Goal: Complete application form

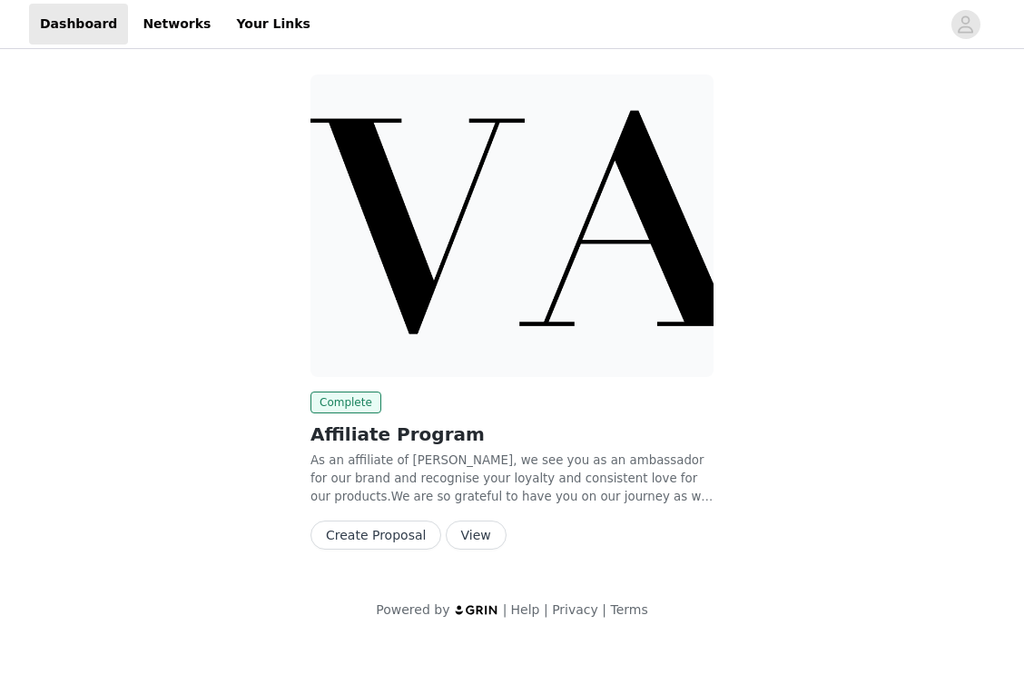
click at [378, 531] on button "Create Proposal" at bounding box center [376, 534] width 131 height 29
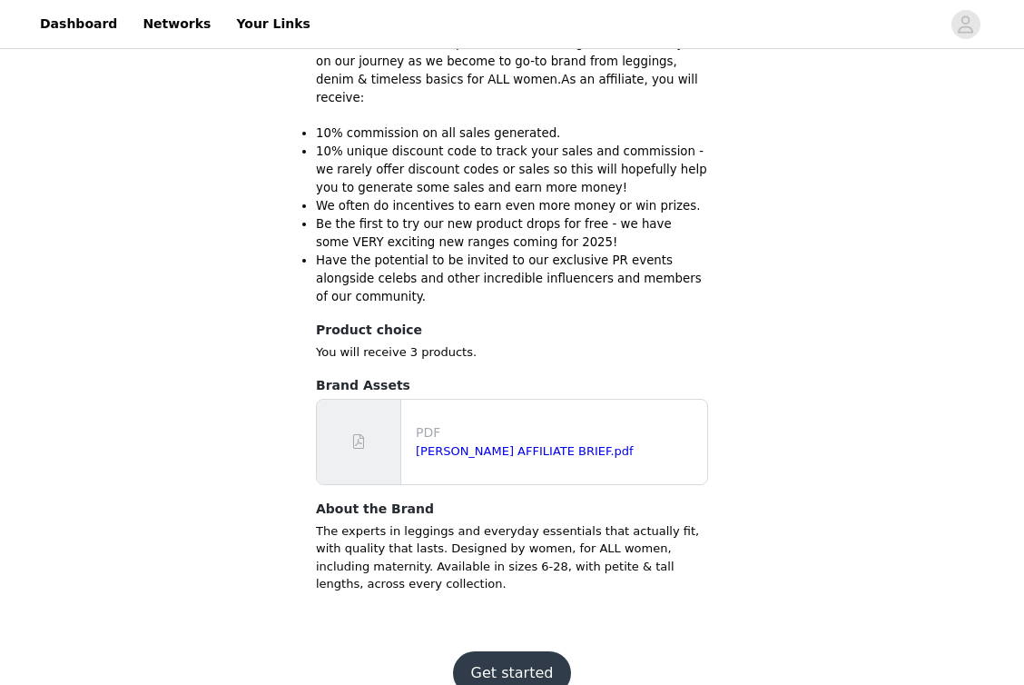
scroll to position [285, 0]
click at [544, 445] on link "[PERSON_NAME] AFFILIATE BRIEF.pdf" at bounding box center [525, 452] width 218 height 14
click at [521, 652] on button "Get started" at bounding box center [512, 674] width 119 height 44
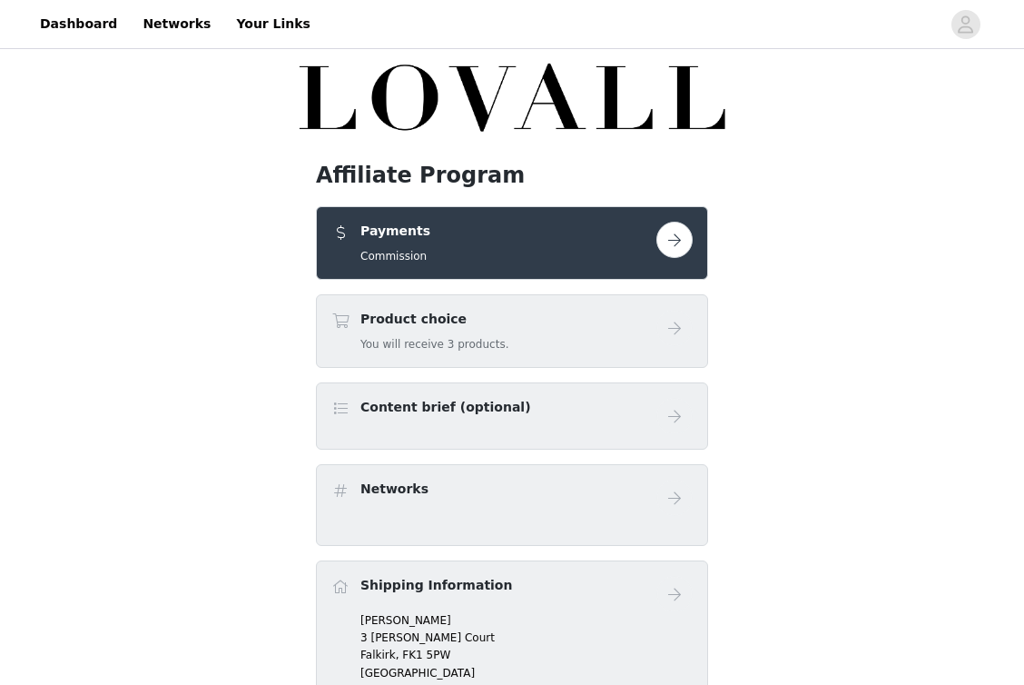
click at [679, 242] on button "button" at bounding box center [674, 240] width 36 height 36
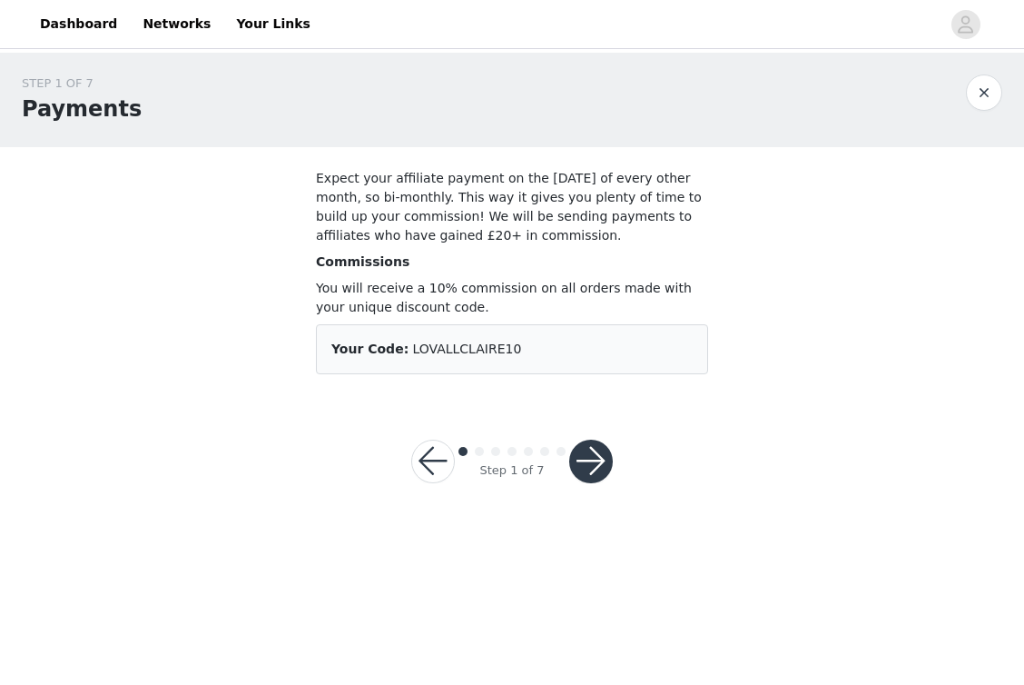
click at [585, 454] on button "button" at bounding box center [591, 461] width 44 height 44
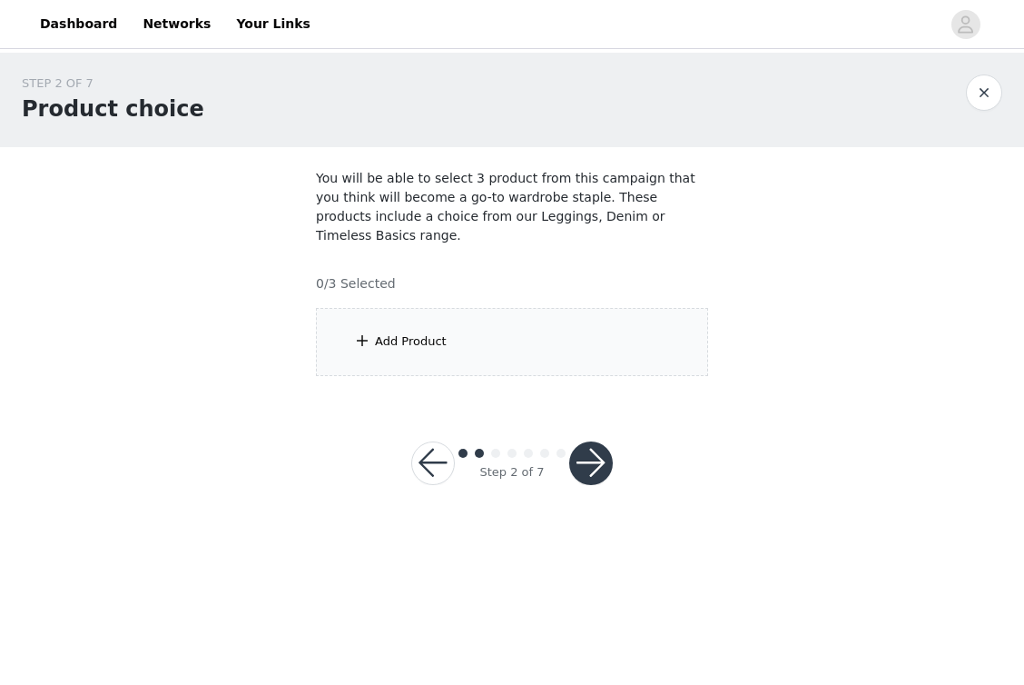
click at [425, 332] on div "Add Product" at bounding box center [411, 341] width 72 height 18
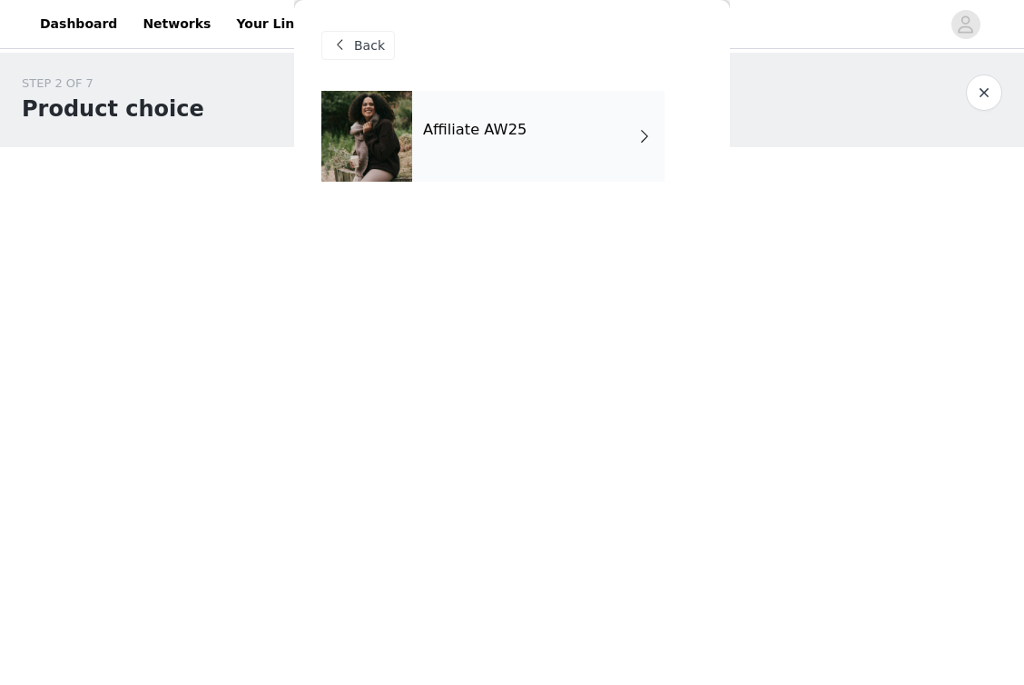
click at [489, 142] on div "Affiliate AW25" at bounding box center [538, 136] width 252 height 91
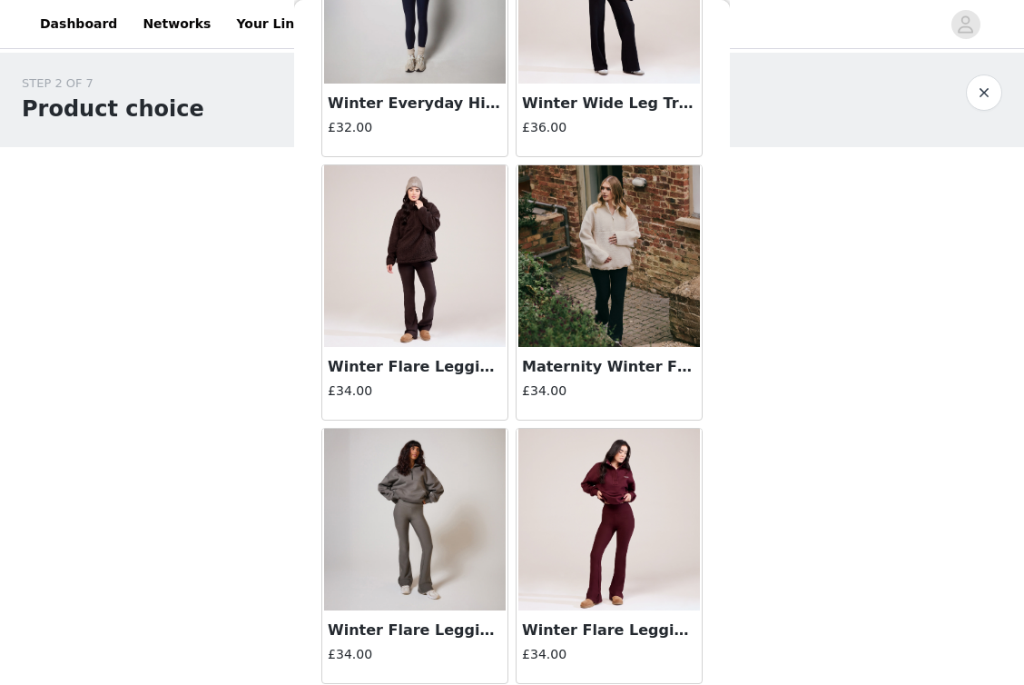
scroll to position [1499, 0]
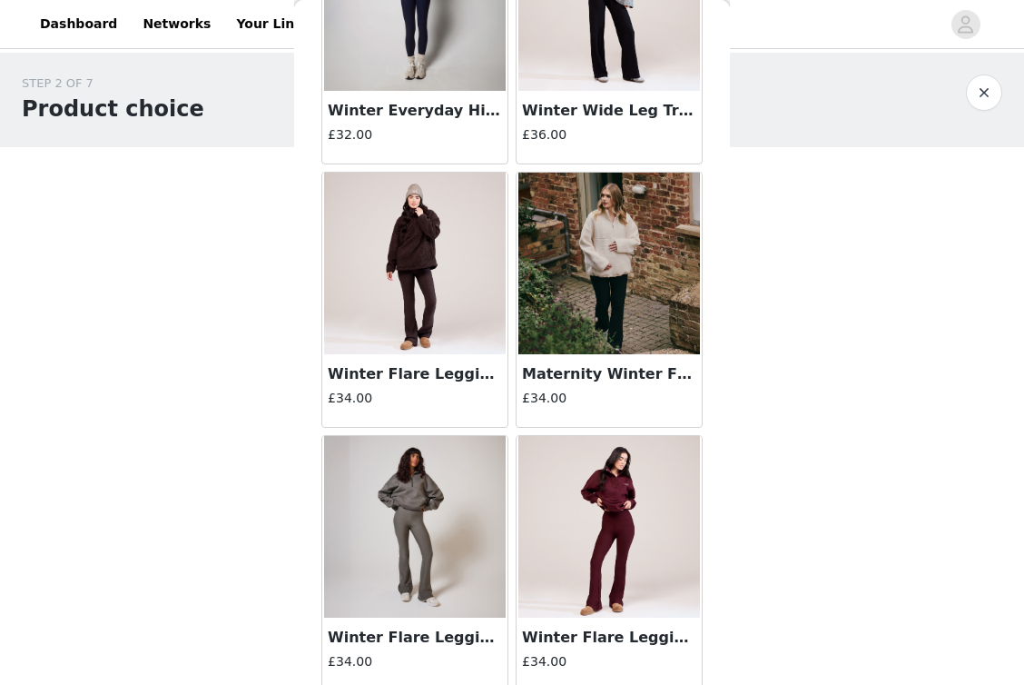
click at [602, 380] on h3 "Maternity Winter Flare Leggings - Vintage Navy" at bounding box center [609, 374] width 174 height 22
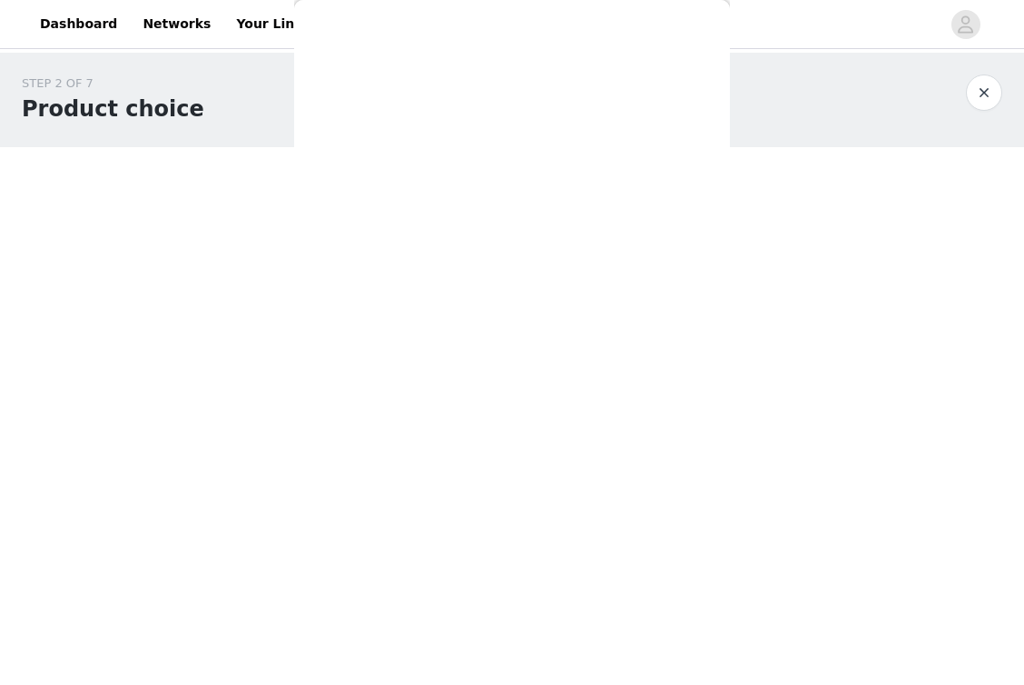
scroll to position [0, 0]
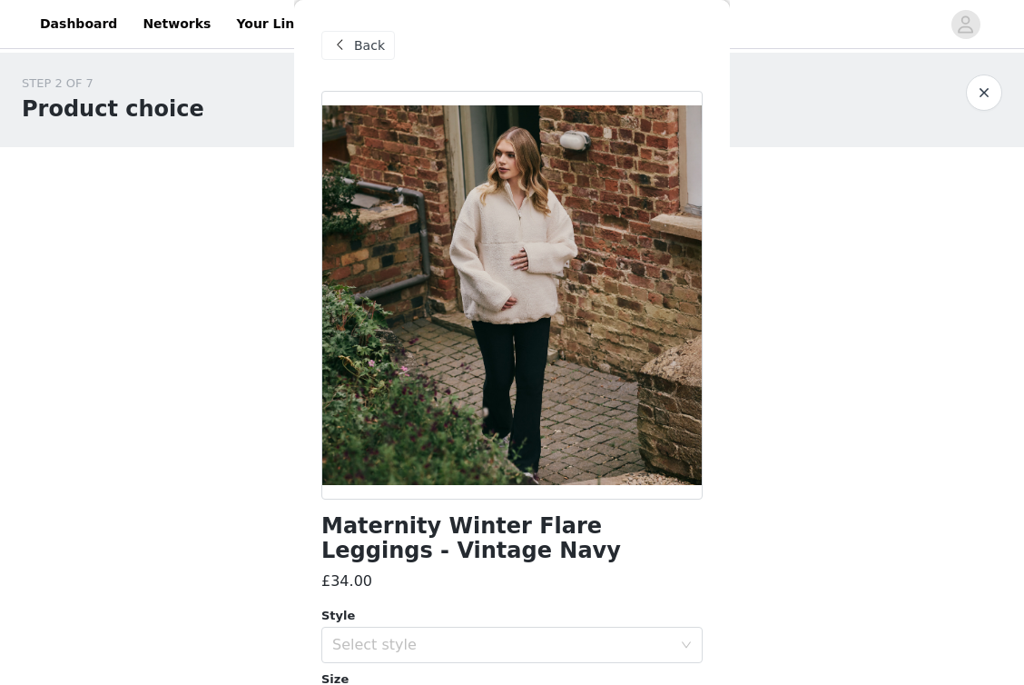
click at [367, 51] on span "Back" at bounding box center [369, 45] width 31 height 19
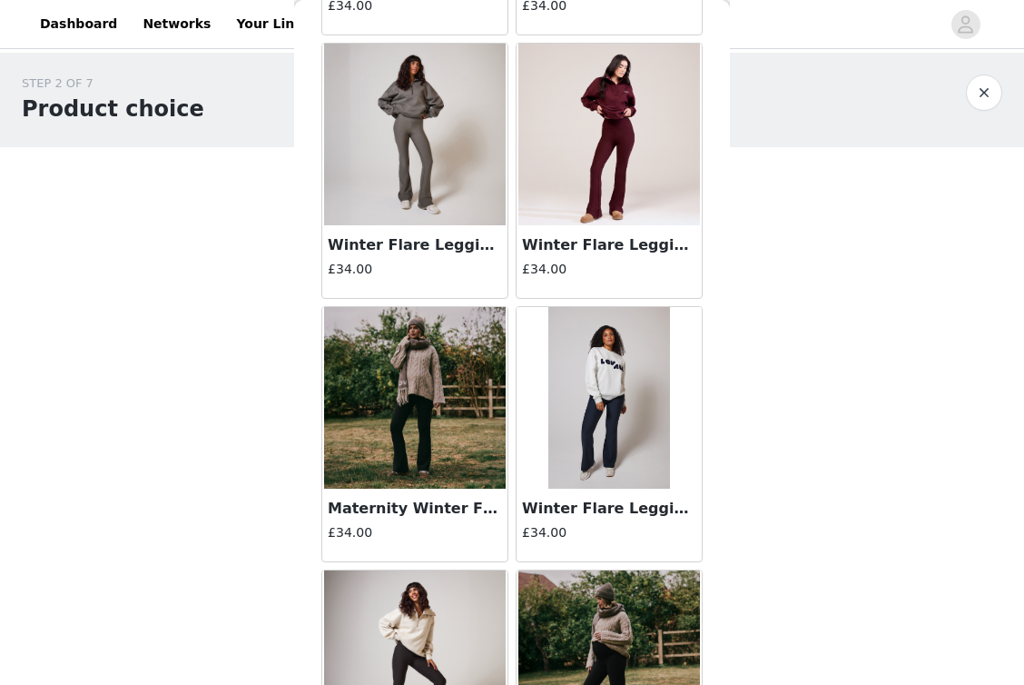
scroll to position [1901, 0]
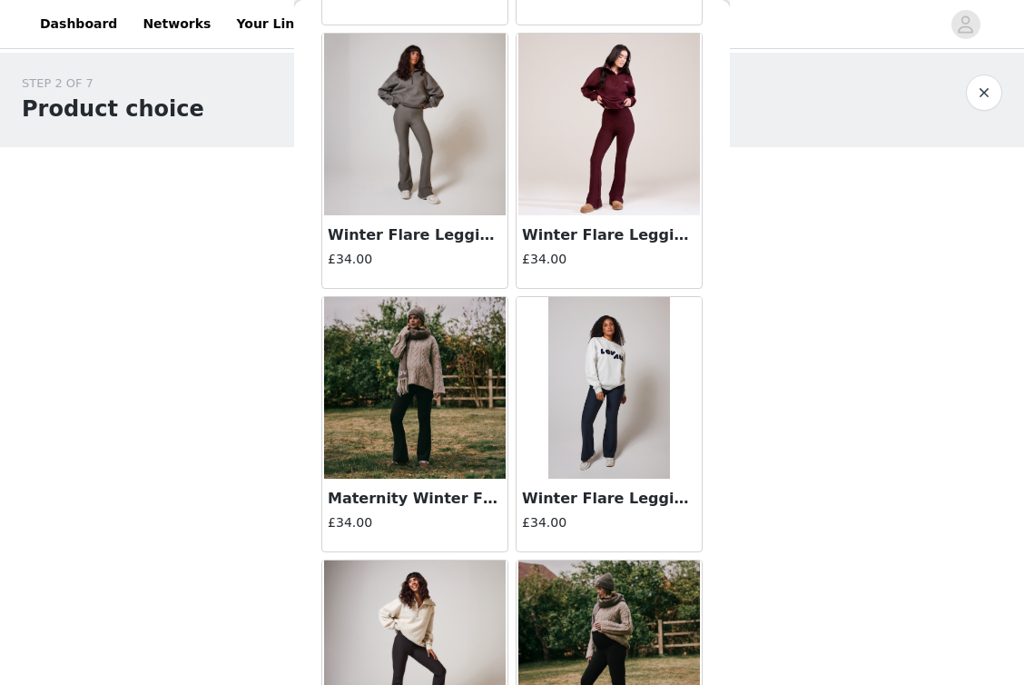
click at [433, 503] on h3 "Maternity Winter Flare Leggings - Black Coffee" at bounding box center [415, 499] width 174 height 22
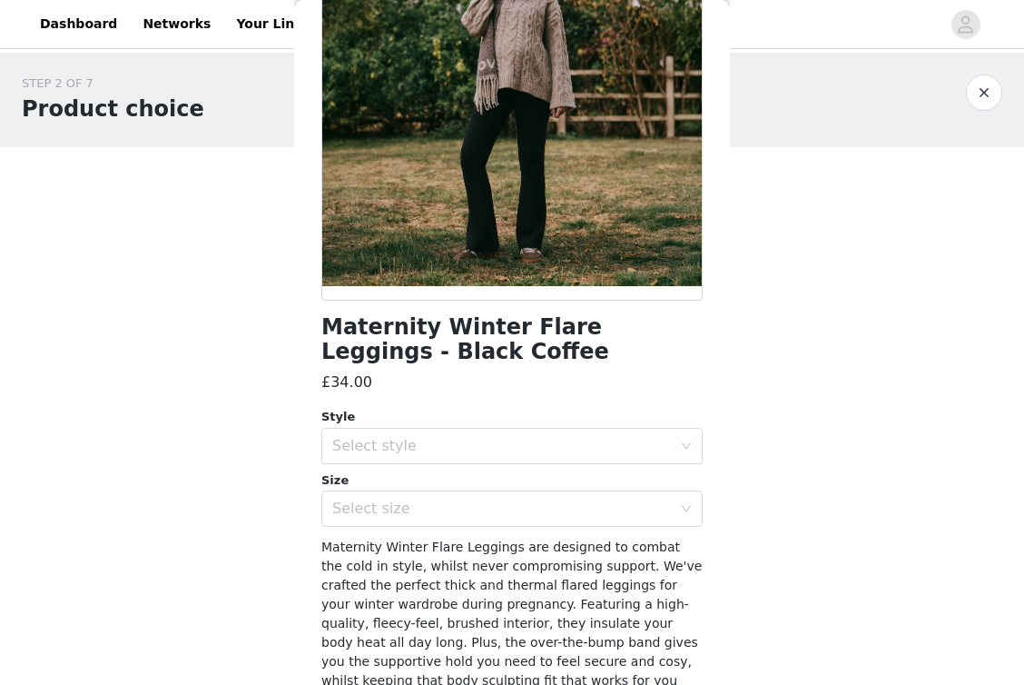
scroll to position [202, 0]
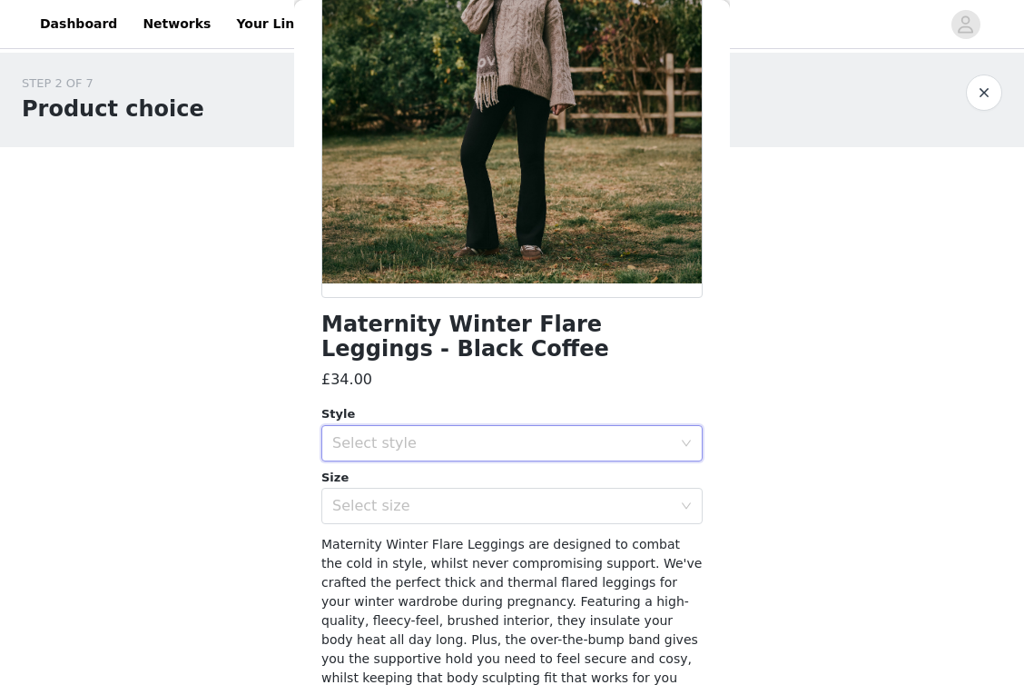
click at [422, 427] on div "Select style" at bounding box center [506, 443] width 348 height 35
click at [360, 530] on li "Tall" at bounding box center [511, 540] width 381 height 29
click at [366, 512] on div "Select size" at bounding box center [502, 506] width 340 height 18
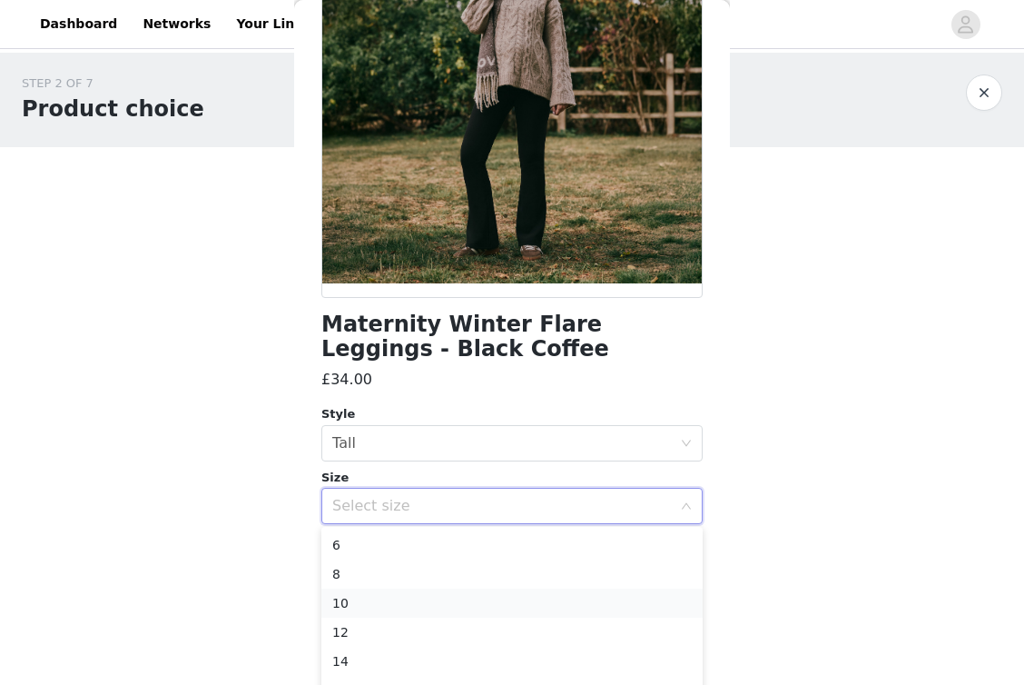
click at [380, 603] on li "10" at bounding box center [511, 602] width 381 height 29
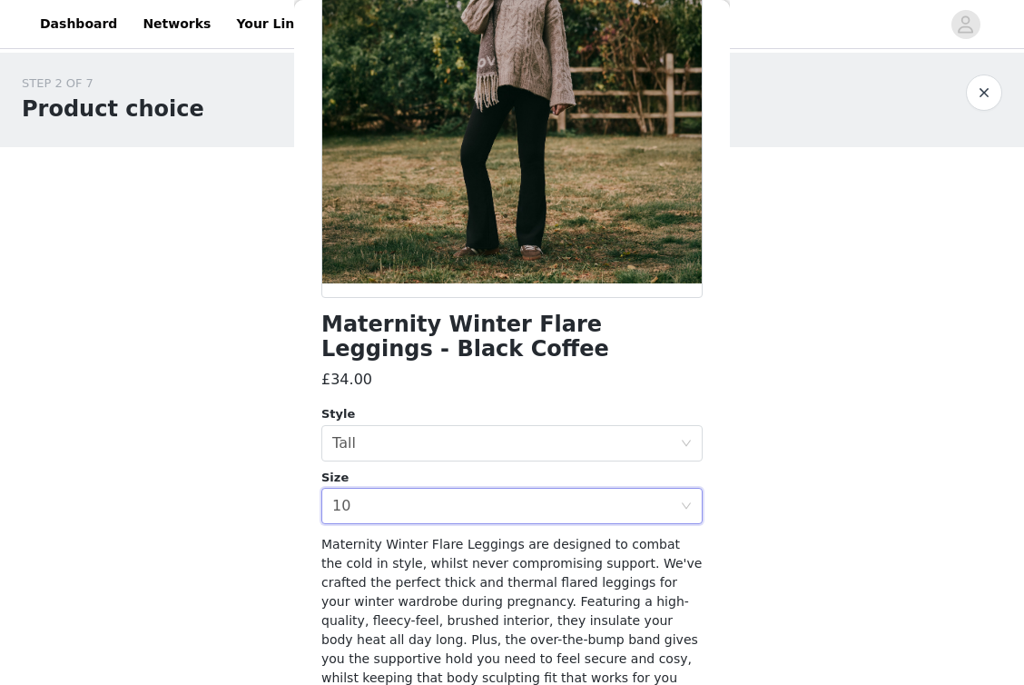
click at [257, 571] on body "Dashboard Networks Your Links STEP 2 OF 7 Product choice You will be able to se…" at bounding box center [512, 342] width 1024 height 685
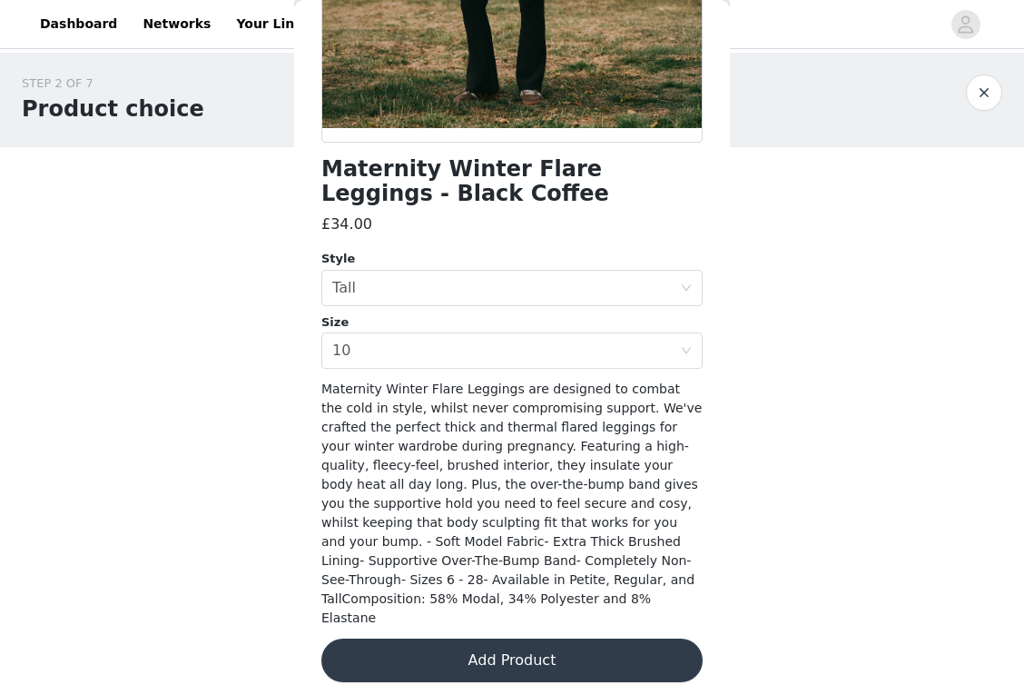
scroll to position [356, 0]
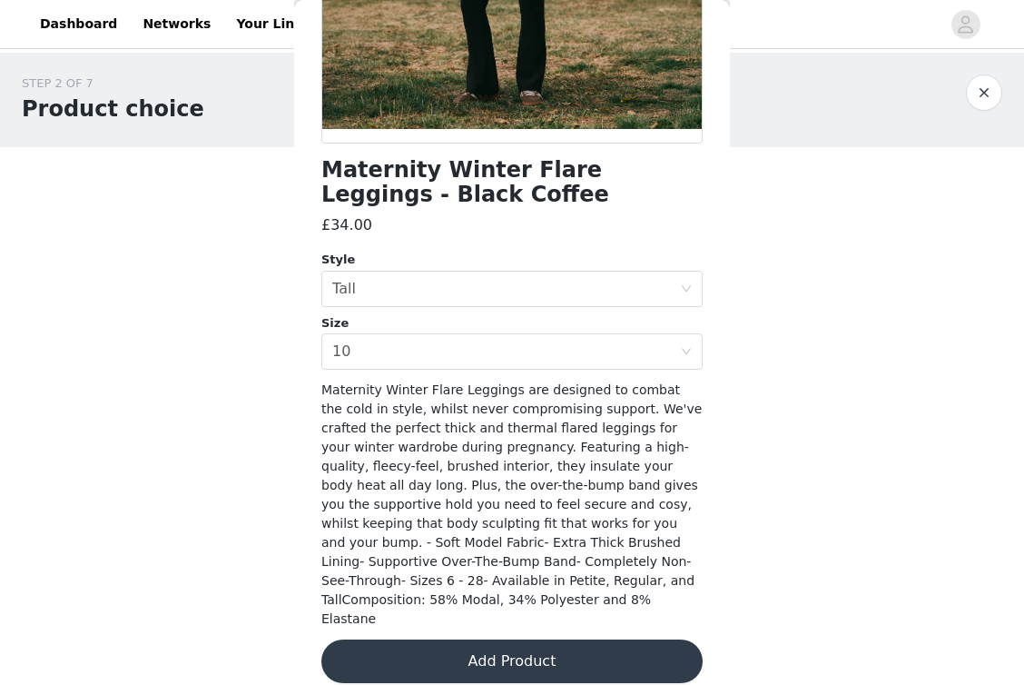
click at [503, 642] on button "Add Product" at bounding box center [511, 661] width 381 height 44
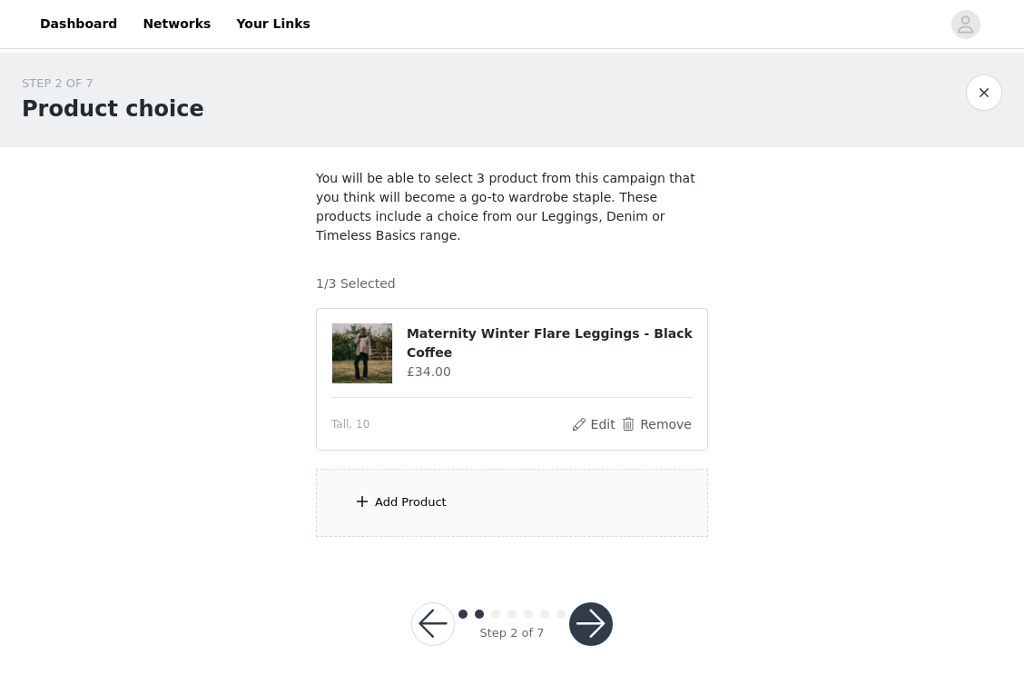
click at [519, 484] on div "Add Product" at bounding box center [512, 502] width 392 height 68
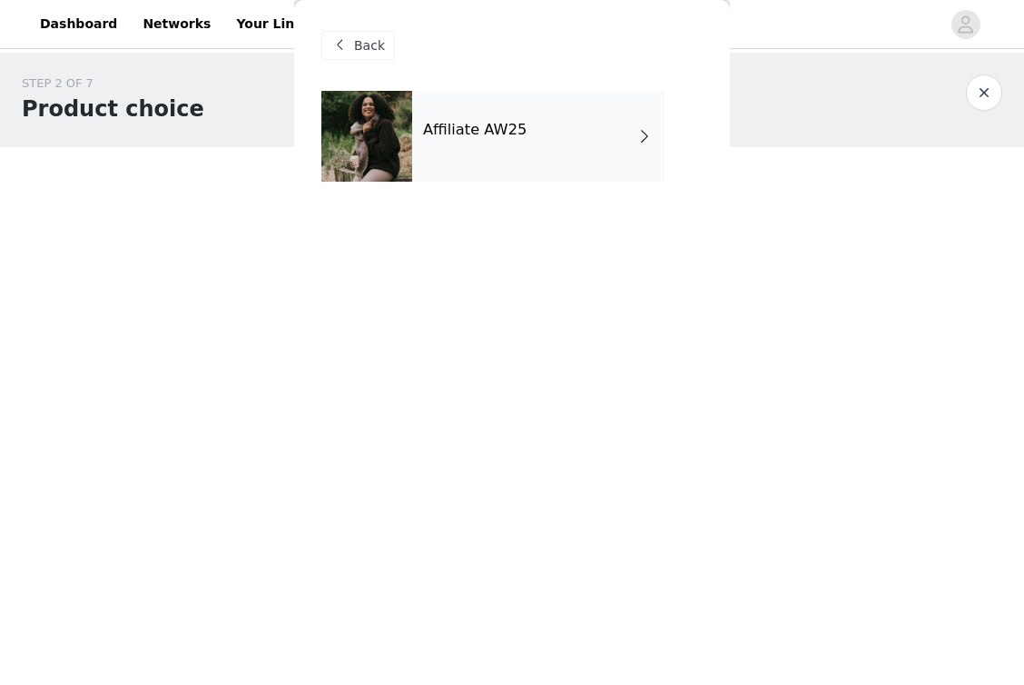
click at [548, 184] on div "Affiliate AW25" at bounding box center [511, 150] width 381 height 118
click at [516, 149] on div "Affiliate AW25" at bounding box center [538, 136] width 252 height 91
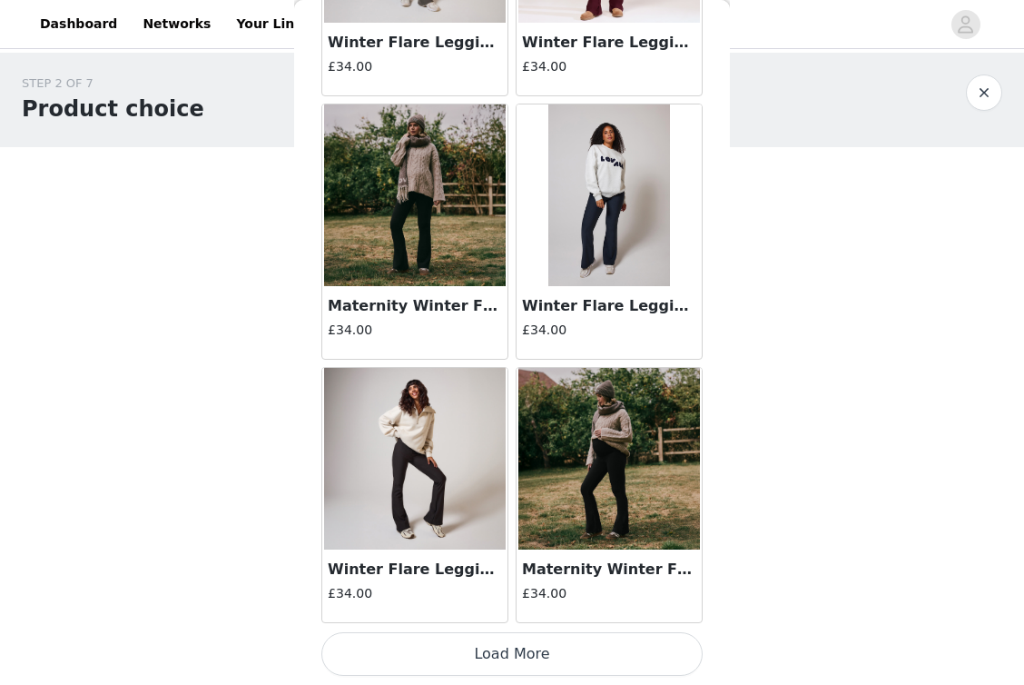
scroll to position [2094, 0]
click at [537, 658] on button "Load More" at bounding box center [511, 654] width 381 height 44
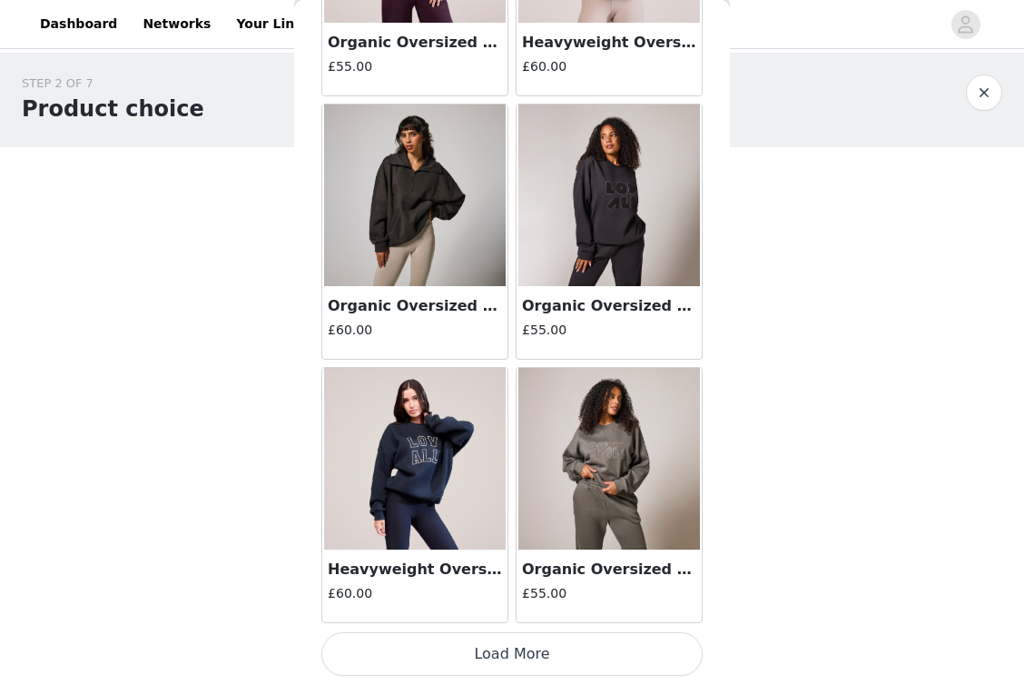
scroll to position [4727, 0]
click at [515, 646] on button "Load More" at bounding box center [511, 654] width 381 height 44
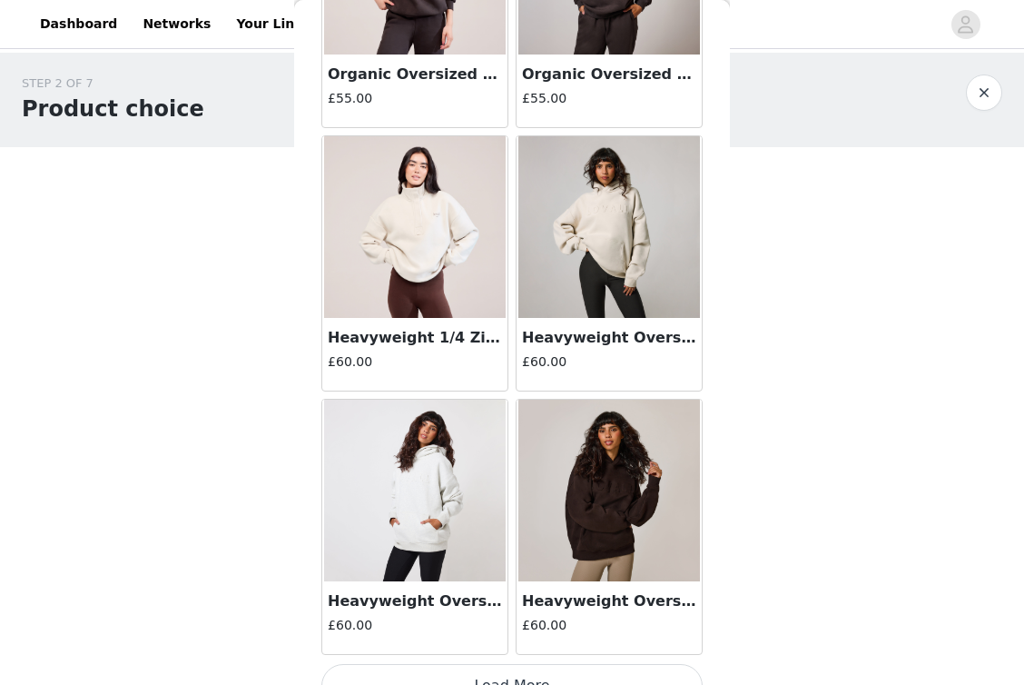
scroll to position [7360, 0]
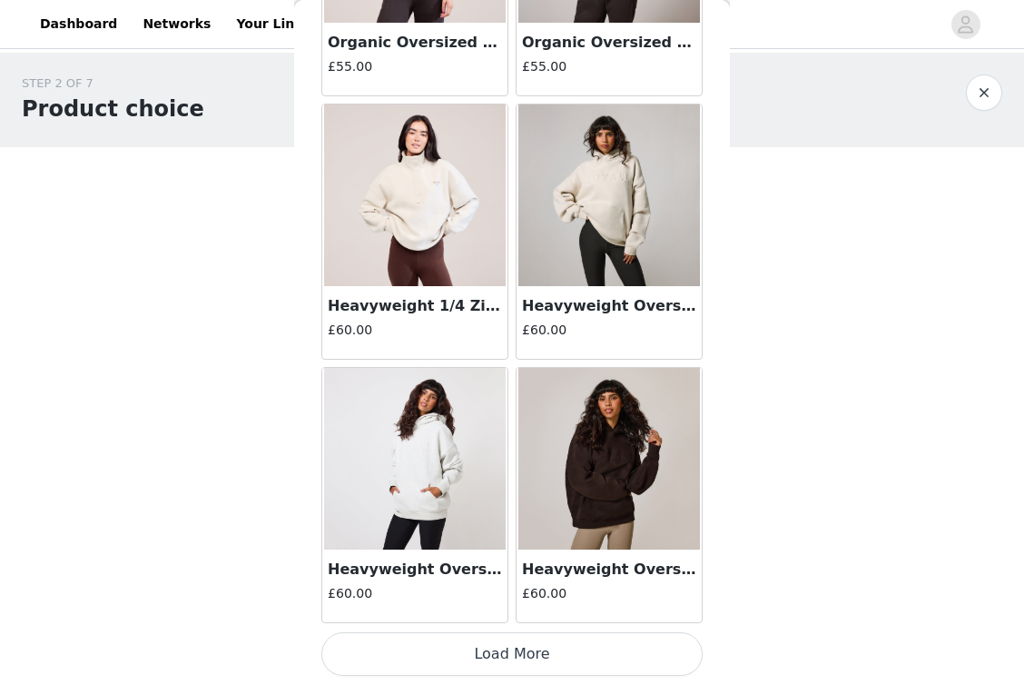
click at [480, 649] on button "Load More" at bounding box center [511, 654] width 381 height 44
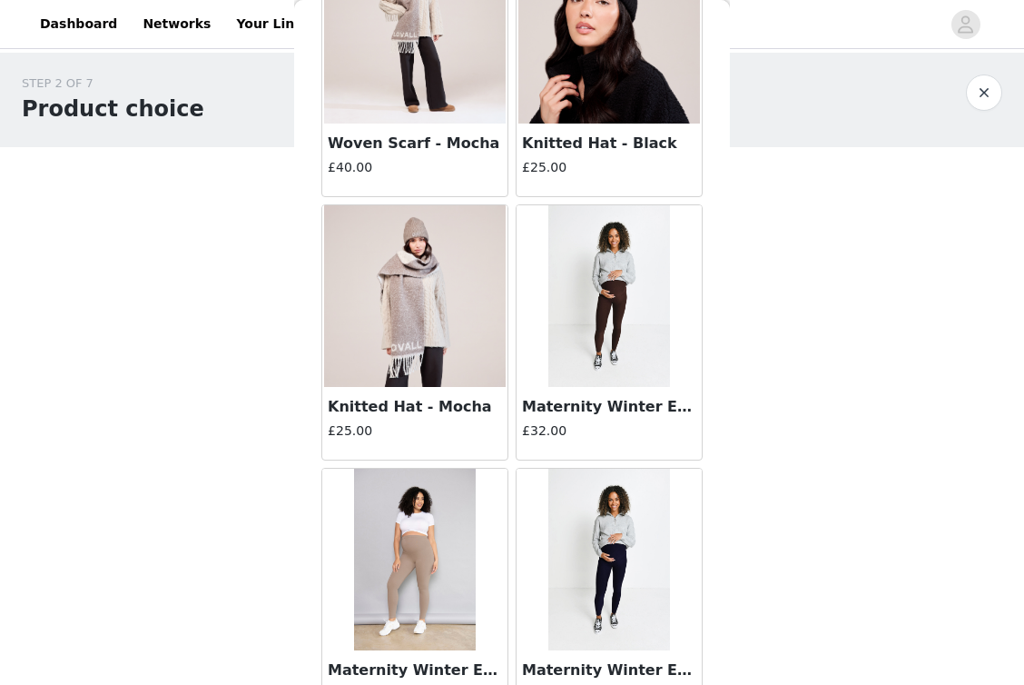
scroll to position [8577, 0]
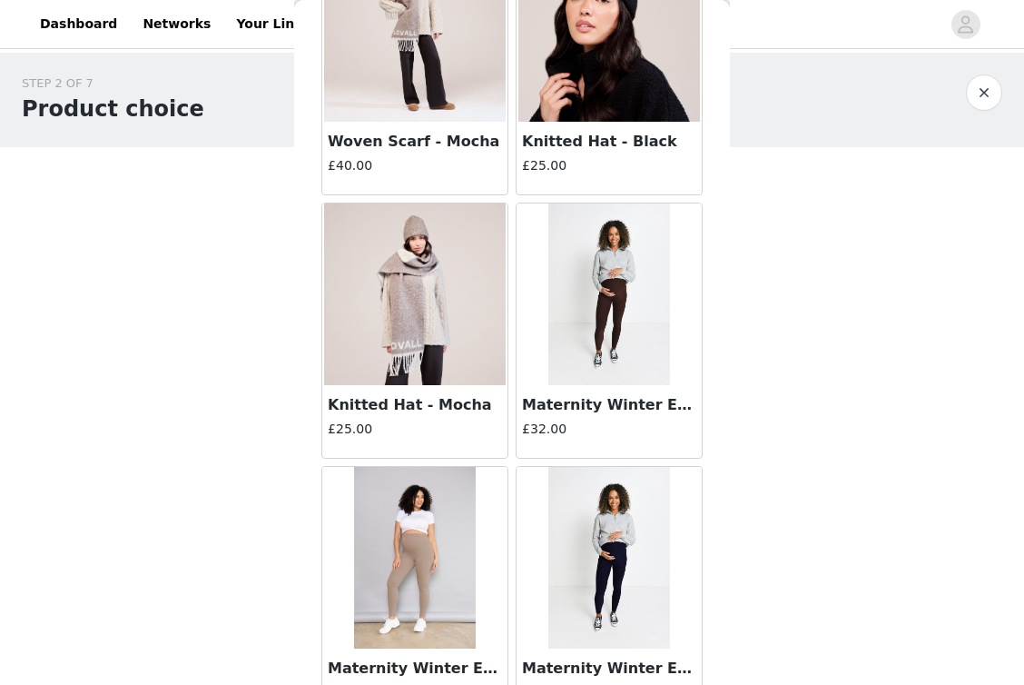
click at [626, 423] on h4 "£32.00" at bounding box center [609, 428] width 174 height 19
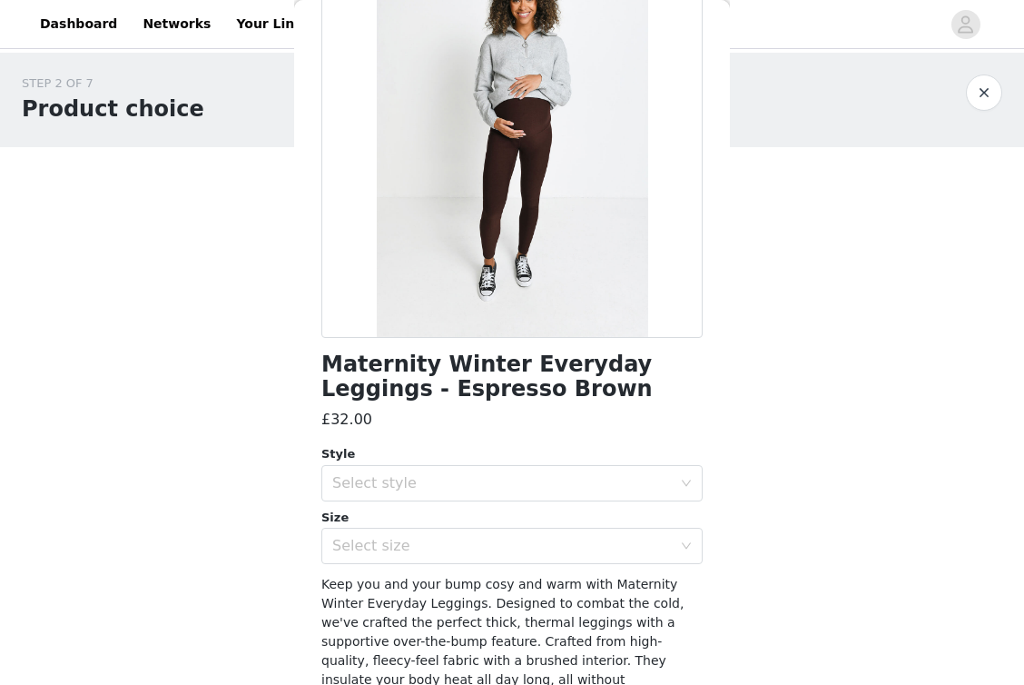
scroll to position [177, 0]
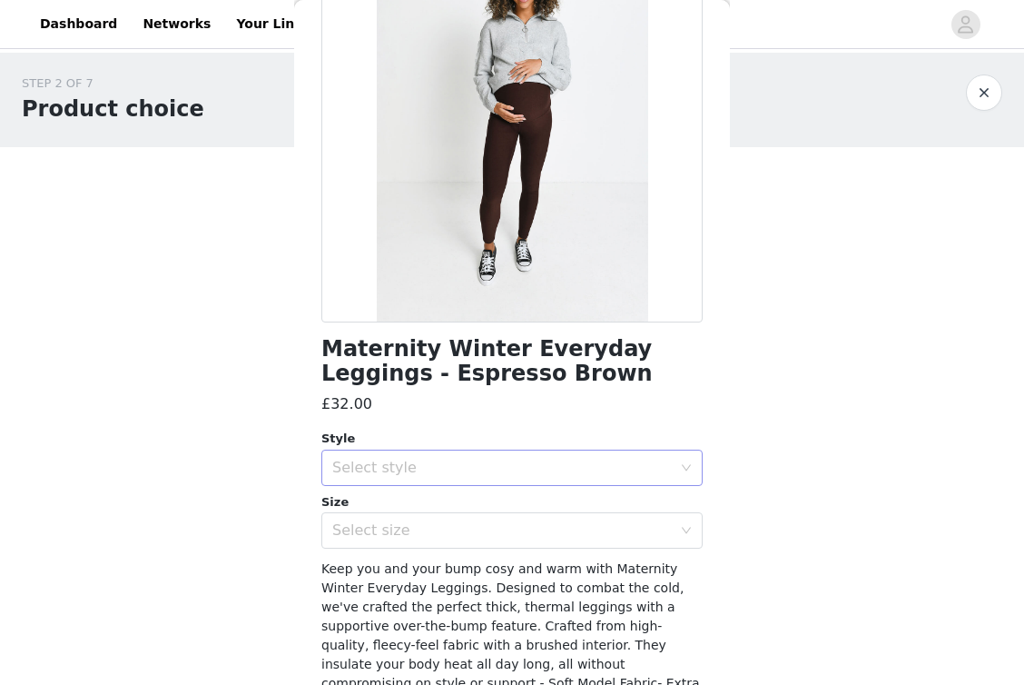
click at [403, 459] on div "Select style" at bounding box center [502, 468] width 340 height 18
click at [373, 565] on li "Tall" at bounding box center [511, 564] width 381 height 29
click at [375, 529] on div "Select size" at bounding box center [502, 530] width 340 height 18
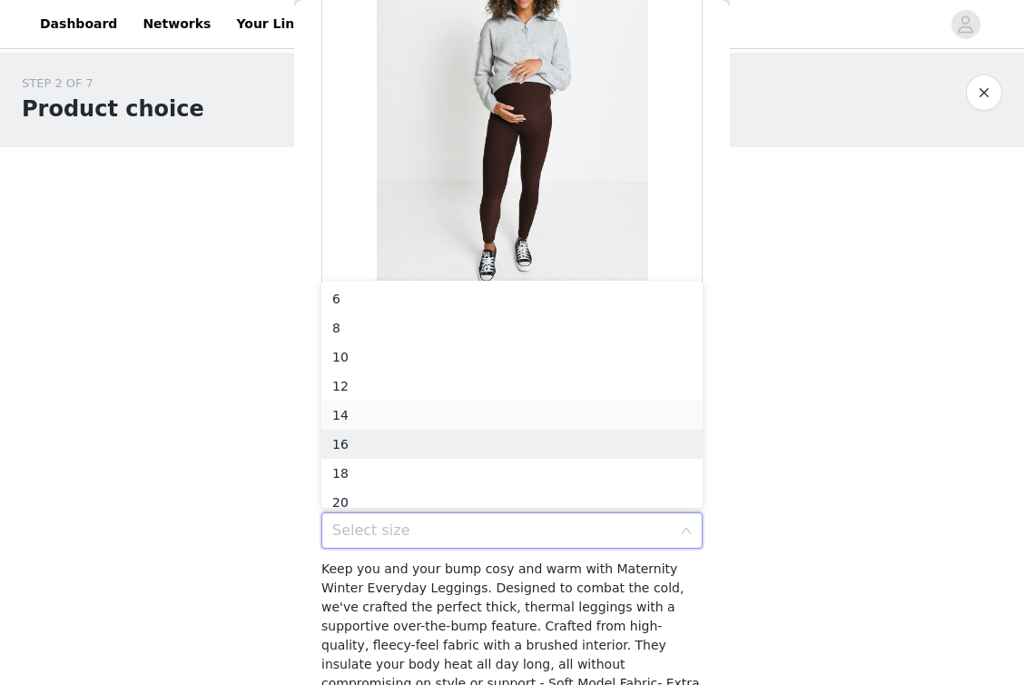
scroll to position [9, 0]
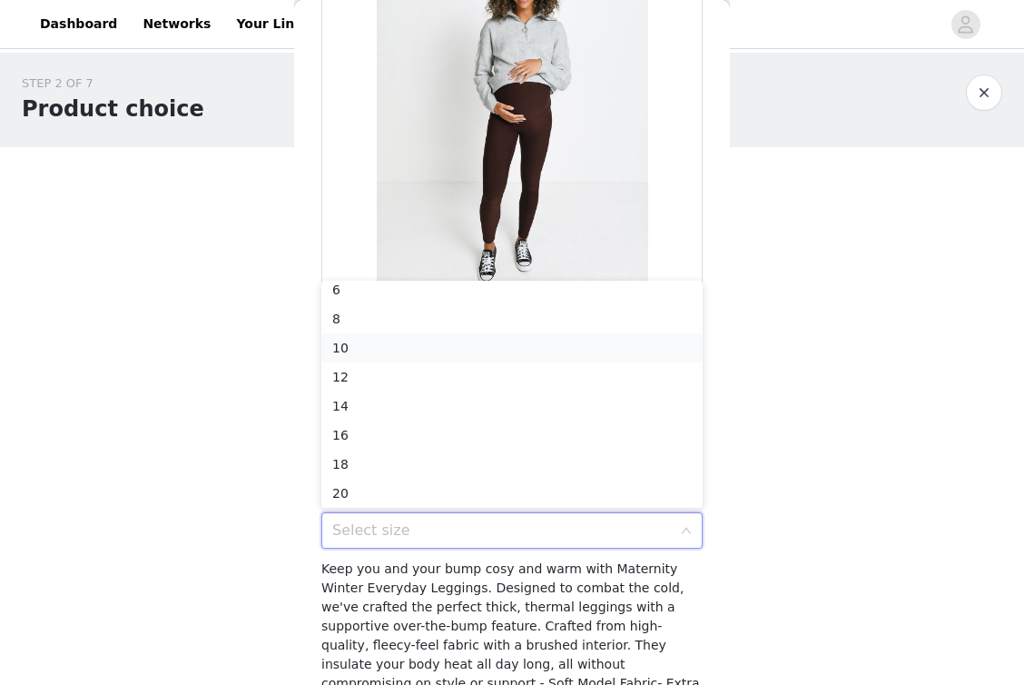
click at [396, 349] on li "10" at bounding box center [511, 347] width 381 height 29
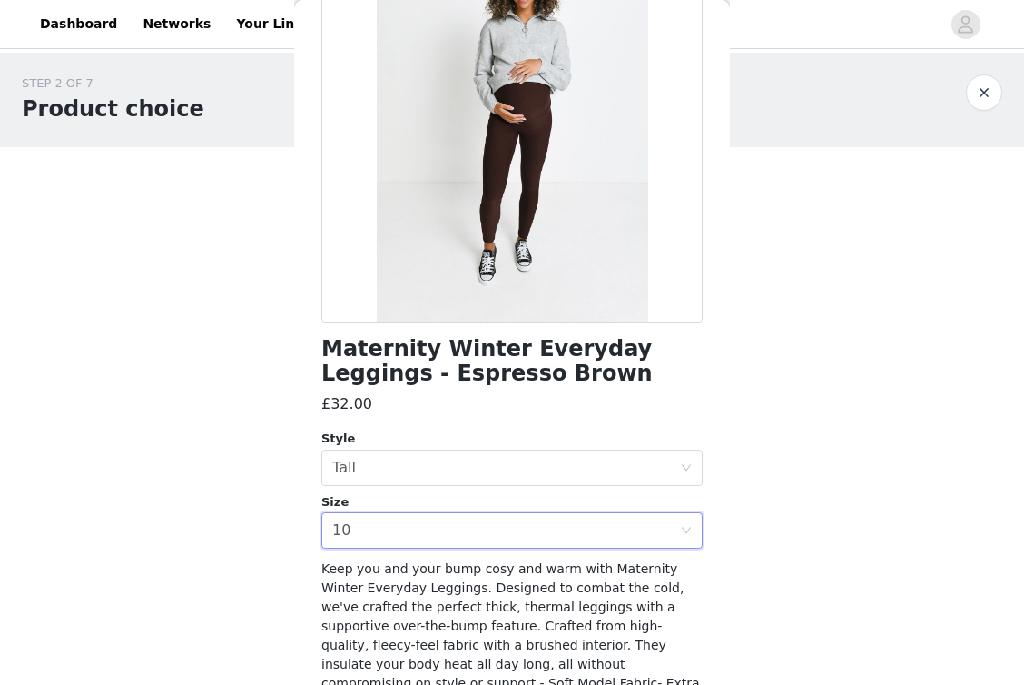
click at [271, 538] on div "STEP 2 OF 7 Product choice You will be able to select 3 product from this campa…" at bounding box center [512, 371] width 1024 height 636
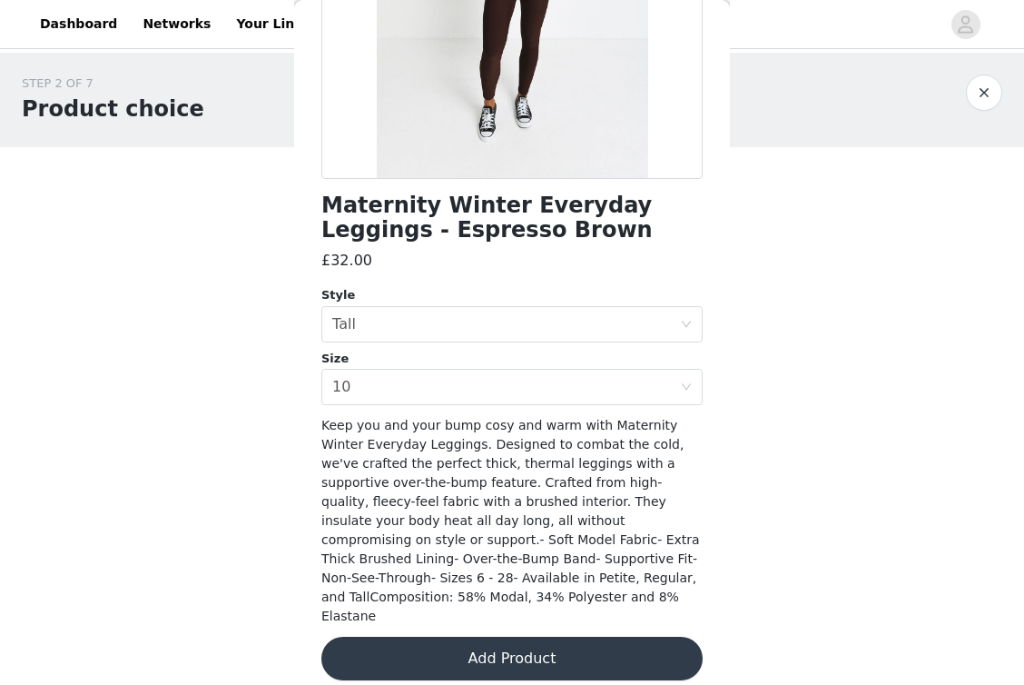
scroll to position [318, 0]
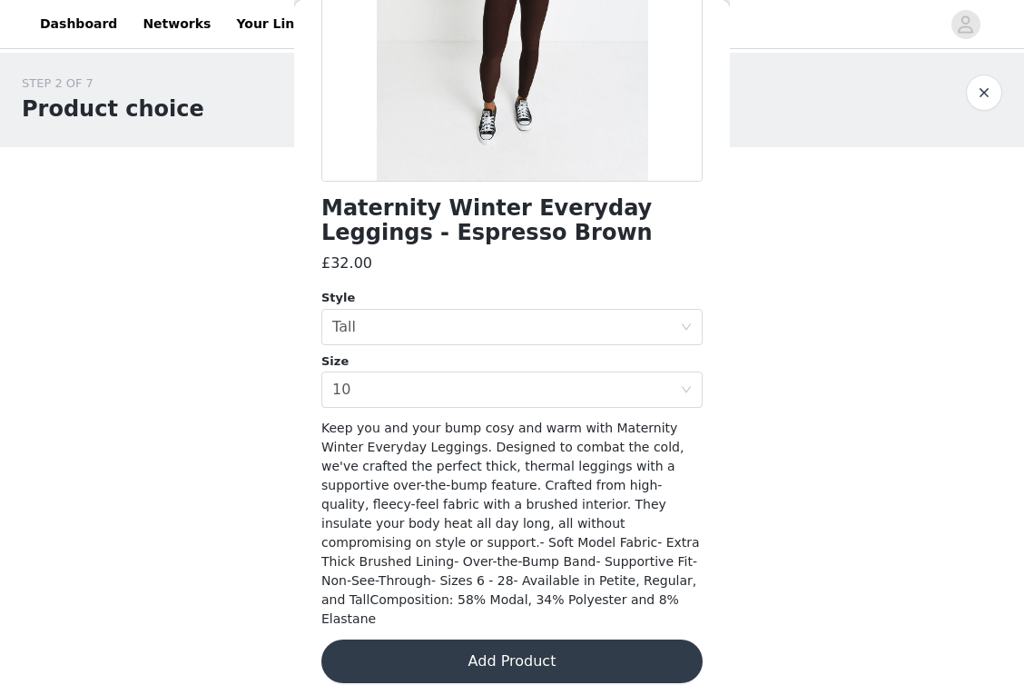
click at [508, 648] on button "Add Product" at bounding box center [511, 661] width 381 height 44
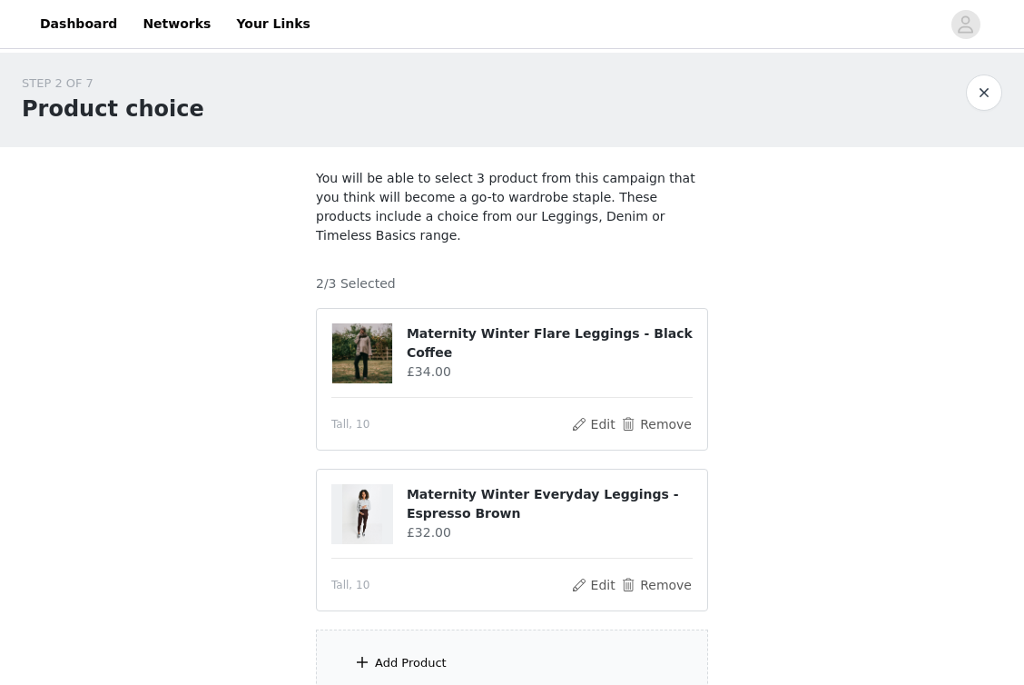
click at [409, 633] on div "Add Product" at bounding box center [512, 663] width 392 height 68
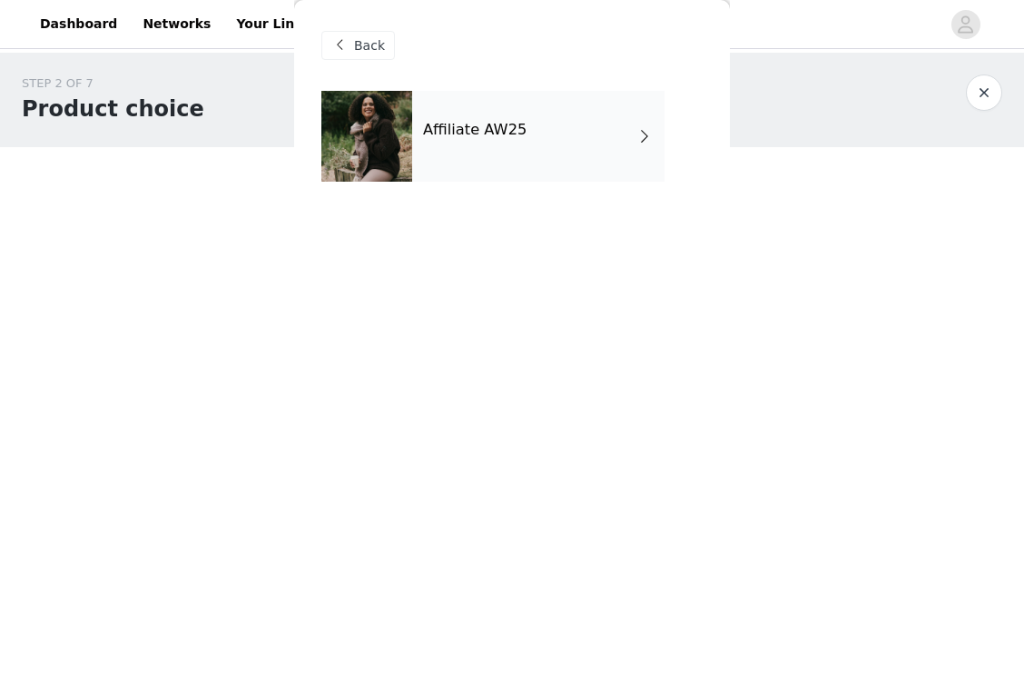
click at [499, 146] on div "Affiliate AW25" at bounding box center [538, 136] width 252 height 91
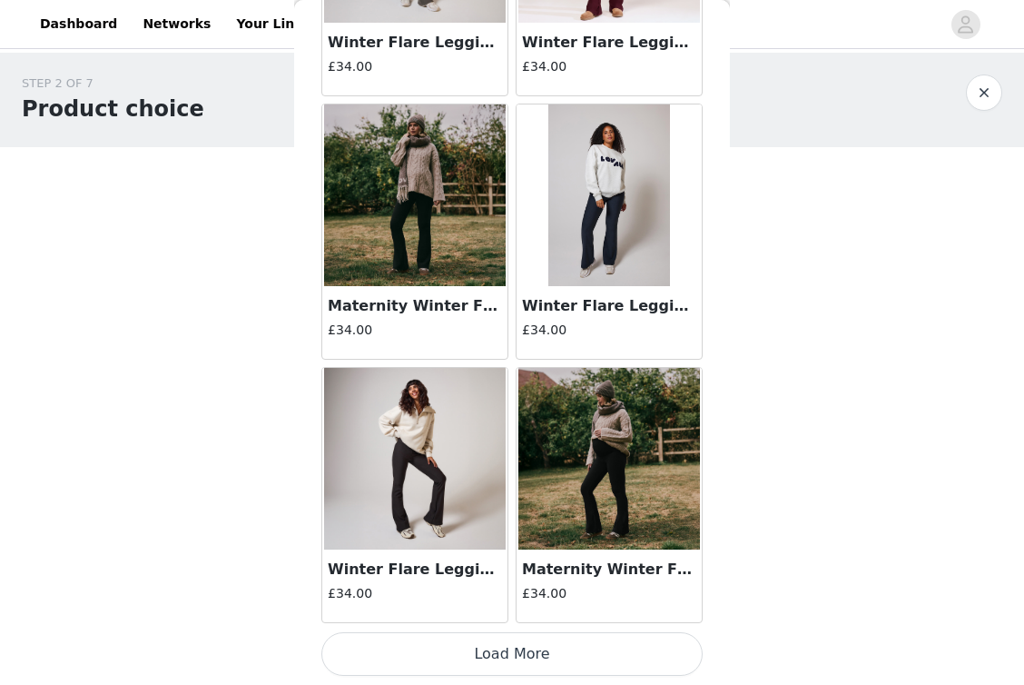
scroll to position [2094, 0]
click at [513, 646] on button "Load More" at bounding box center [511, 654] width 381 height 44
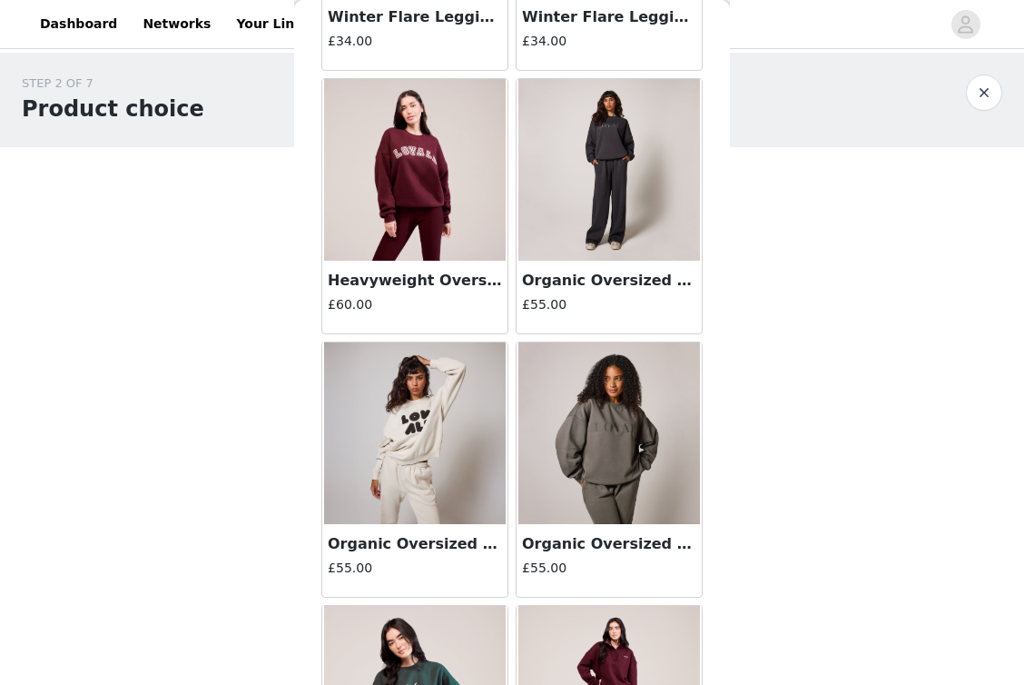
scroll to position [2915, 0]
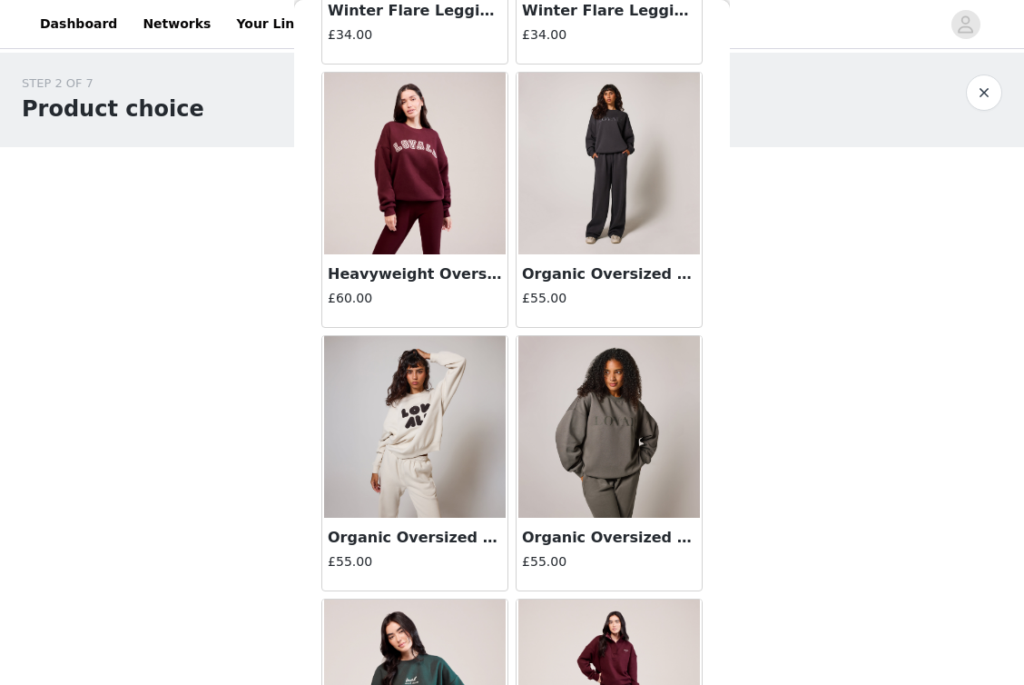
click at [433, 286] on div "Heavyweight Oversized Sweatshirt Campus - [GEOGRAPHIC_DATA] £60.00" at bounding box center [414, 290] width 185 height 73
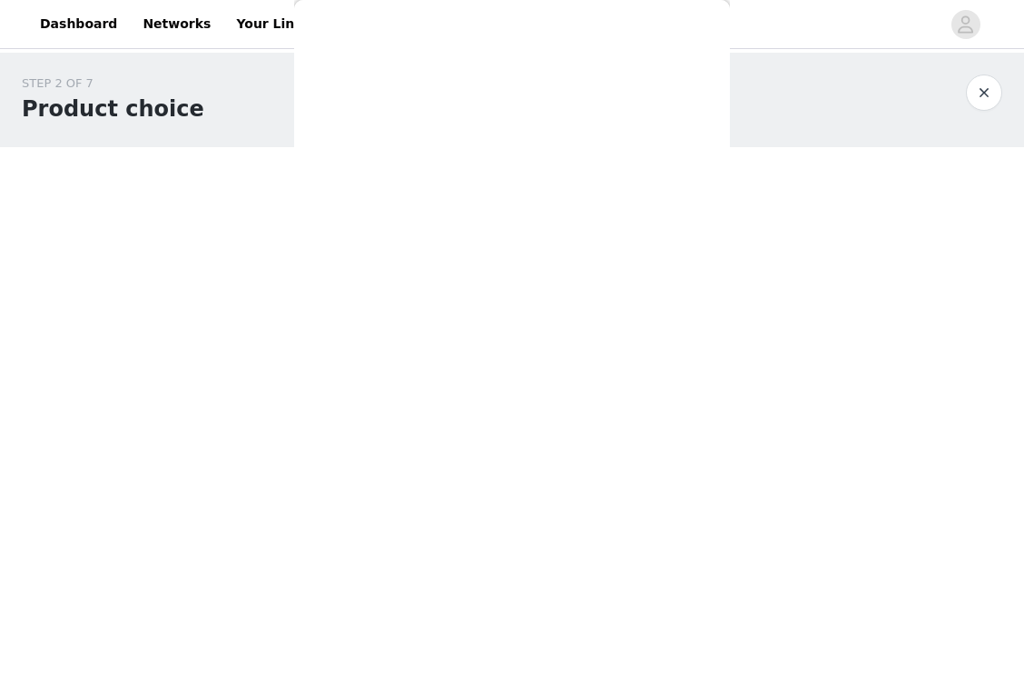
scroll to position [0, 0]
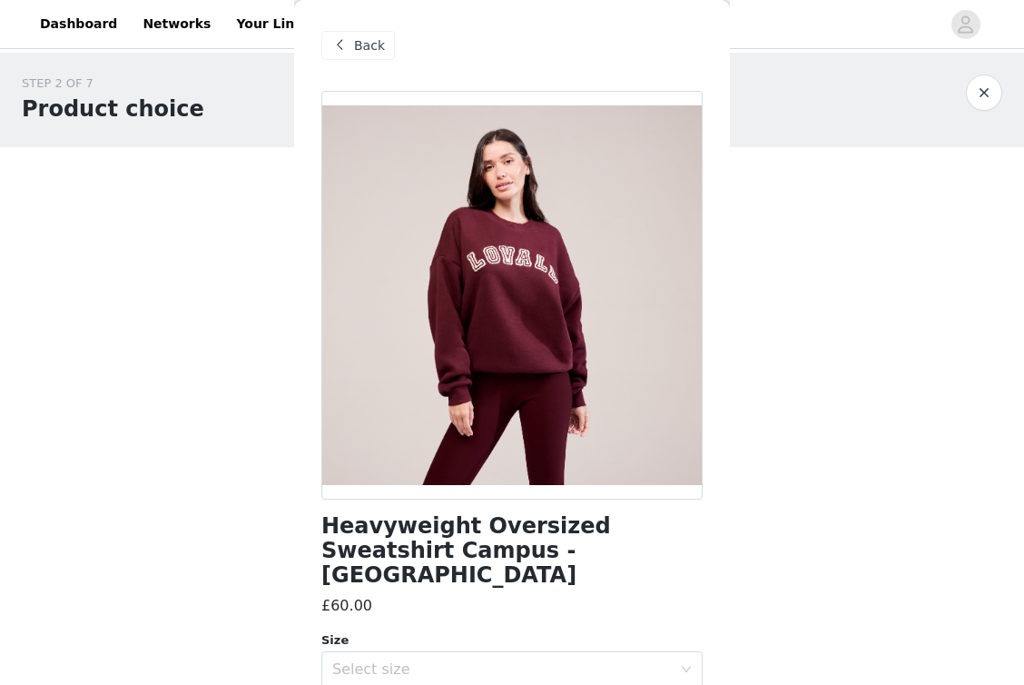
click at [362, 44] on span "Back" at bounding box center [369, 45] width 31 height 19
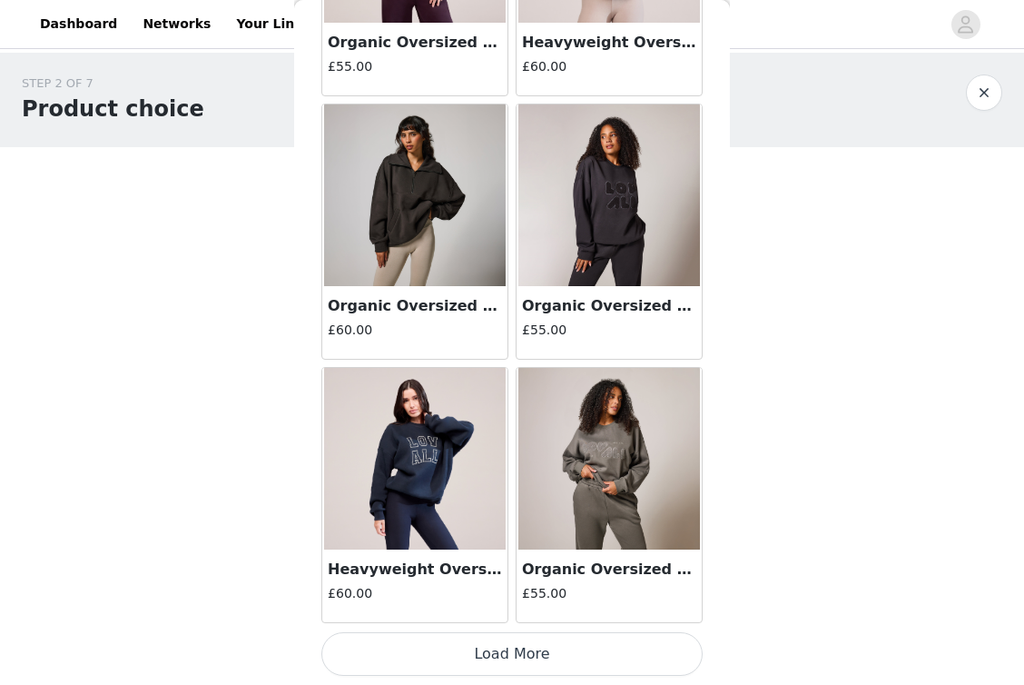
scroll to position [4727, 0]
click at [490, 664] on button "Load More" at bounding box center [511, 654] width 381 height 44
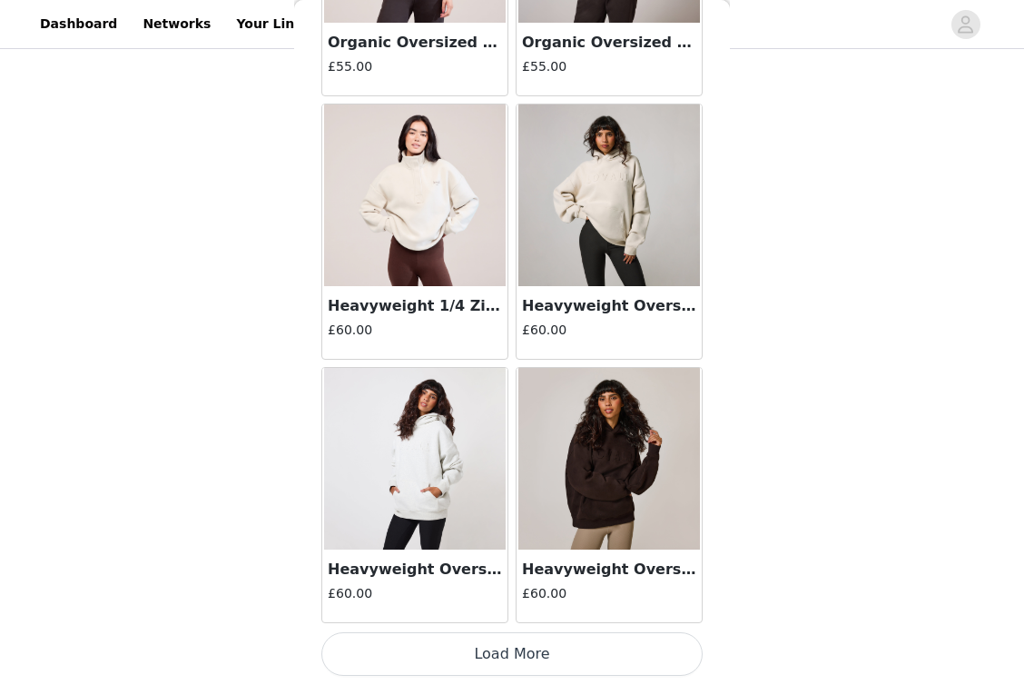
scroll to position [145, 0]
click at [488, 655] on button "Load More" at bounding box center [511, 654] width 381 height 44
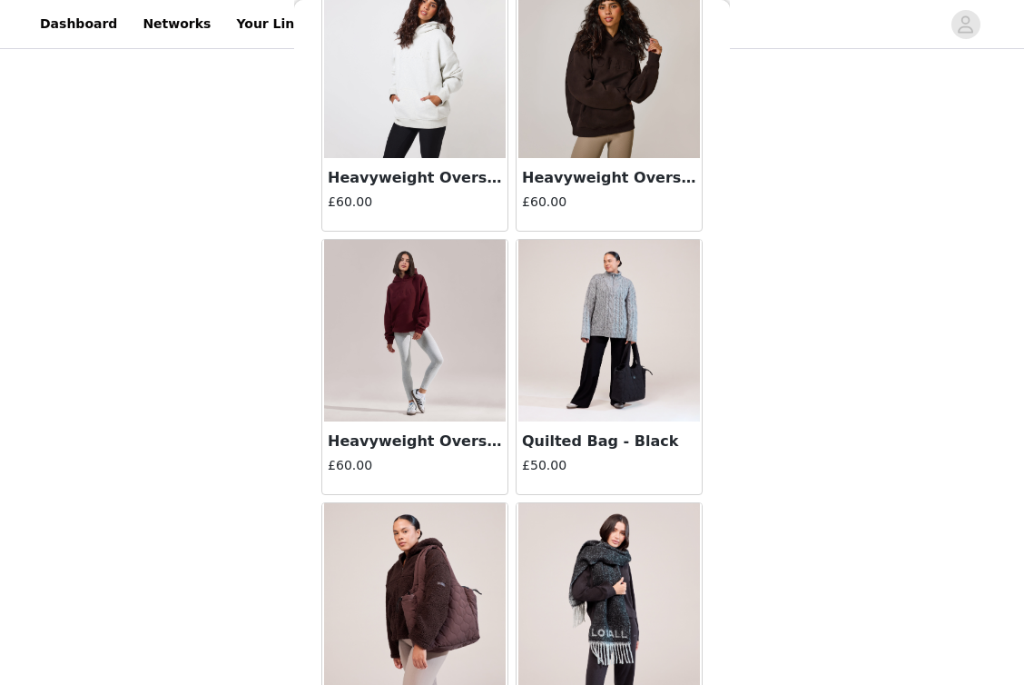
scroll to position [7782, 0]
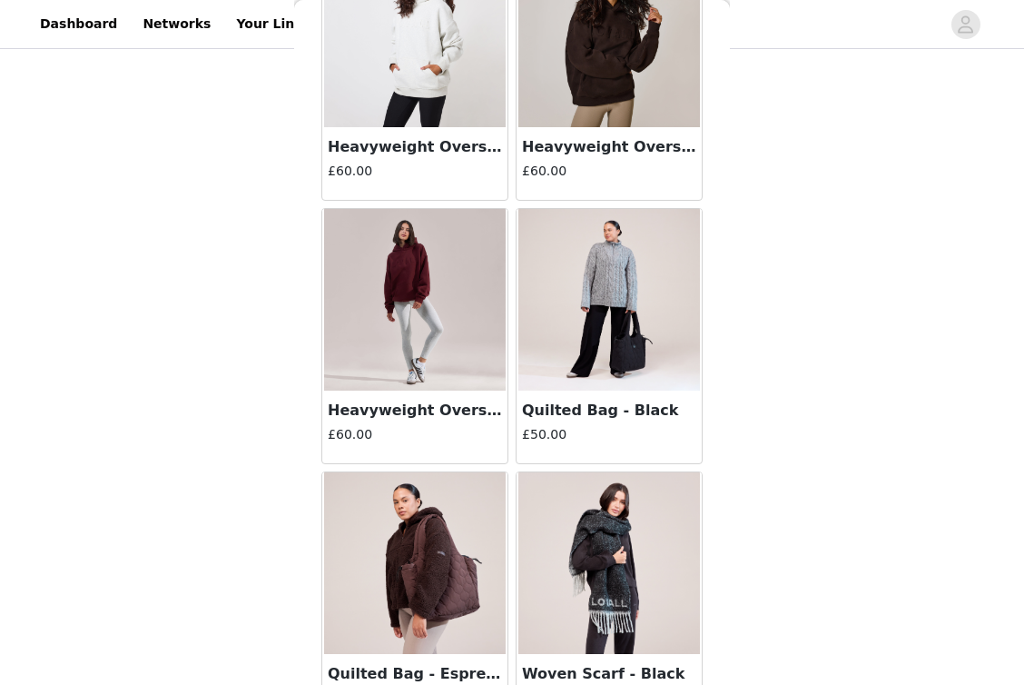
click at [409, 428] on h4 "£60.00" at bounding box center [415, 434] width 174 height 19
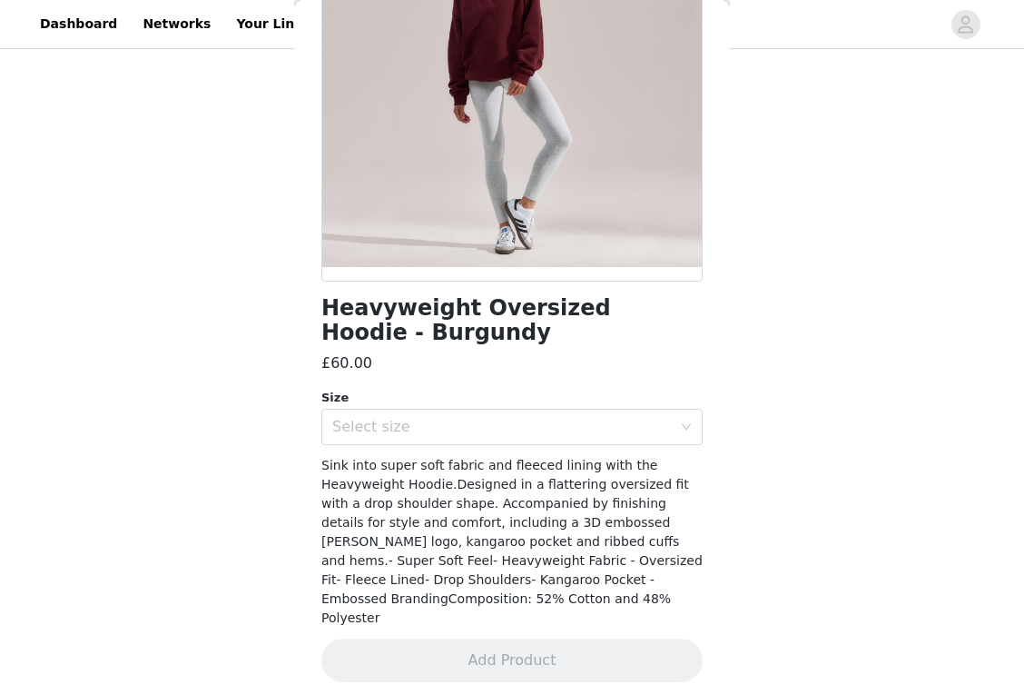
scroll to position [217, 0]
click at [410, 431] on div "Select size" at bounding box center [502, 428] width 340 height 18
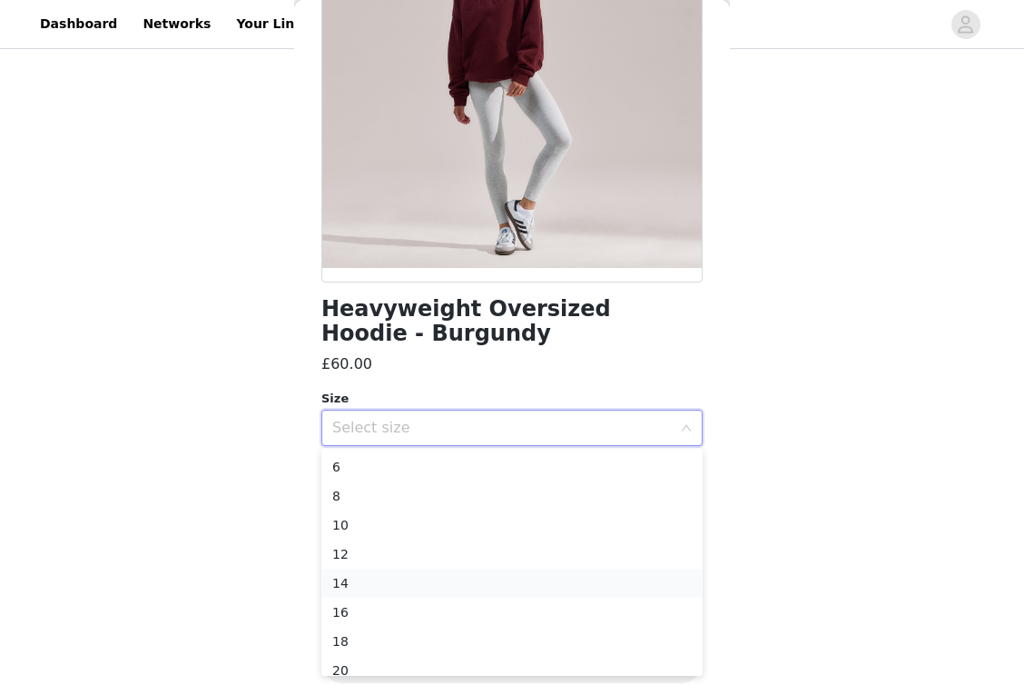
click at [363, 577] on li "14" at bounding box center [511, 582] width 381 height 29
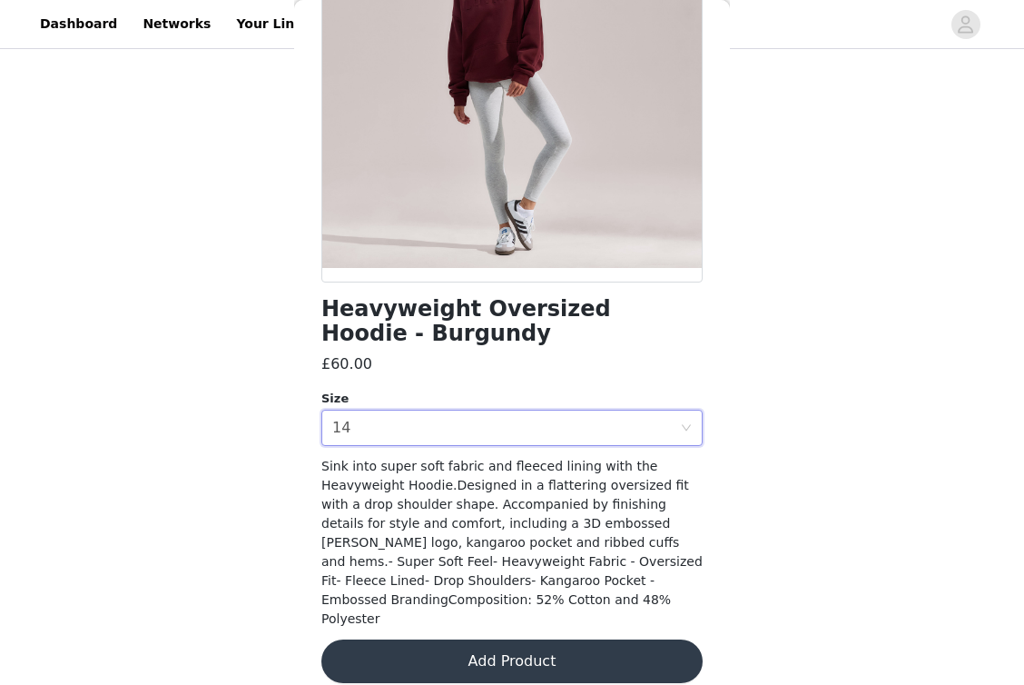
click at [274, 409] on div "STEP 2 OF 7 Product choice You will be able to select 3 product from this campa…" at bounding box center [512, 240] width 1024 height 666
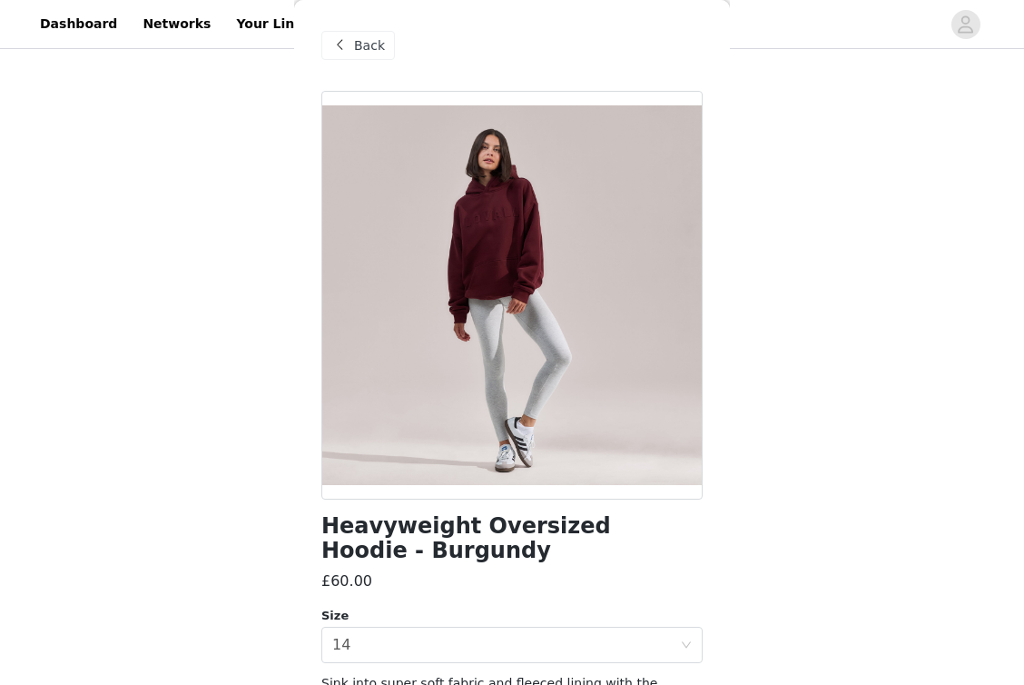
scroll to position [0, 0]
click at [365, 47] on span "Back" at bounding box center [369, 45] width 31 height 19
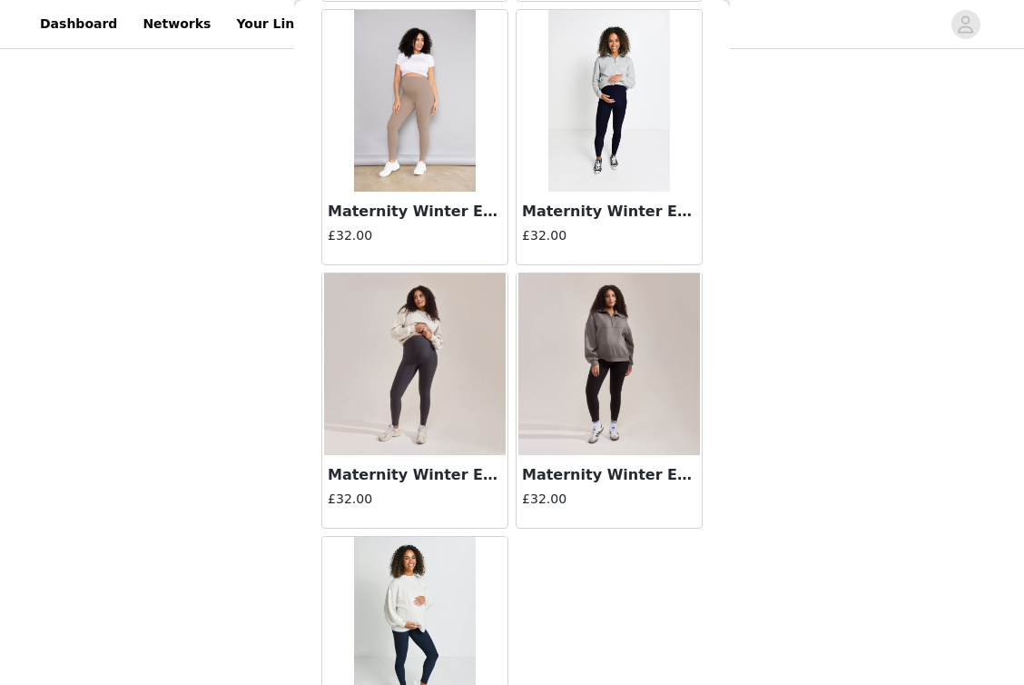
scroll to position [9028, 0]
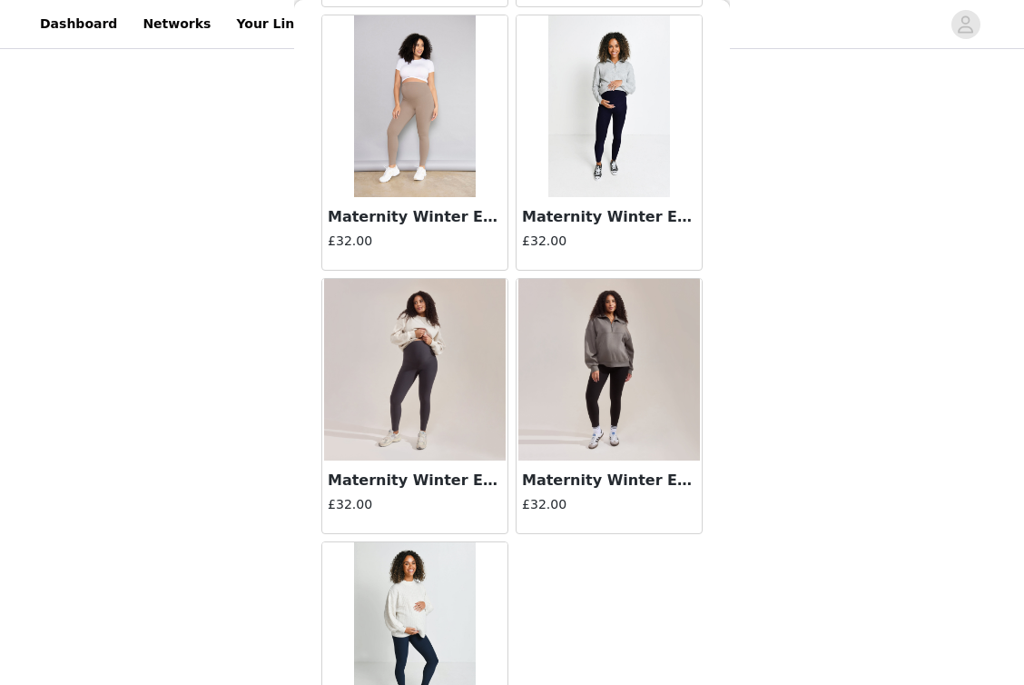
click at [585, 488] on h3 "Maternity Winter Everyday Leggings - Black" at bounding box center [609, 480] width 174 height 22
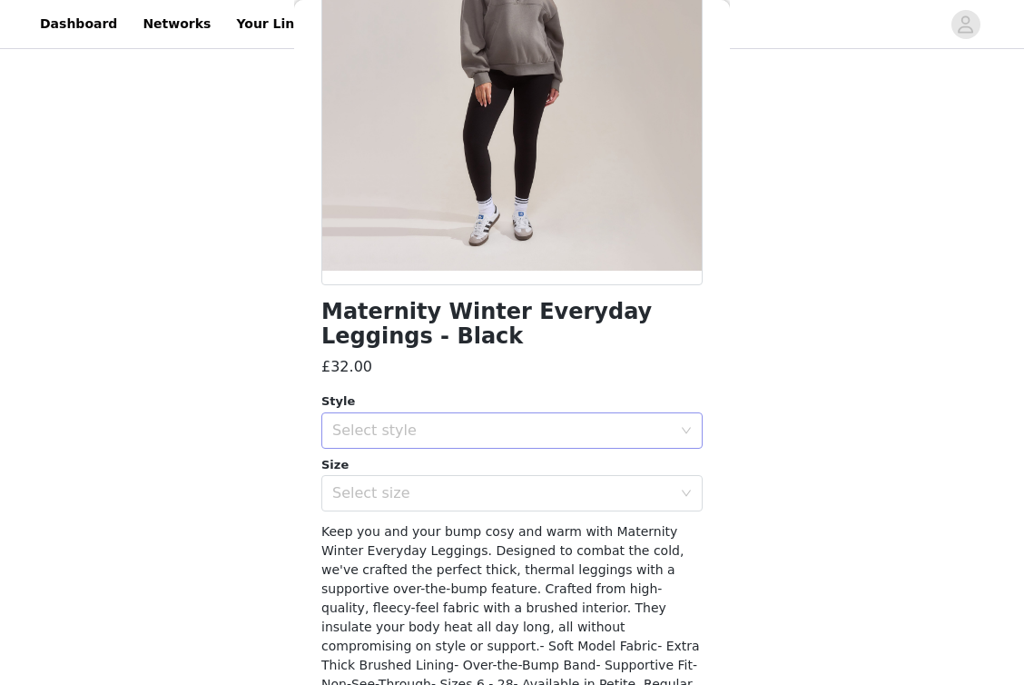
scroll to position [220, 0]
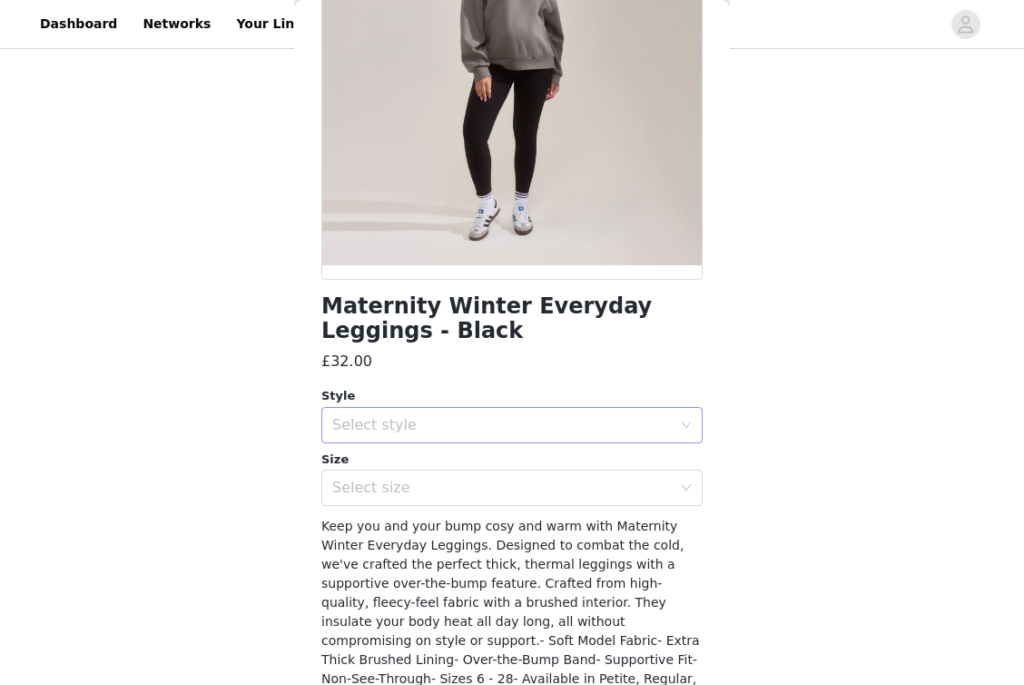
click at [429, 431] on div "Select style" at bounding box center [502, 425] width 340 height 18
click at [380, 529] on li "Tall" at bounding box center [511, 522] width 381 height 29
click at [379, 488] on div "Select size" at bounding box center [502, 487] width 340 height 18
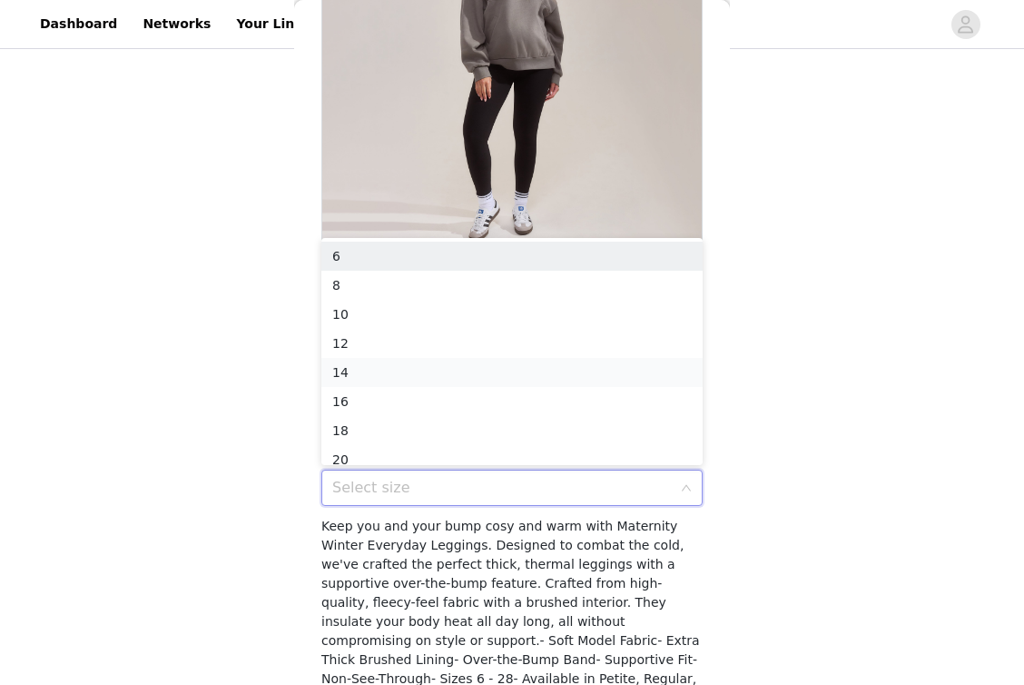
scroll to position [9, 0]
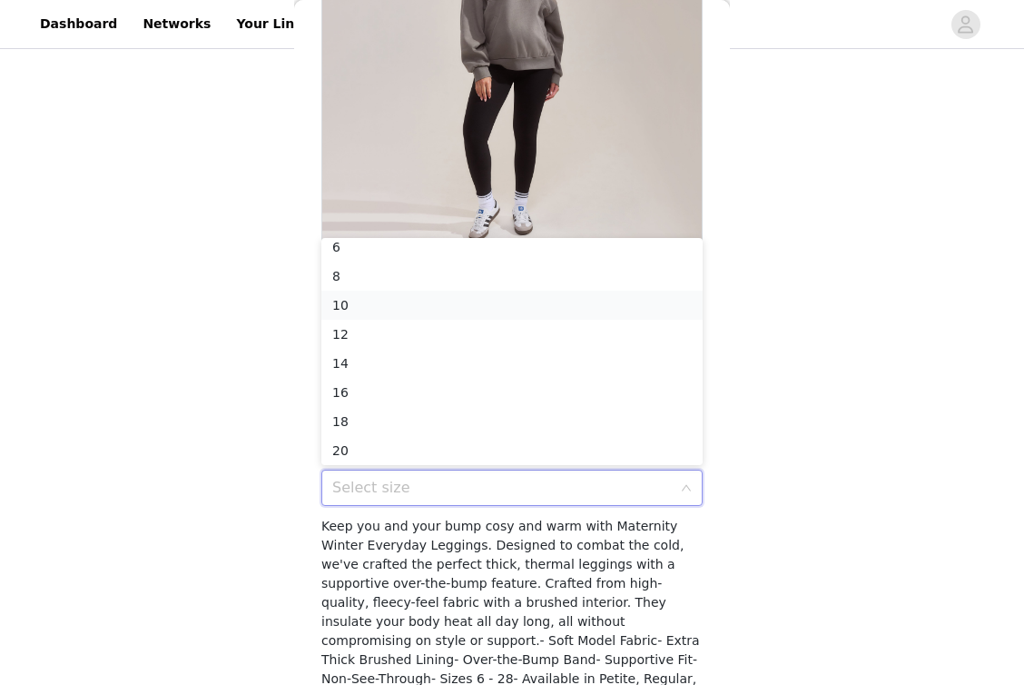
click at [373, 305] on li "10" at bounding box center [511, 305] width 381 height 29
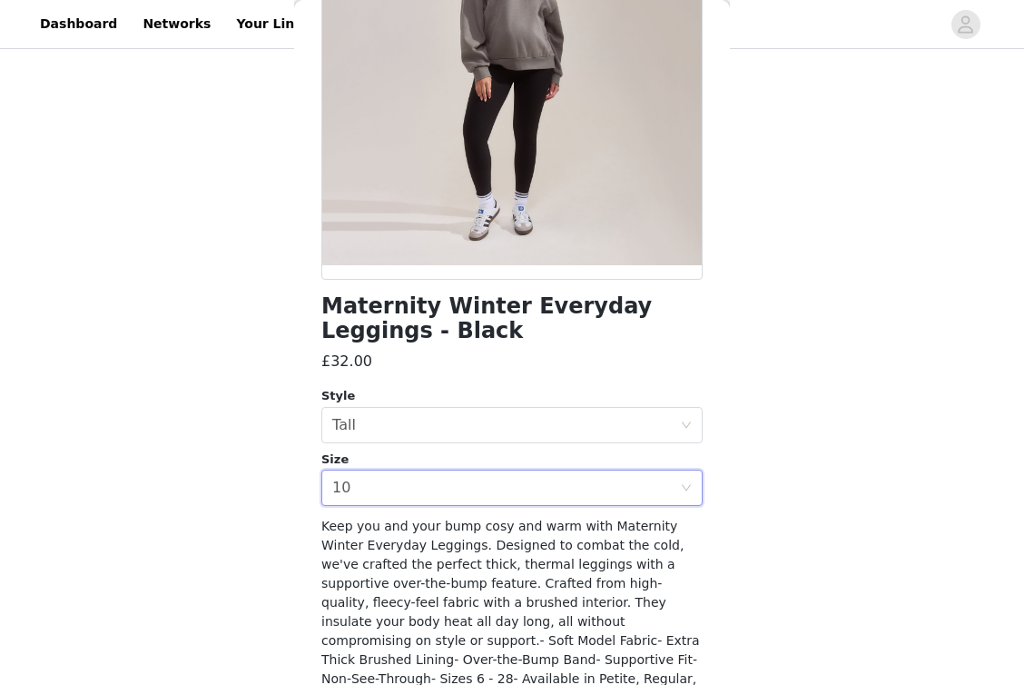
click at [268, 497] on div "STEP 2 OF 7 Product choice You will be able to select 3 product from this campa…" at bounding box center [512, 240] width 1024 height 666
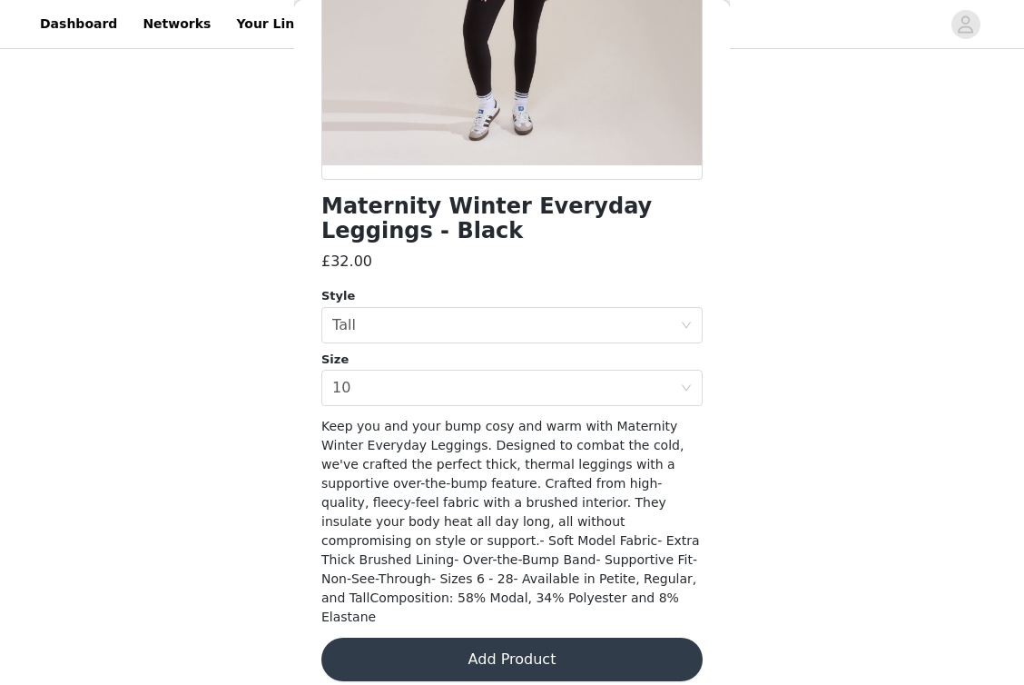
scroll to position [318, 0]
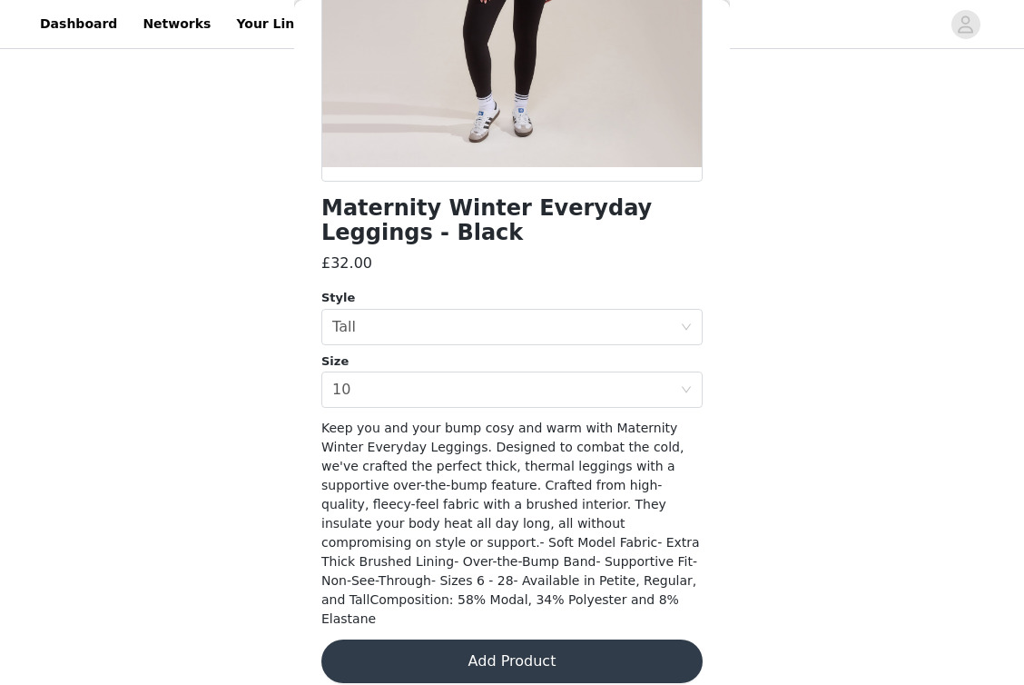
click at [518, 639] on button "Add Product" at bounding box center [511, 661] width 381 height 44
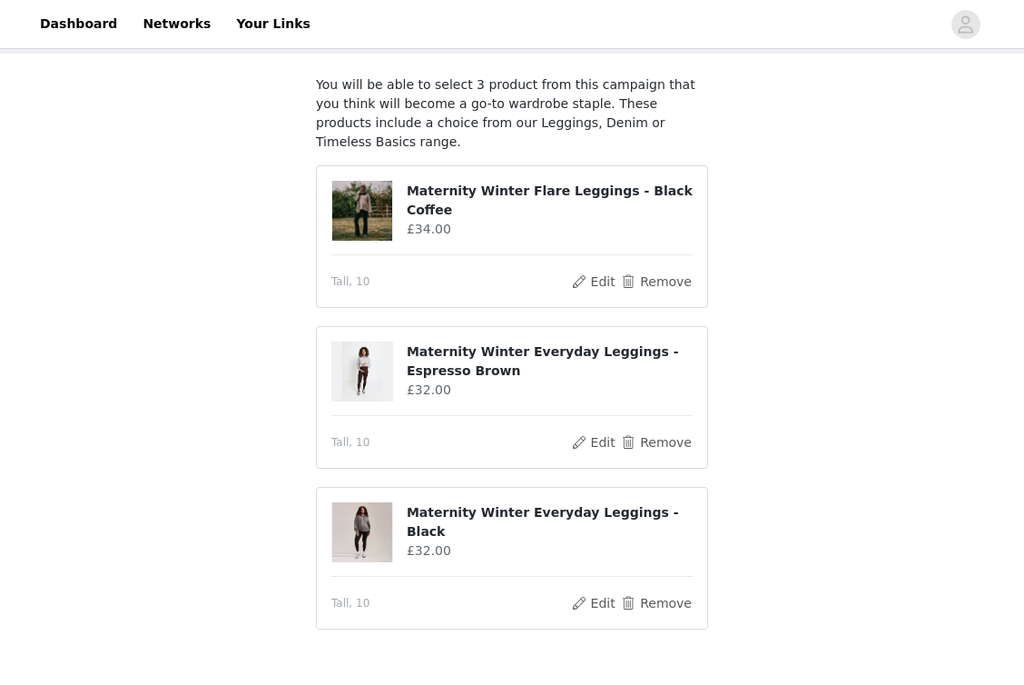
scroll to position [89, 0]
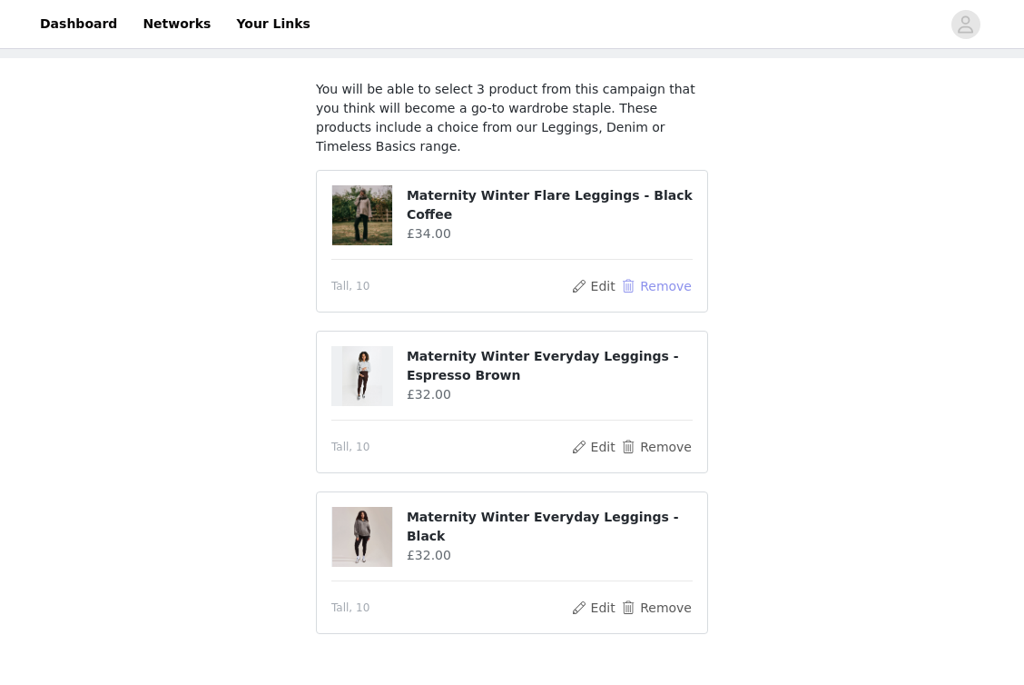
click at [671, 275] on button "Remove" at bounding box center [656, 286] width 73 height 22
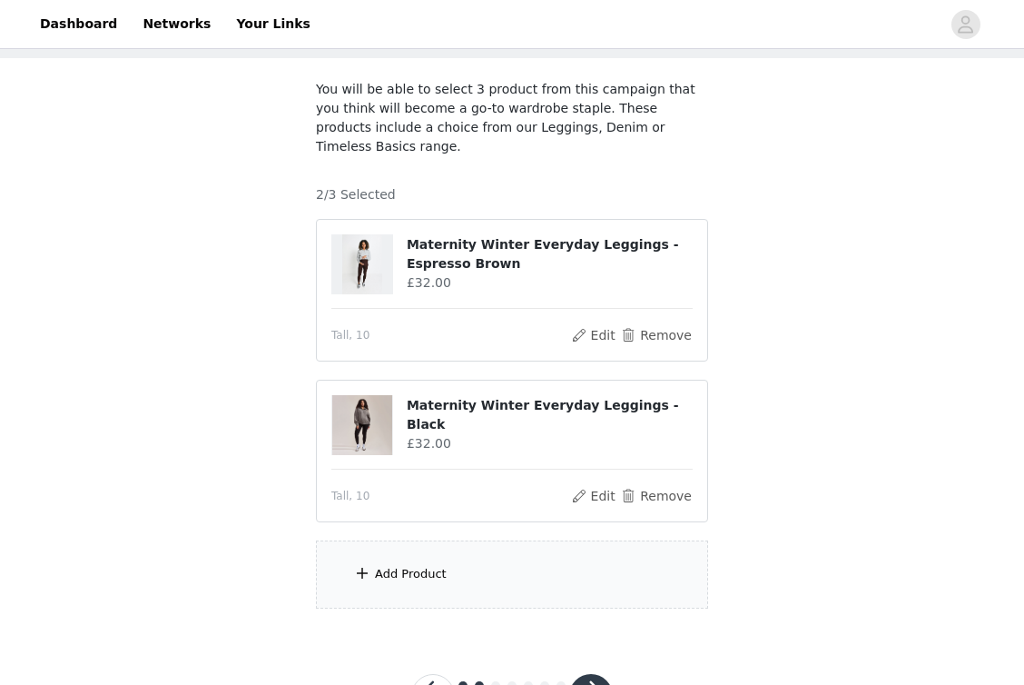
click at [426, 565] on div "Add Product" at bounding box center [411, 574] width 72 height 18
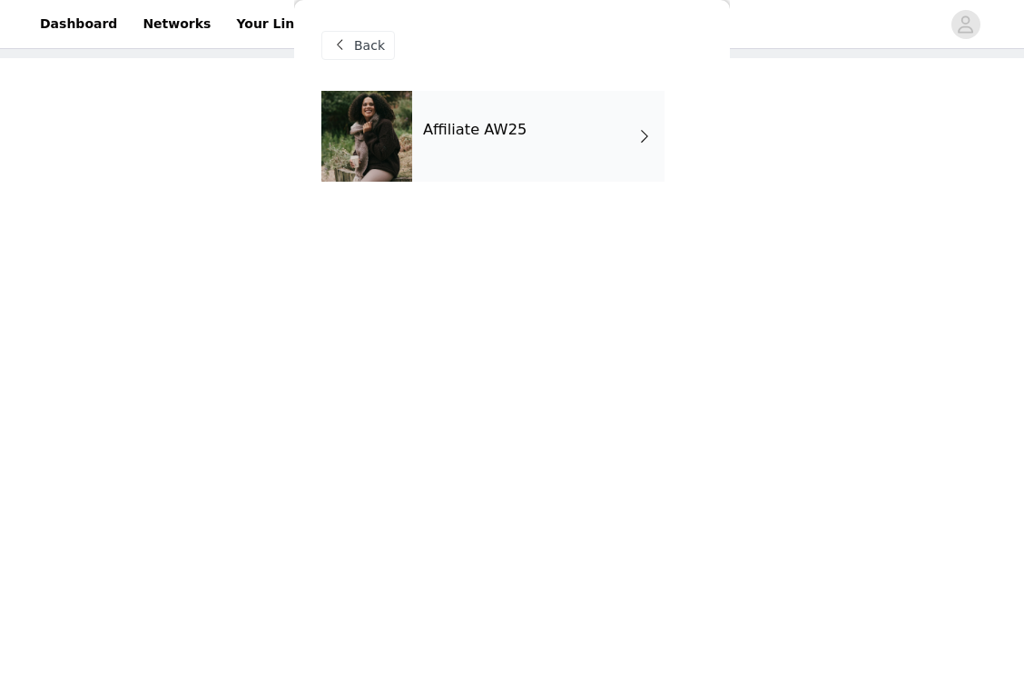
click at [476, 150] on div "Affiliate AW25" at bounding box center [538, 136] width 252 height 91
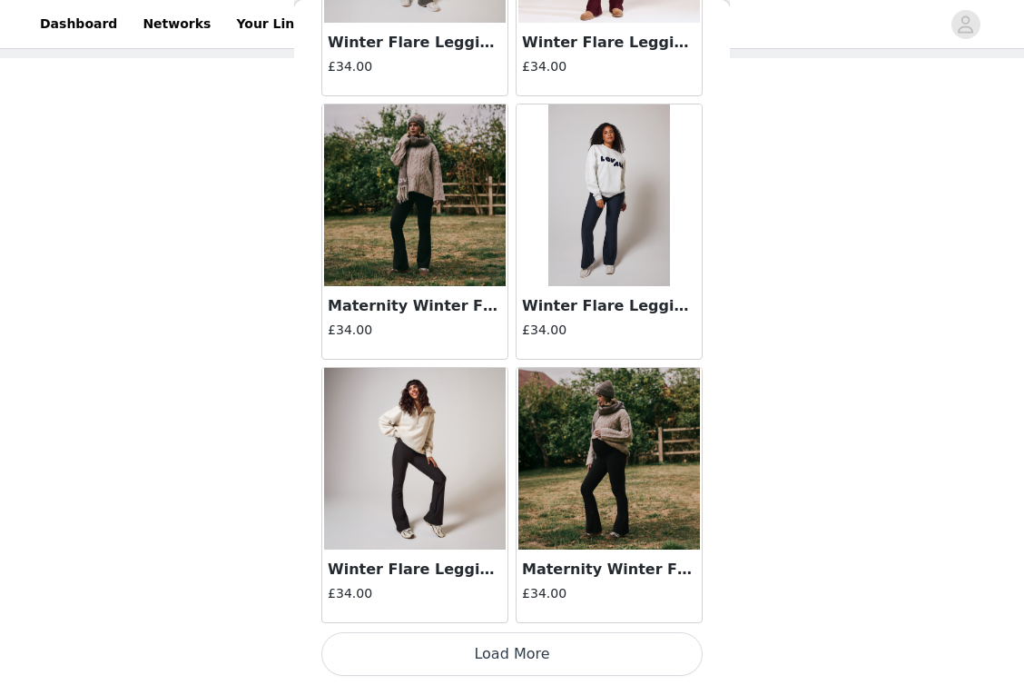
scroll to position [2094, 0]
click at [518, 646] on button "Load More" at bounding box center [511, 654] width 381 height 44
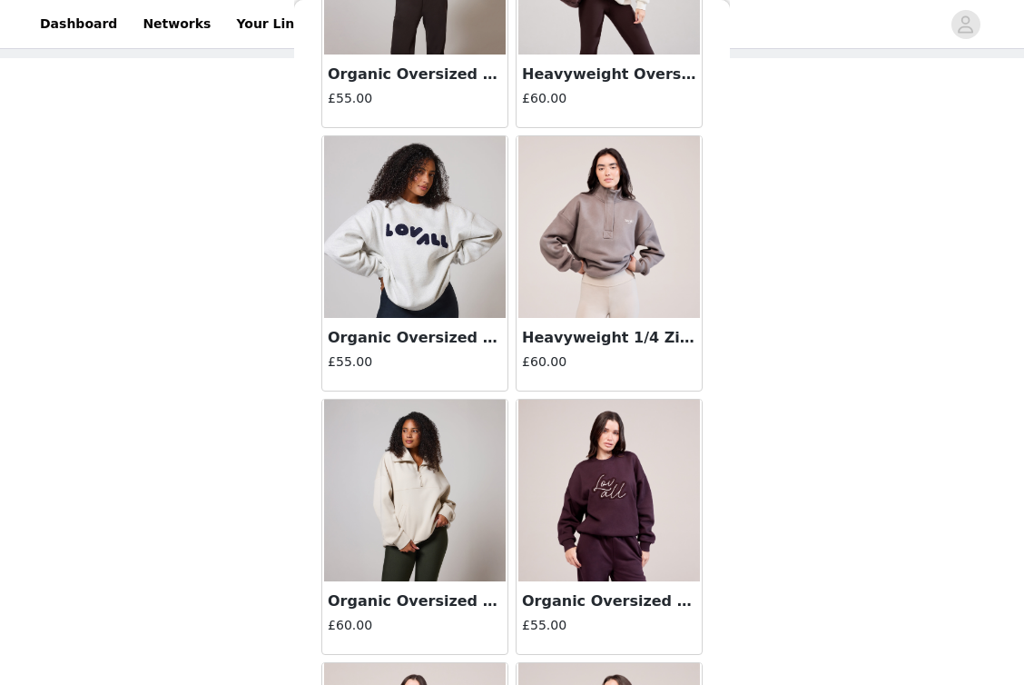
scroll to position [3916, 0]
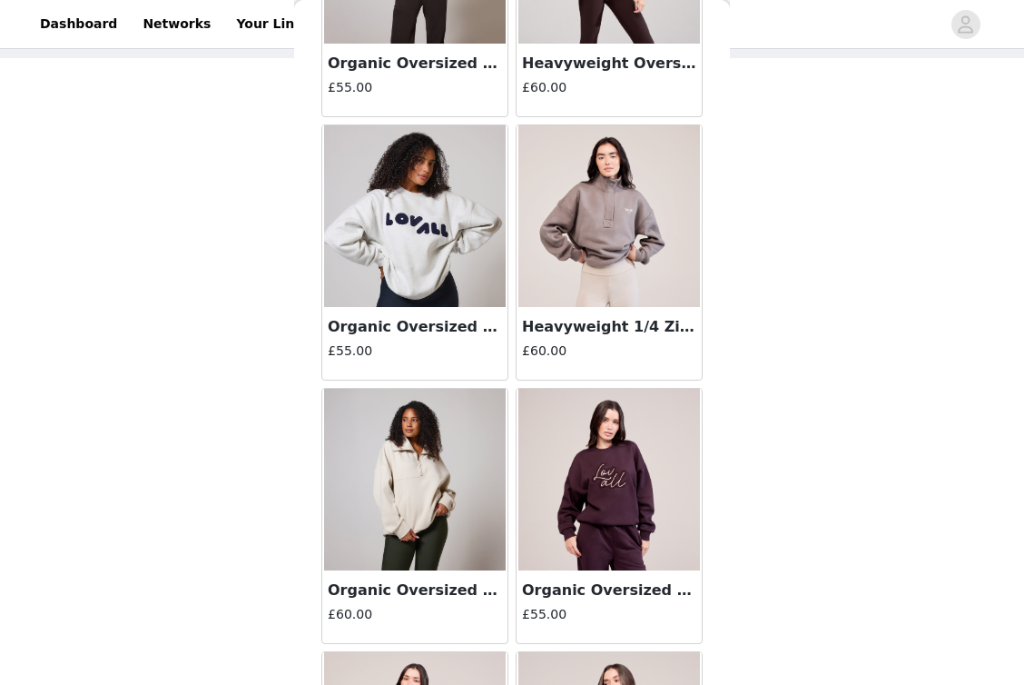
click at [401, 599] on h3 "Organic Oversized 1/4 Zip Sweatshirt - Ecru" at bounding box center [415, 590] width 174 height 22
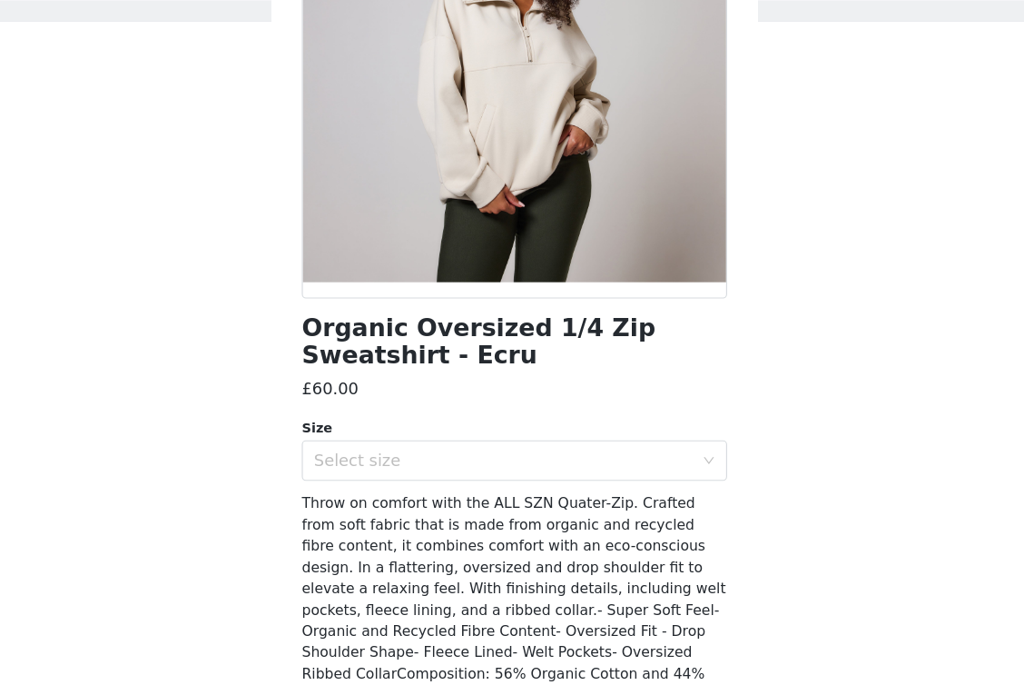
scroll to position [184, 0]
click at [362, 451] on div "Select size" at bounding box center [502, 460] width 340 height 18
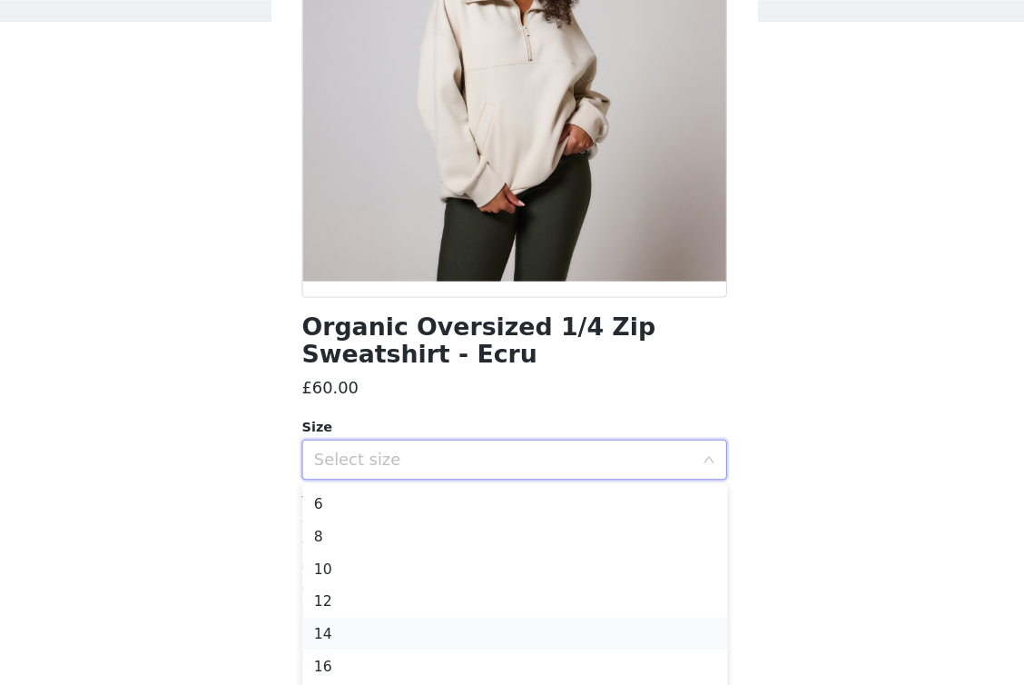
click at [340, 602] on li "14" at bounding box center [511, 616] width 381 height 29
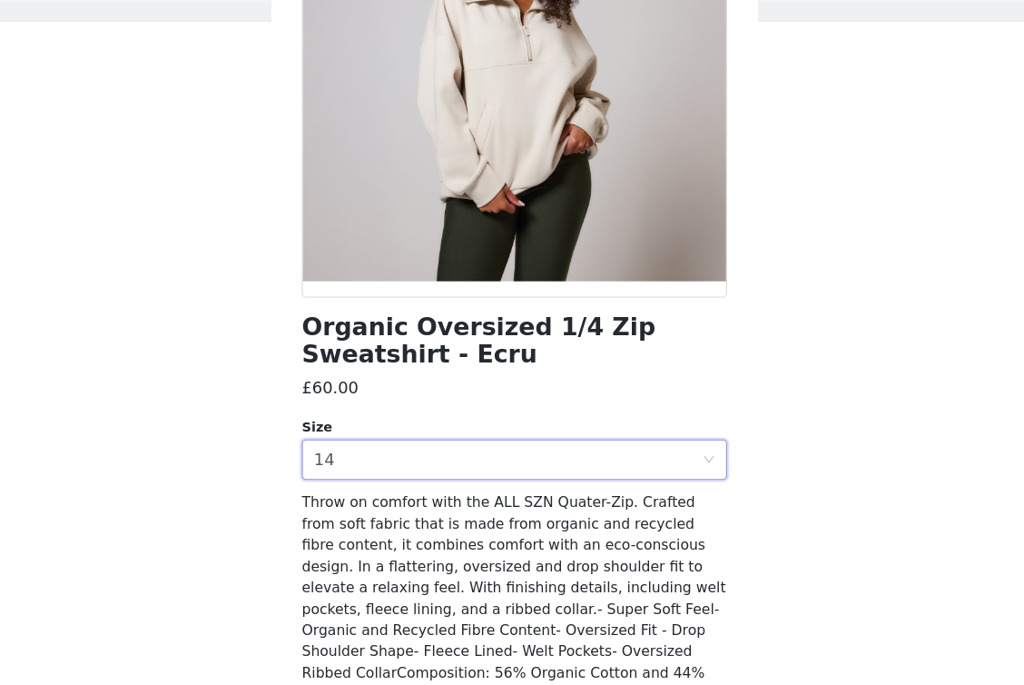
click at [233, 465] on div "STEP 2 OF 7 Product choice You will be able to select 3 product from this campa…" at bounding box center [512, 307] width 1024 height 666
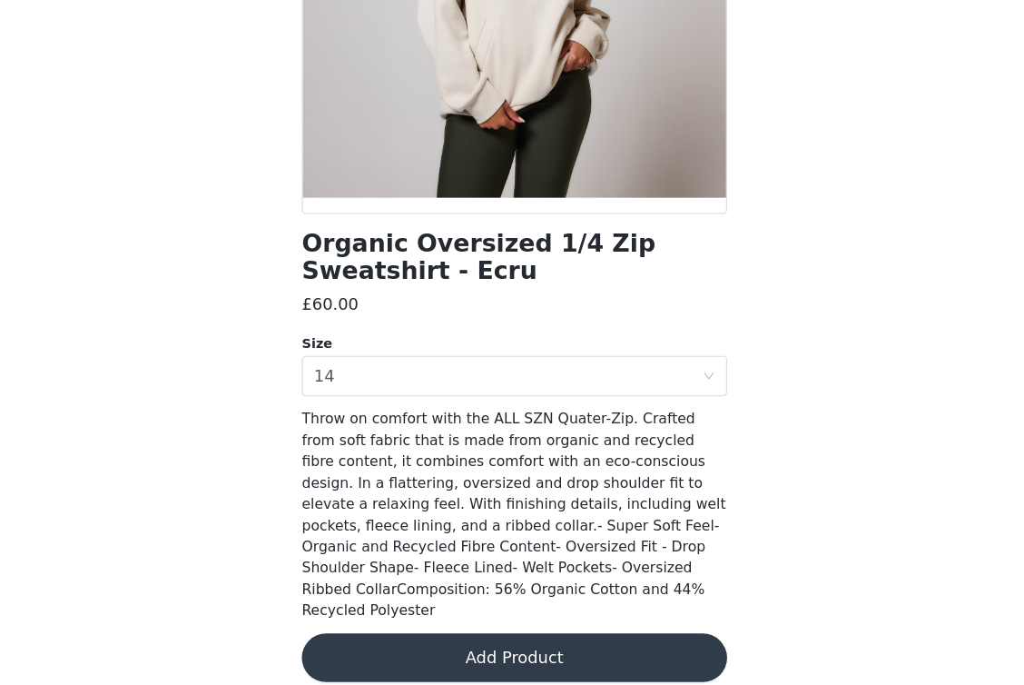
scroll to position [236, 0]
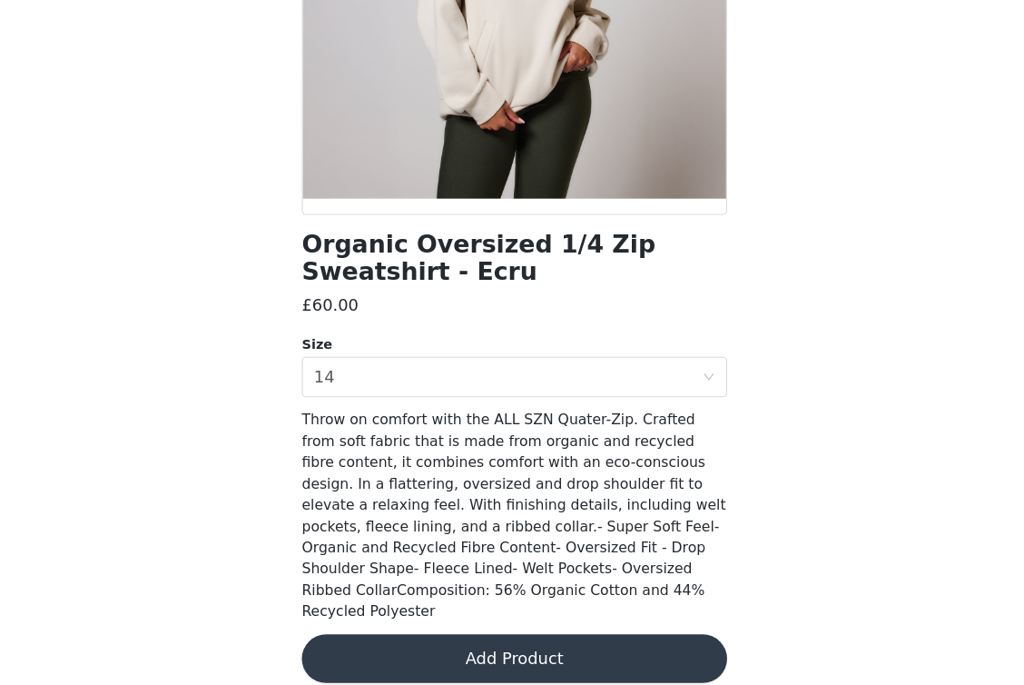
click at [475, 639] on button "Add Product" at bounding box center [511, 661] width 381 height 44
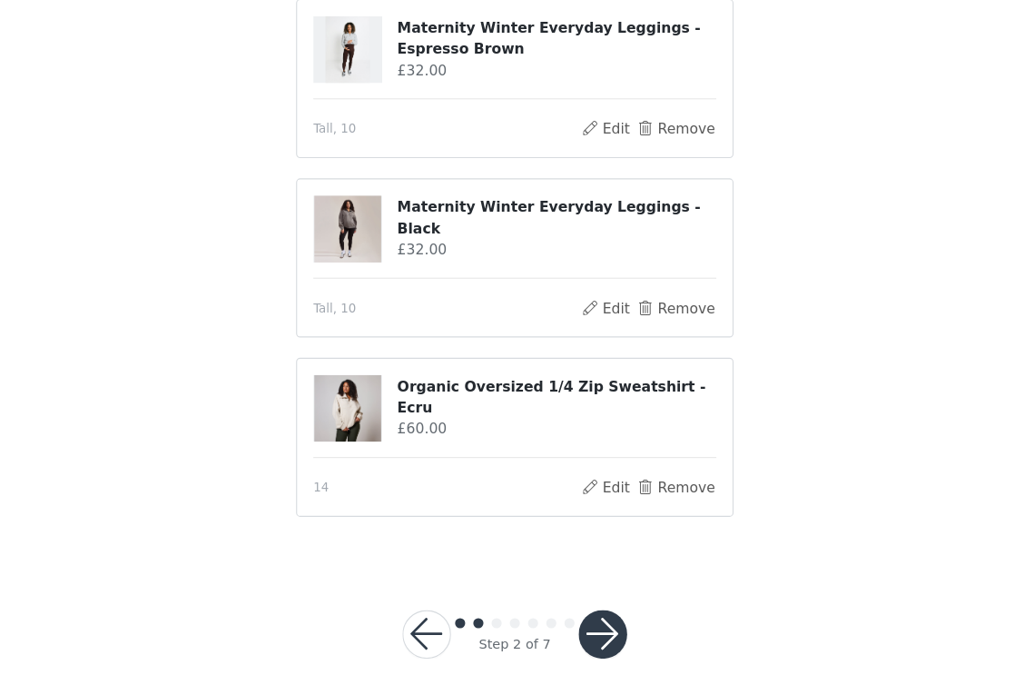
scroll to position [189, 0]
click at [570, 497] on button "Edit" at bounding box center [593, 508] width 46 height 22
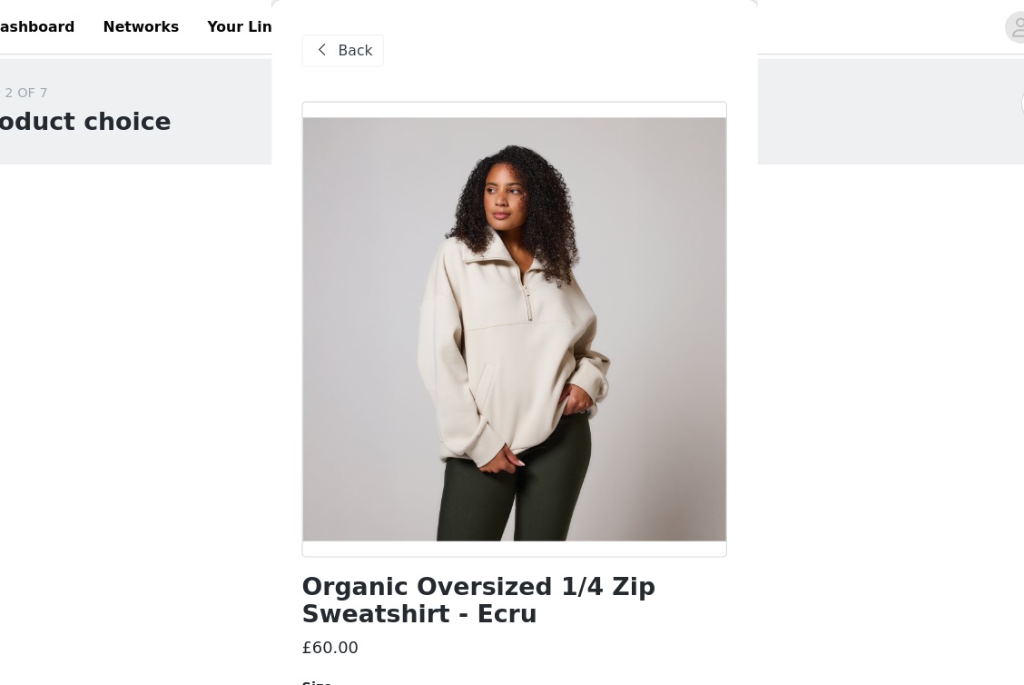
scroll to position [0, 0]
click at [354, 36] on span "Back" at bounding box center [369, 45] width 31 height 19
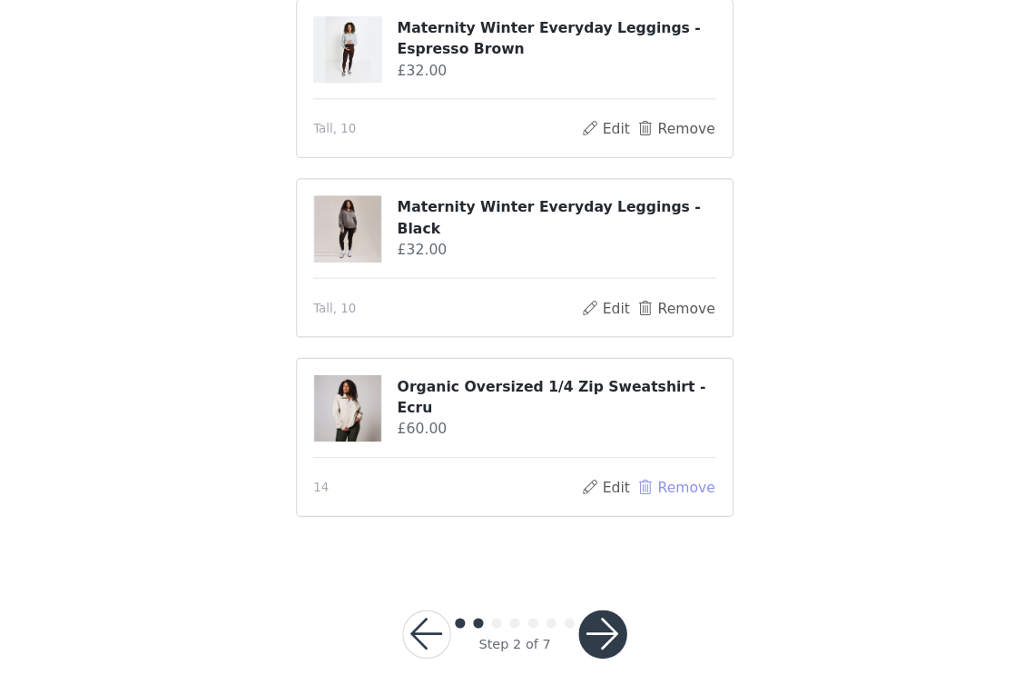
click at [620, 497] on button "Remove" at bounding box center [656, 508] width 73 height 22
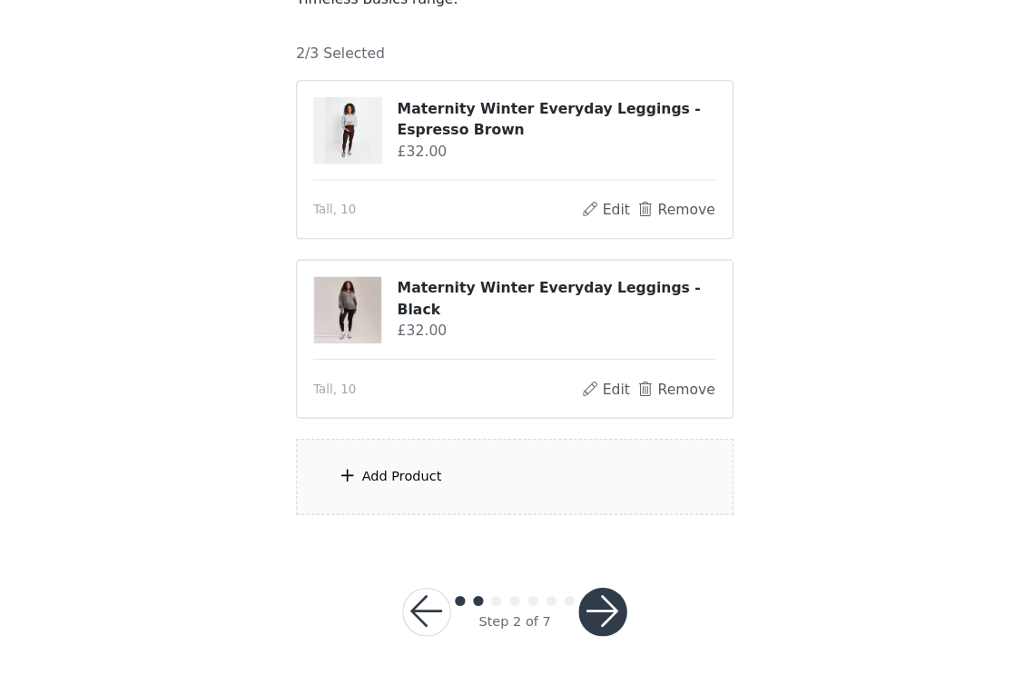
scroll to position [145, 0]
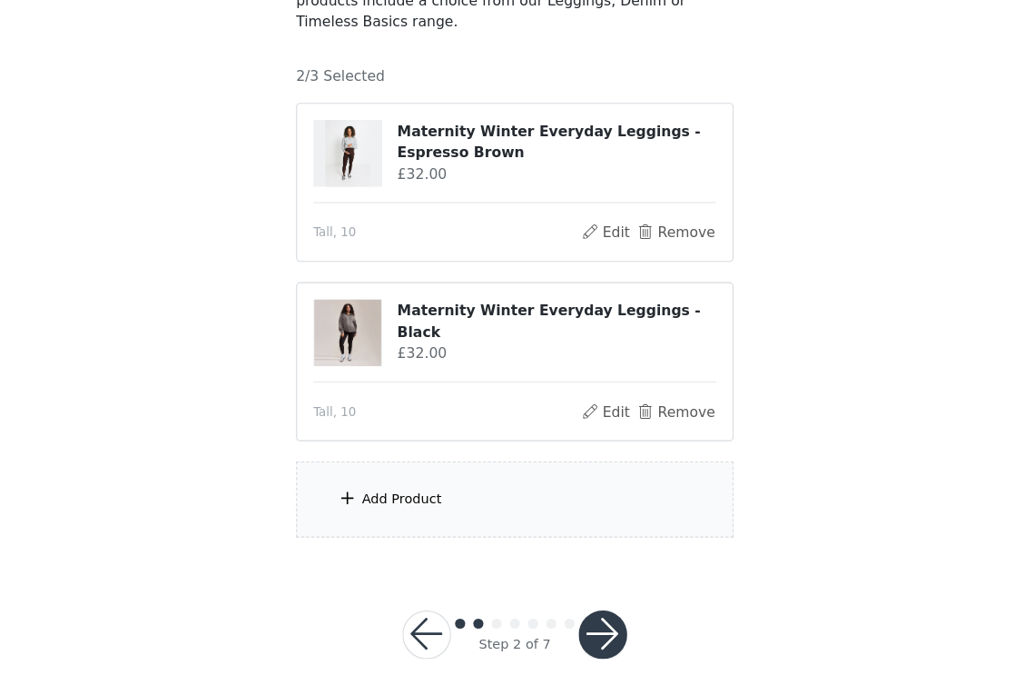
click at [406, 484] on div "Add Product" at bounding box center [512, 518] width 392 height 68
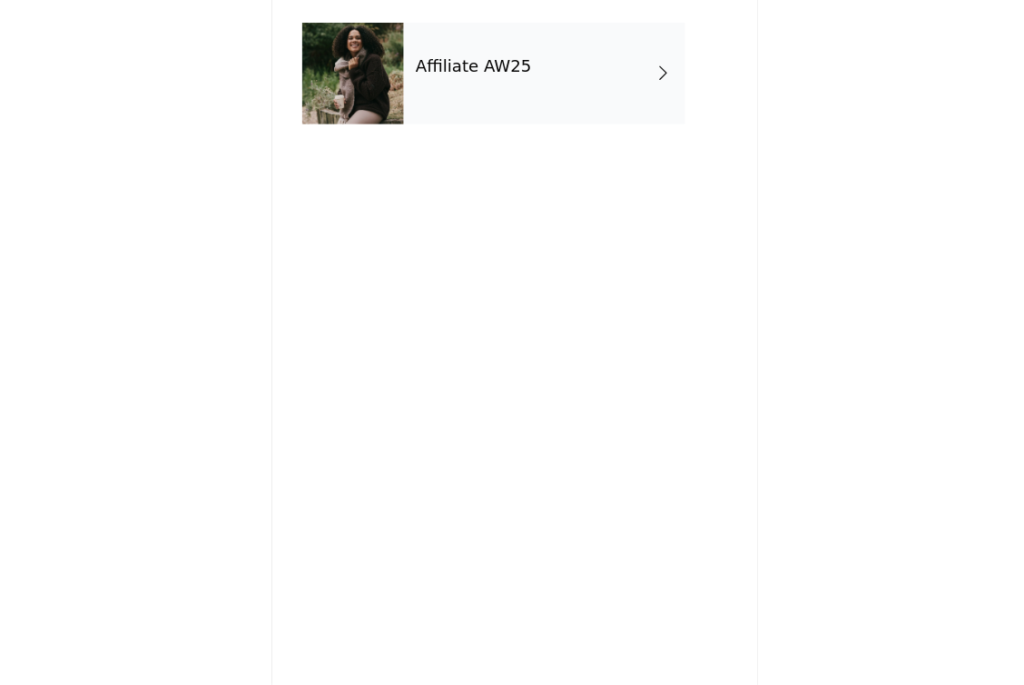
click at [429, 91] on div "Affiliate AW25" at bounding box center [538, 136] width 252 height 91
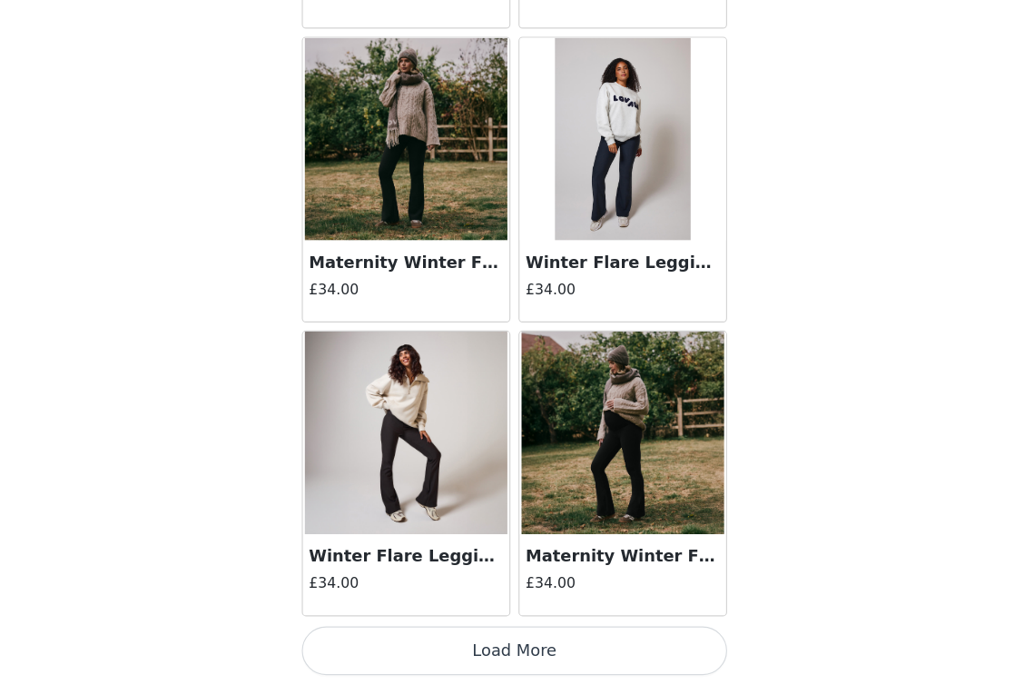
scroll to position [2094, 0]
click at [448, 632] on button "Load More" at bounding box center [511, 654] width 381 height 44
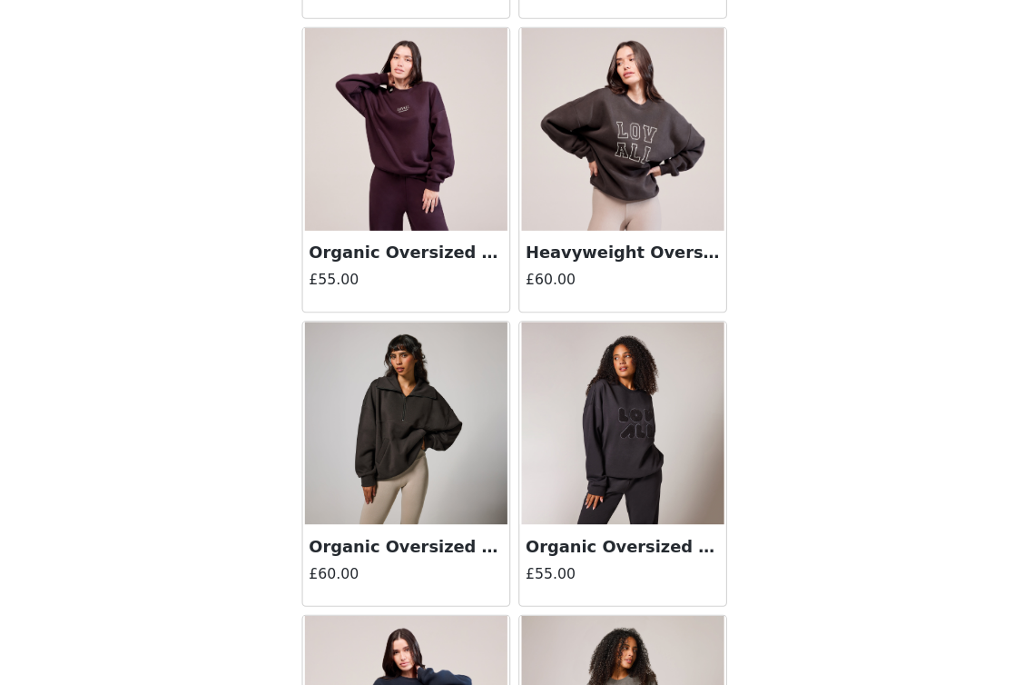
scroll to position [4483, 0]
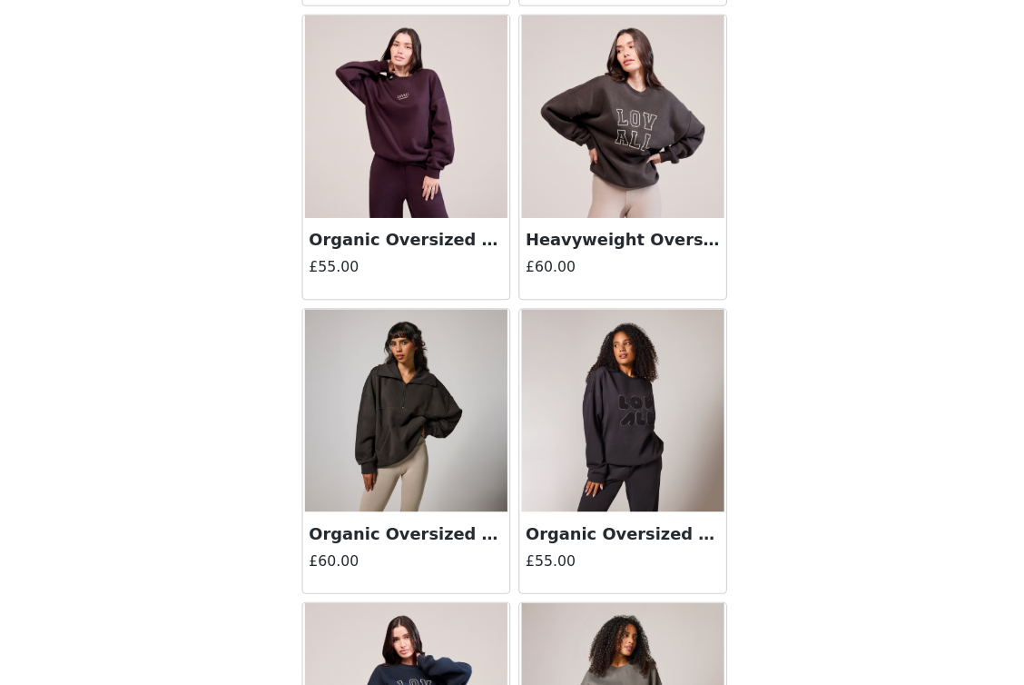
click at [368, 538] on h3 "Organic Oversized 1/4 Zip Sweatshirt - Black Coffee" at bounding box center [415, 549] width 174 height 22
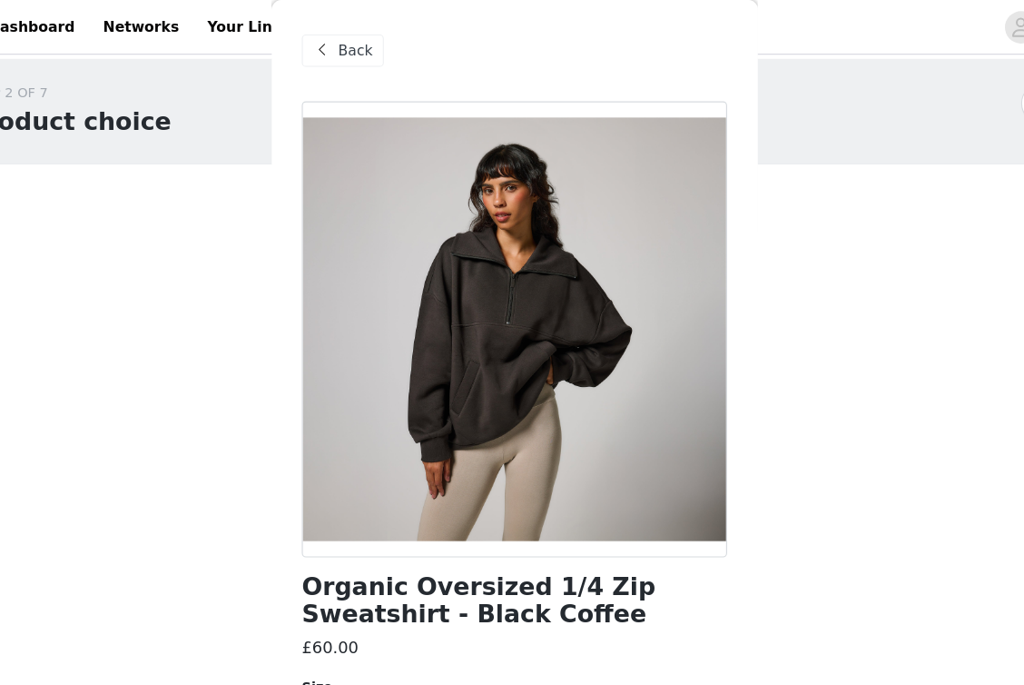
scroll to position [0, 0]
click at [354, 53] on span "Back" at bounding box center [369, 45] width 31 height 19
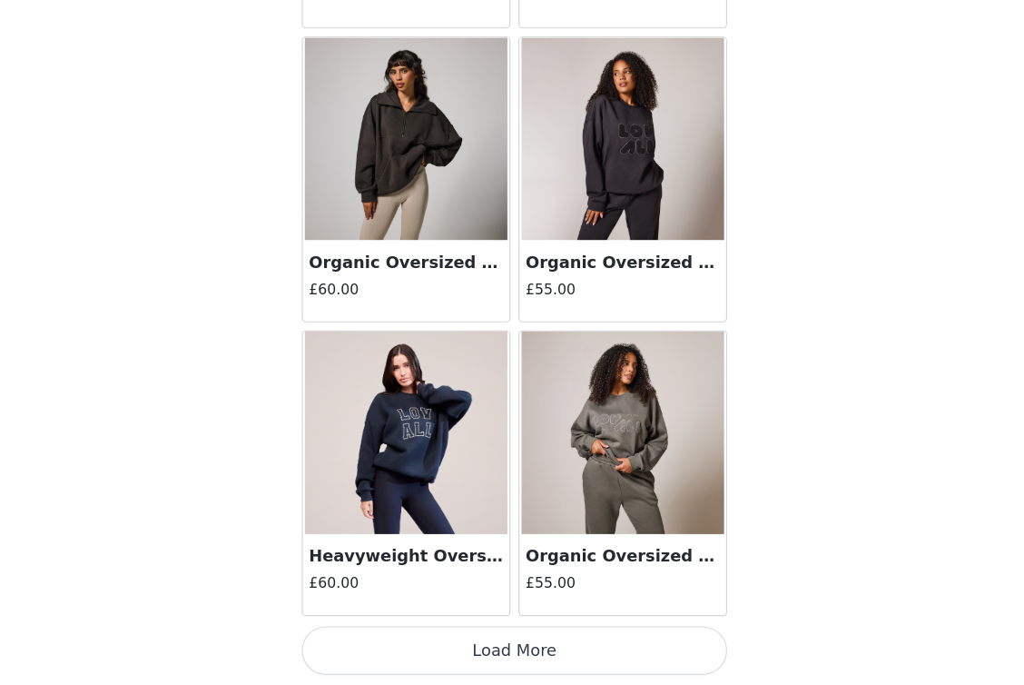
scroll to position [145, 0]
click at [466, 632] on button "Load More" at bounding box center [511, 654] width 381 height 44
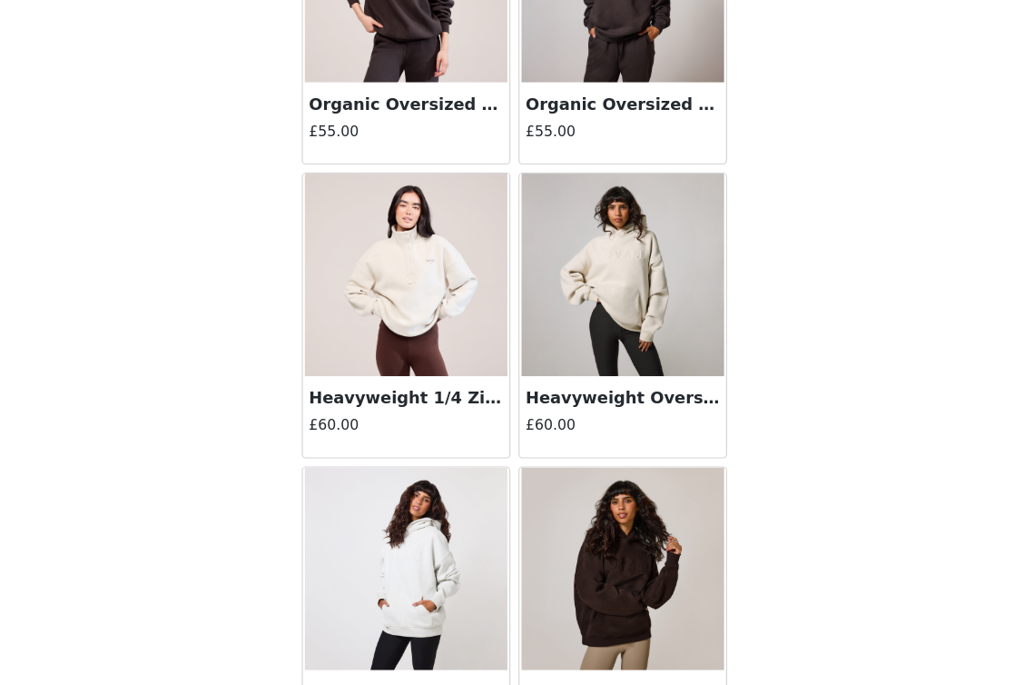
scroll to position [7240, 0]
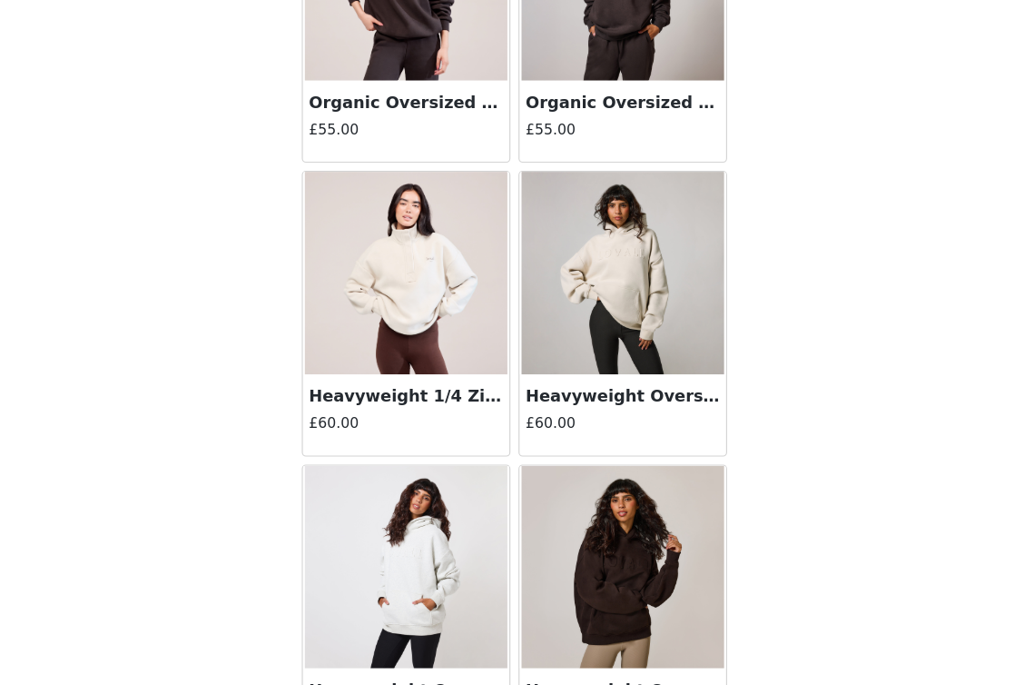
click at [374, 415] on h3 "Heavyweight 1/4 Zip Sweatshirt - Ecru" at bounding box center [415, 426] width 174 height 22
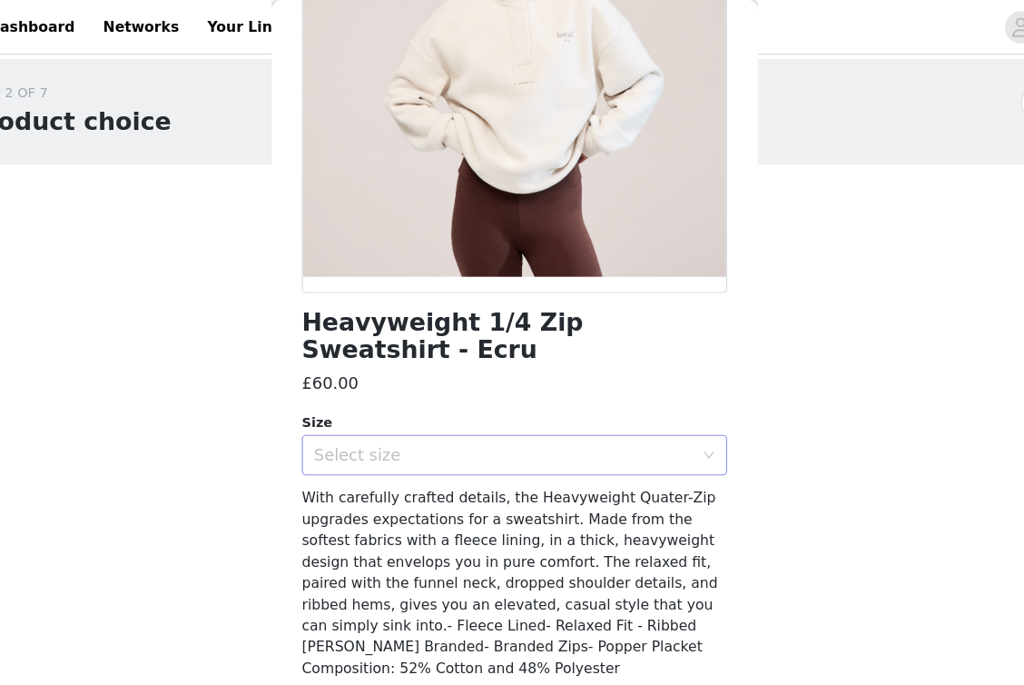
scroll to position [236, 0]
click at [394, 401] on div "Select size" at bounding box center [502, 408] width 340 height 18
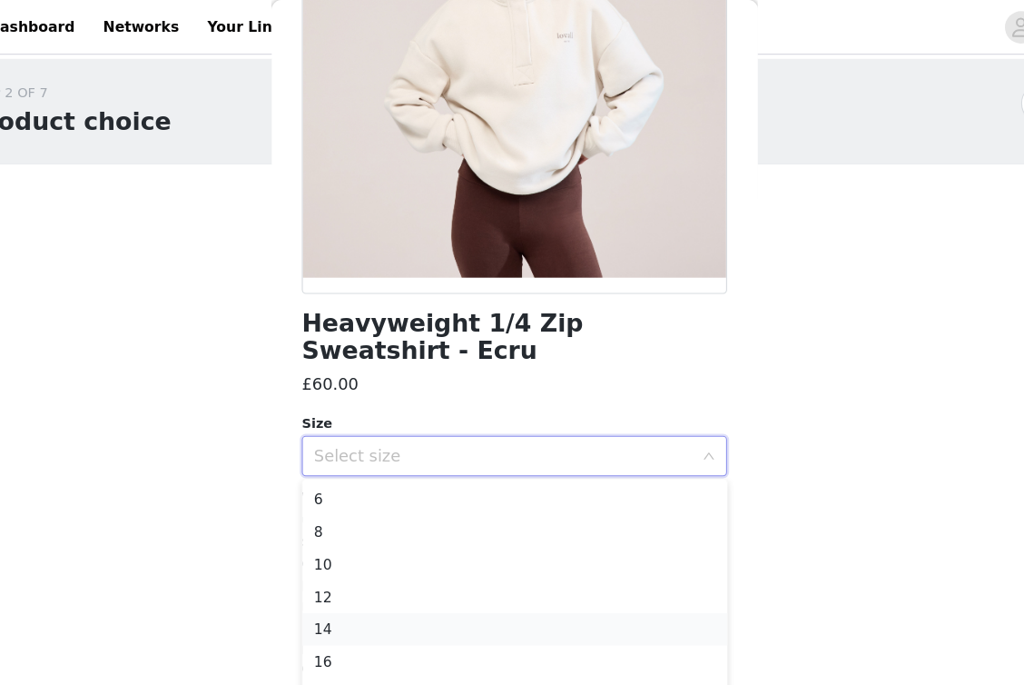
drag, startPoint x: 352, startPoint y: 546, endPoint x: 345, endPoint y: 572, distance: 27.3
click at [345, 572] on ul "6 8 10 12 14 16 18 20 22 24 26 28" at bounding box center [511, 542] width 381 height 227
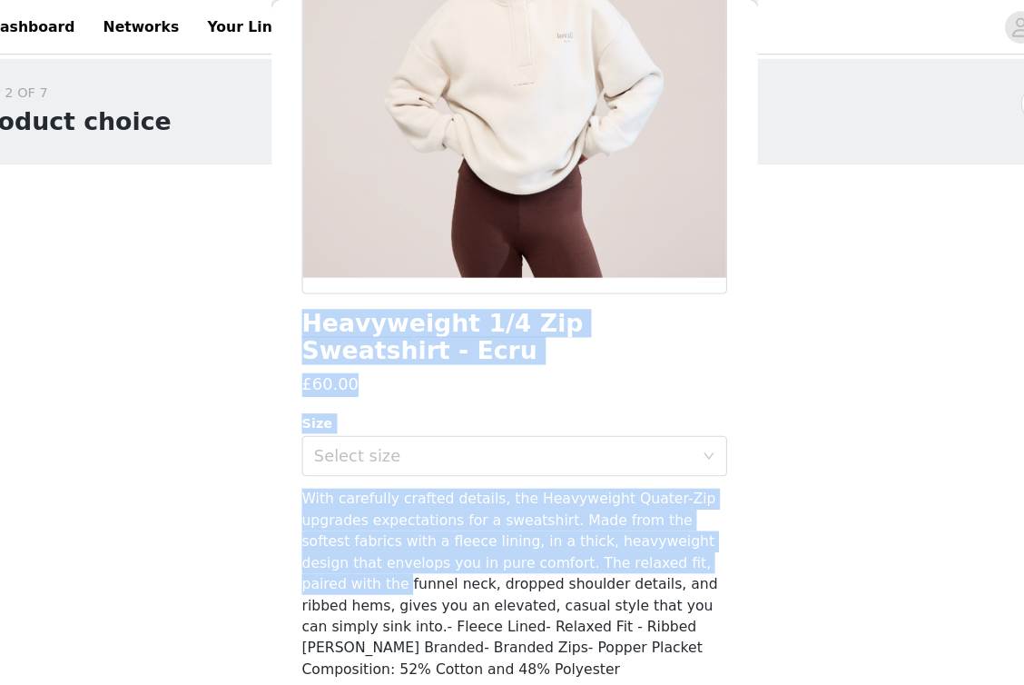
drag, startPoint x: 198, startPoint y: 359, endPoint x: 284, endPoint y: 478, distance: 146.9
click at [271, 498] on div "STEP 2 OF 7 Product choice You will be able to select 3 product from this campa…" at bounding box center [512, 386] width 1024 height 666
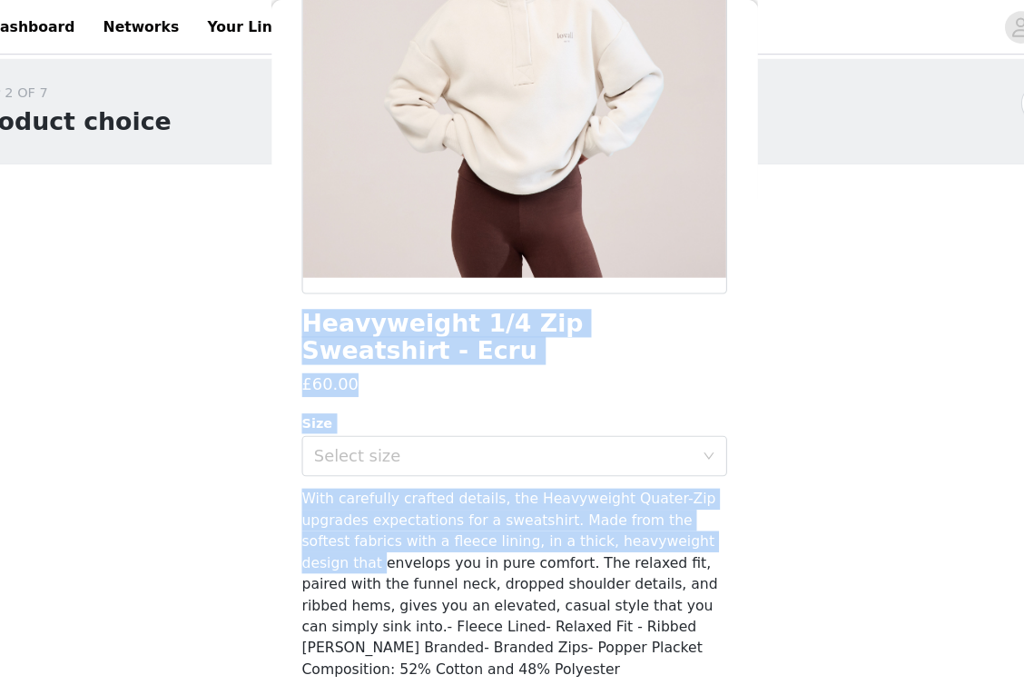
click at [321, 456] on div "With carefully crafted details, the Heavyweight Quater-Zip upgrades expectation…" at bounding box center [511, 524] width 381 height 172
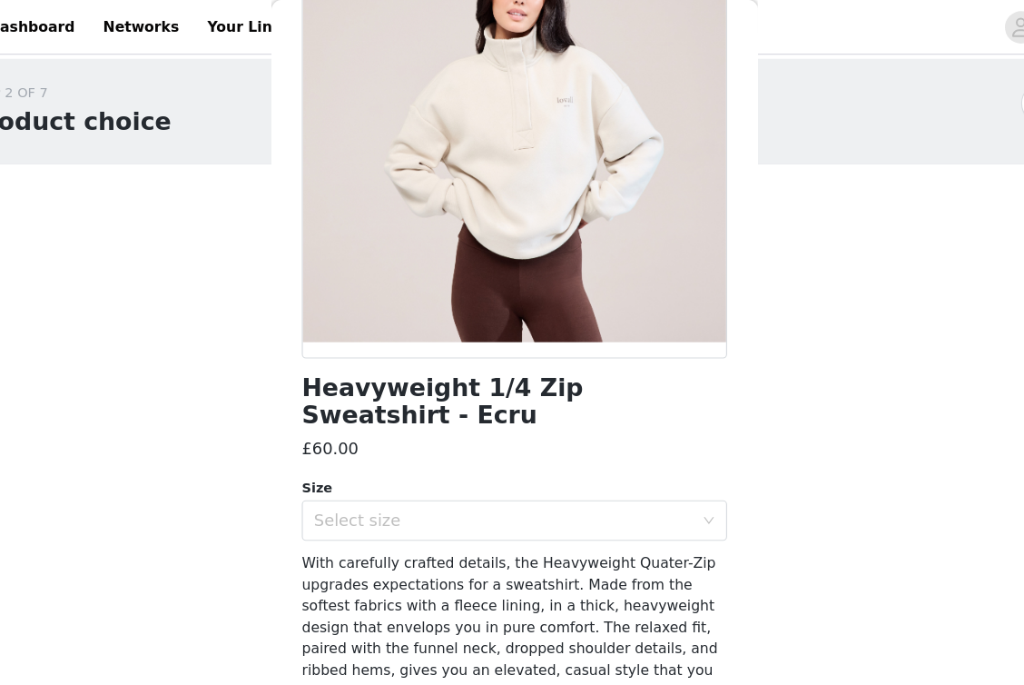
scroll to position [184, 0]
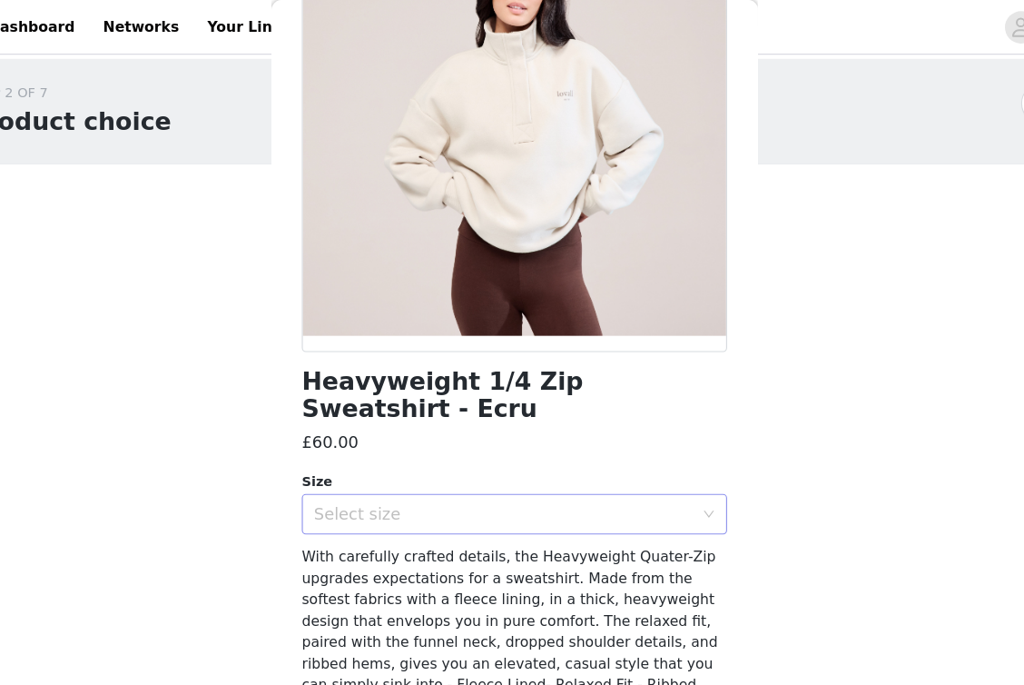
click at [332, 461] on div "Select size" at bounding box center [502, 460] width 340 height 18
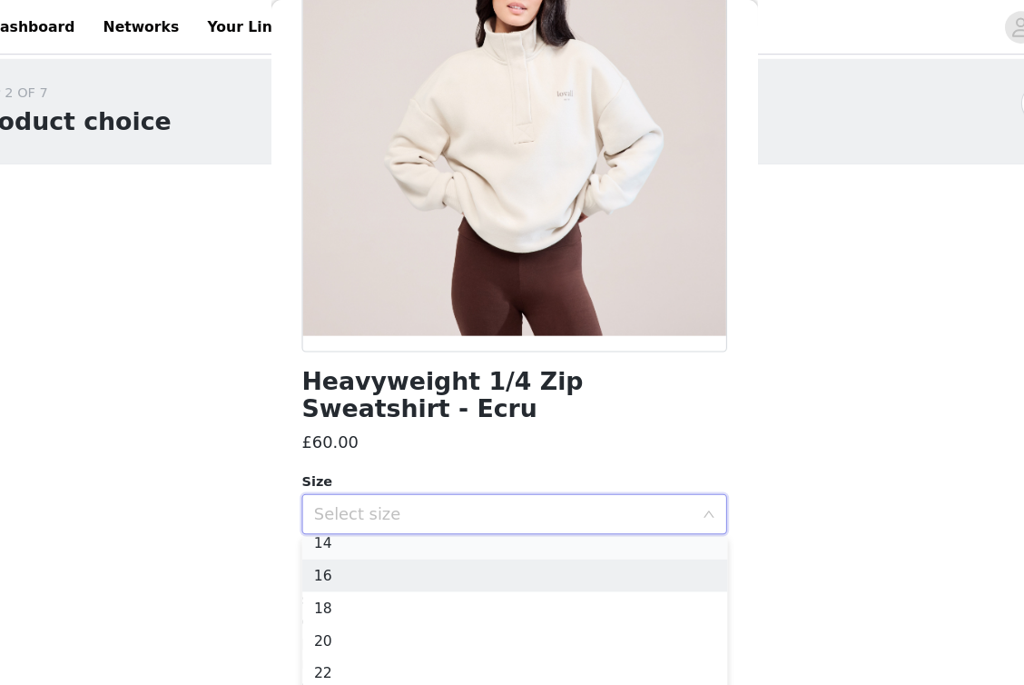
scroll to position [120, 0]
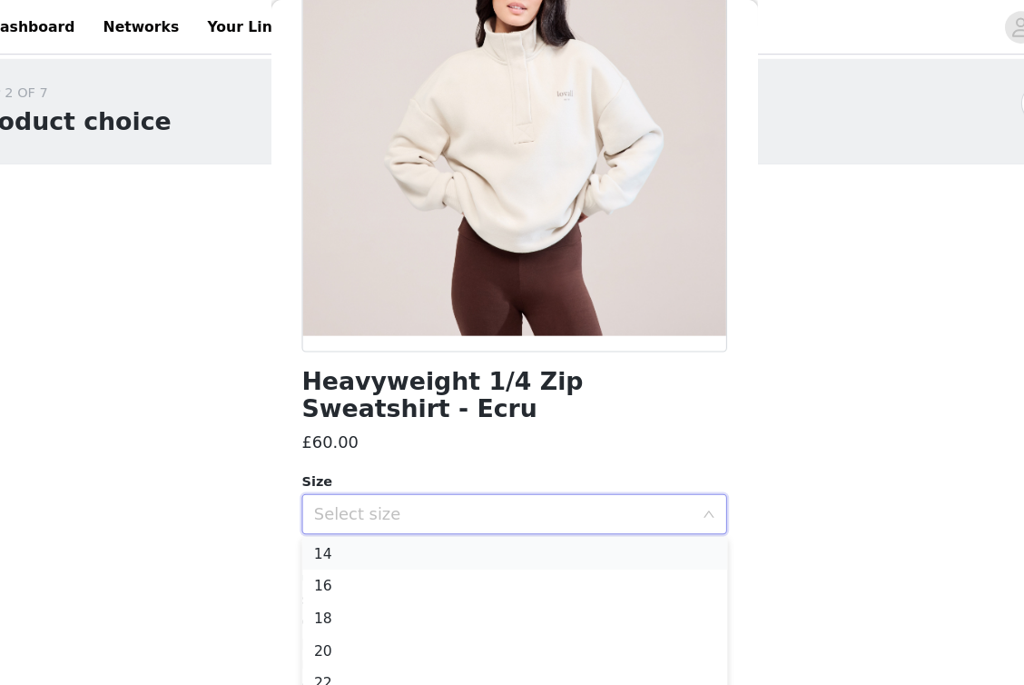
click at [321, 496] on li "14" at bounding box center [511, 495] width 381 height 29
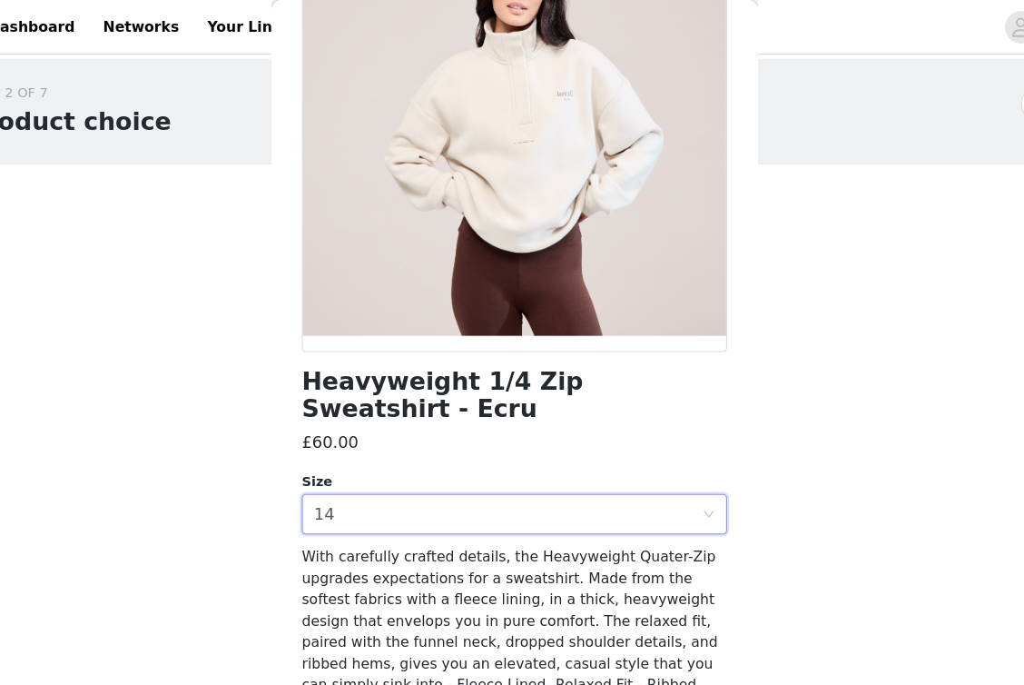
click at [321, 542] on span "With carefully crafted details, the Heavyweight Quater-Zip upgrades expectation…" at bounding box center [507, 574] width 373 height 167
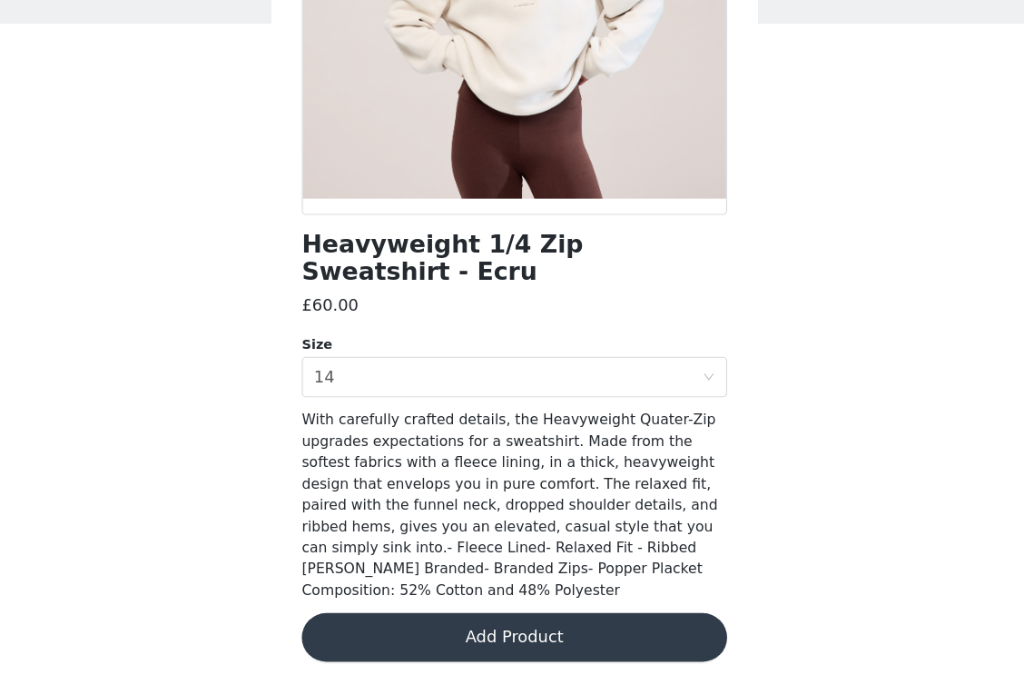
scroll to position [56, 0]
click at [446, 620] on button "Add Product" at bounding box center [511, 642] width 381 height 44
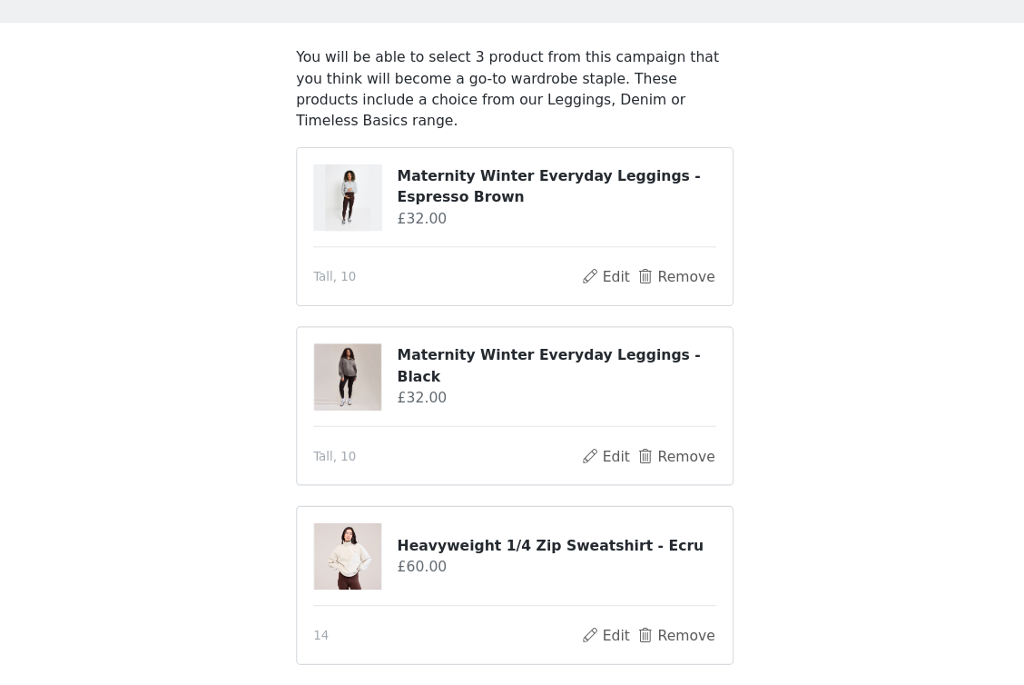
click at [222, 397] on div "STEP 2 OF 7 Product choice You will be able to select 3 product from this campa…" at bounding box center [512, 351] width 1024 height 710
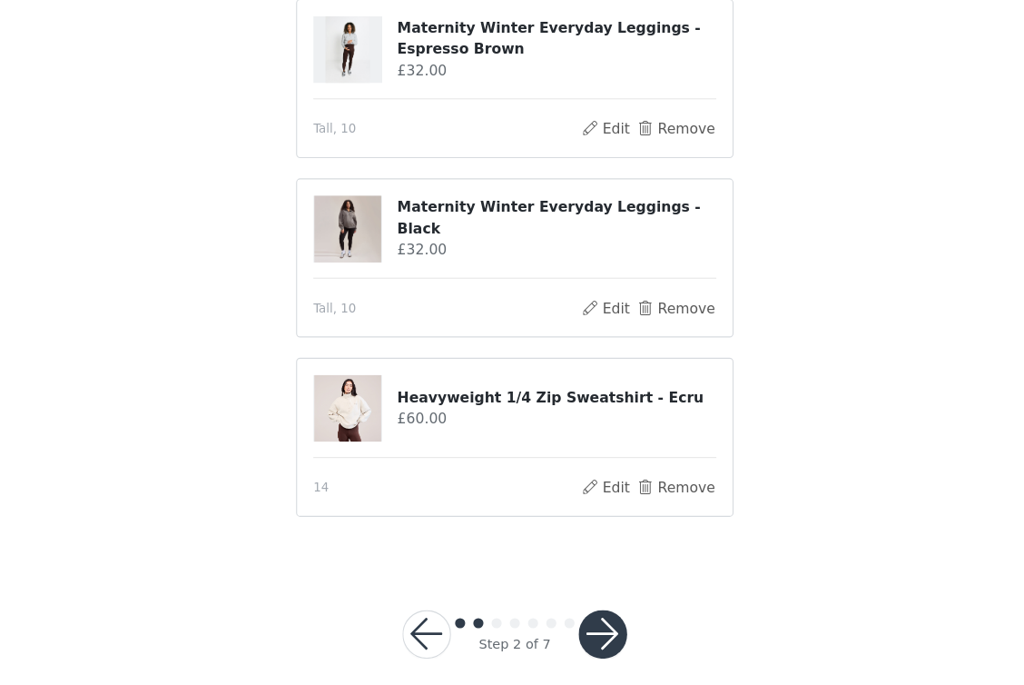
scroll to position [189, 0]
click at [569, 617] on button "button" at bounding box center [591, 639] width 44 height 44
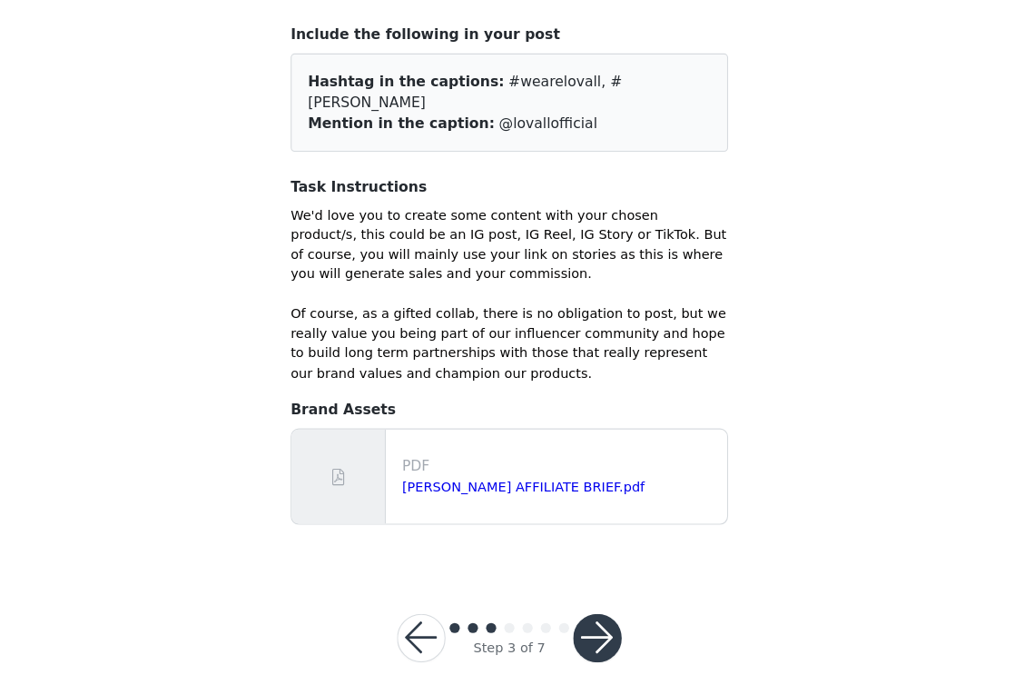
scroll to position [76, 0]
click at [569, 621] on button "button" at bounding box center [591, 643] width 44 height 44
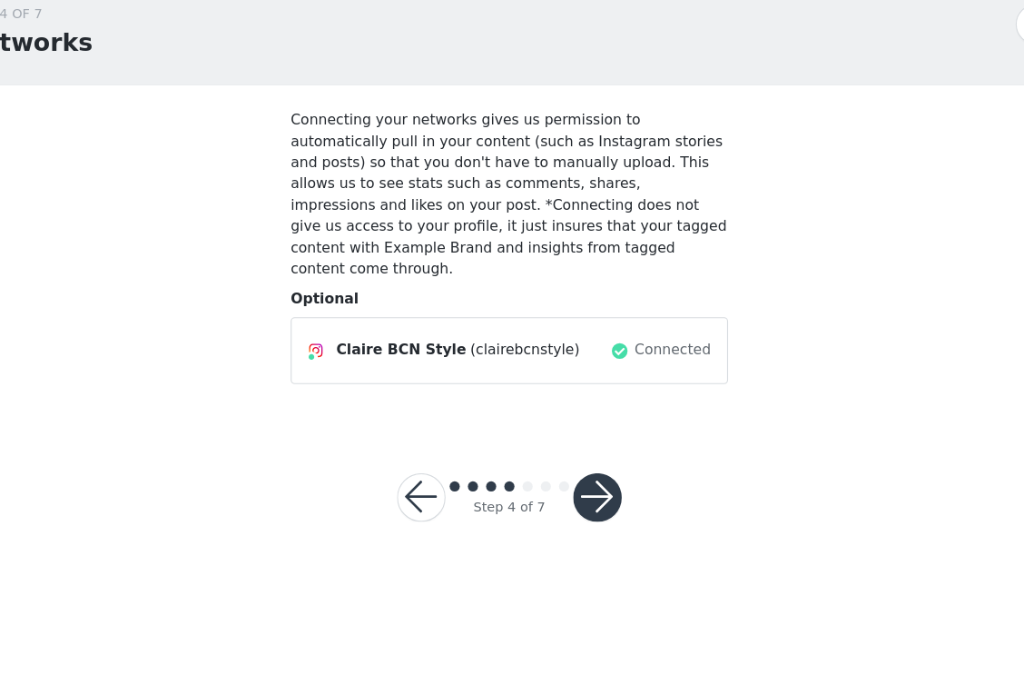
click at [569, 495] on button "button" at bounding box center [591, 517] width 44 height 44
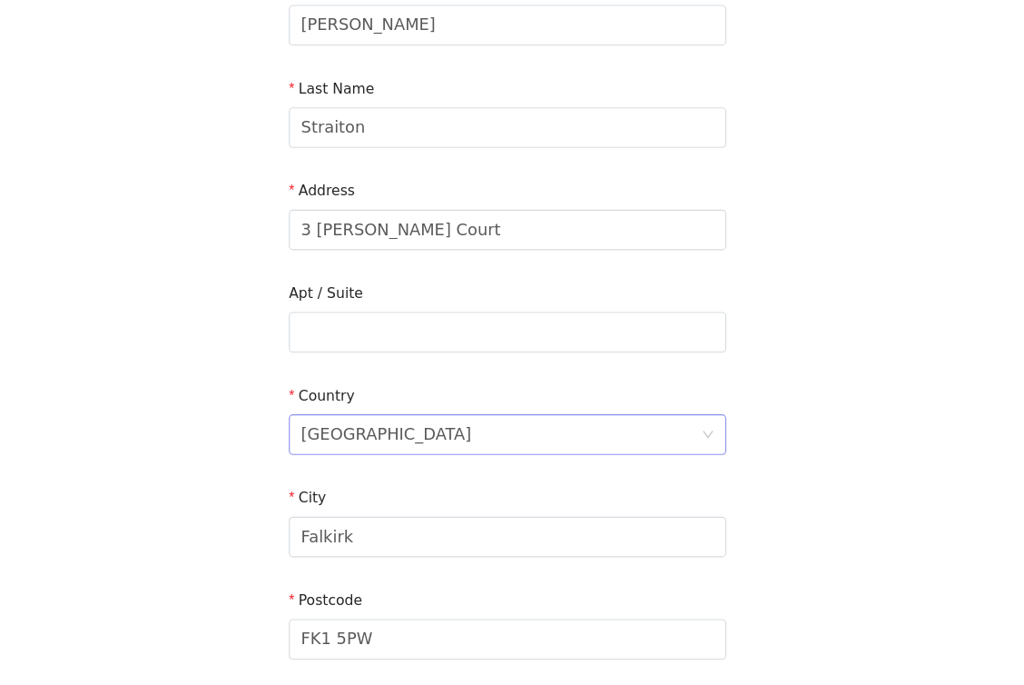
scroll to position [214, 0]
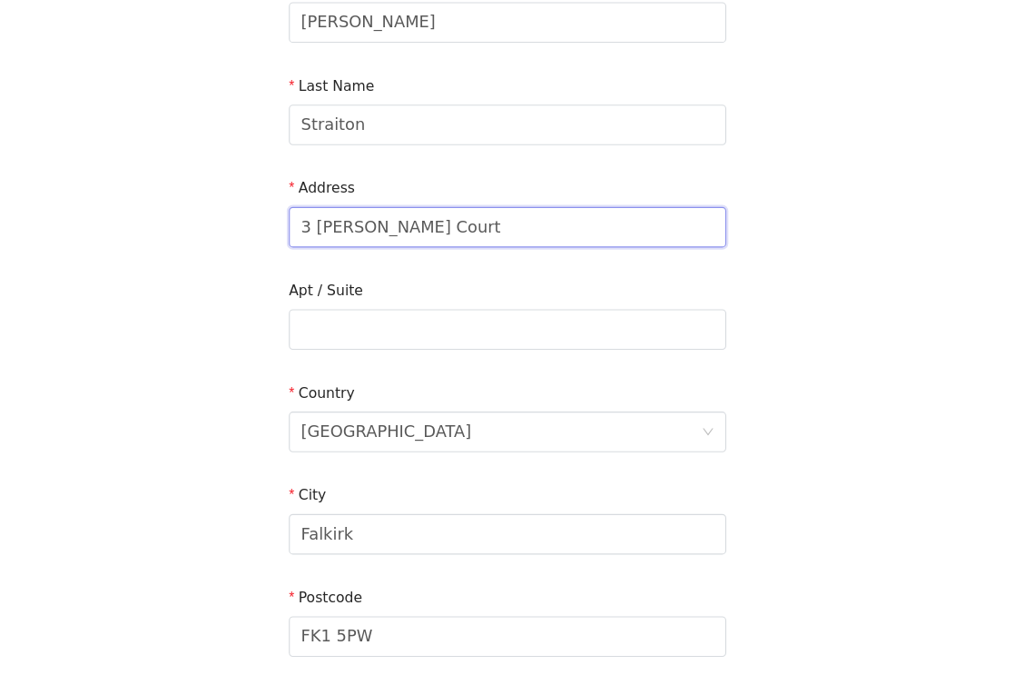
drag, startPoint x: 390, startPoint y: 212, endPoint x: 217, endPoint y: 196, distance: 173.2
type input "[STREET_ADDRESS]"
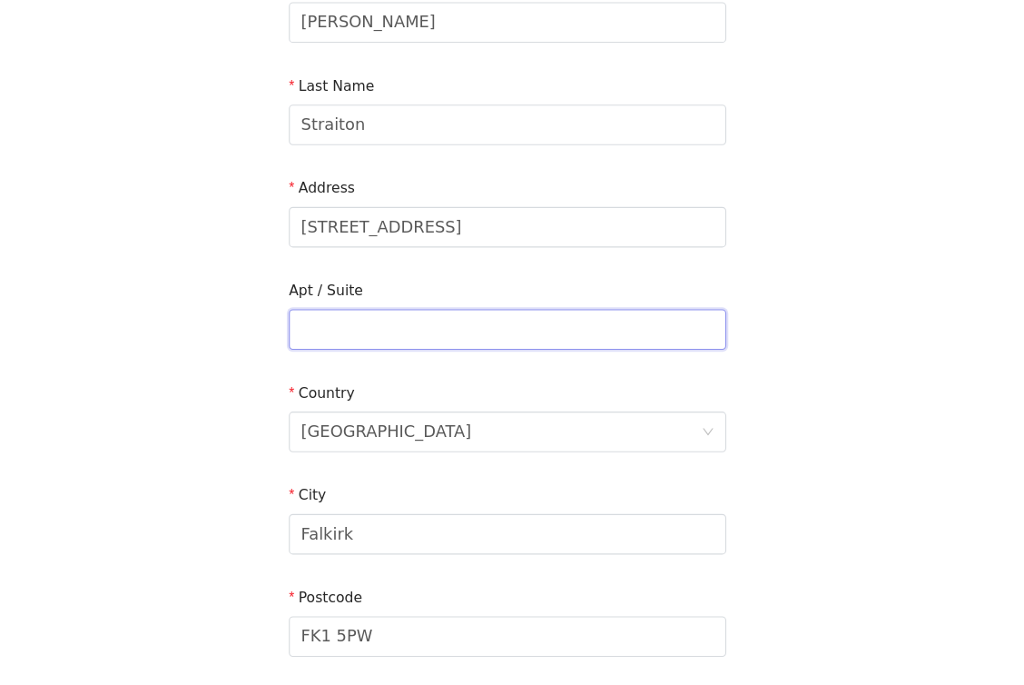
click at [316, 348] on input "text" at bounding box center [512, 366] width 392 height 36
type input "Atico 1"
click at [382, 440] on div "[GEOGRAPHIC_DATA]" at bounding box center [506, 457] width 359 height 35
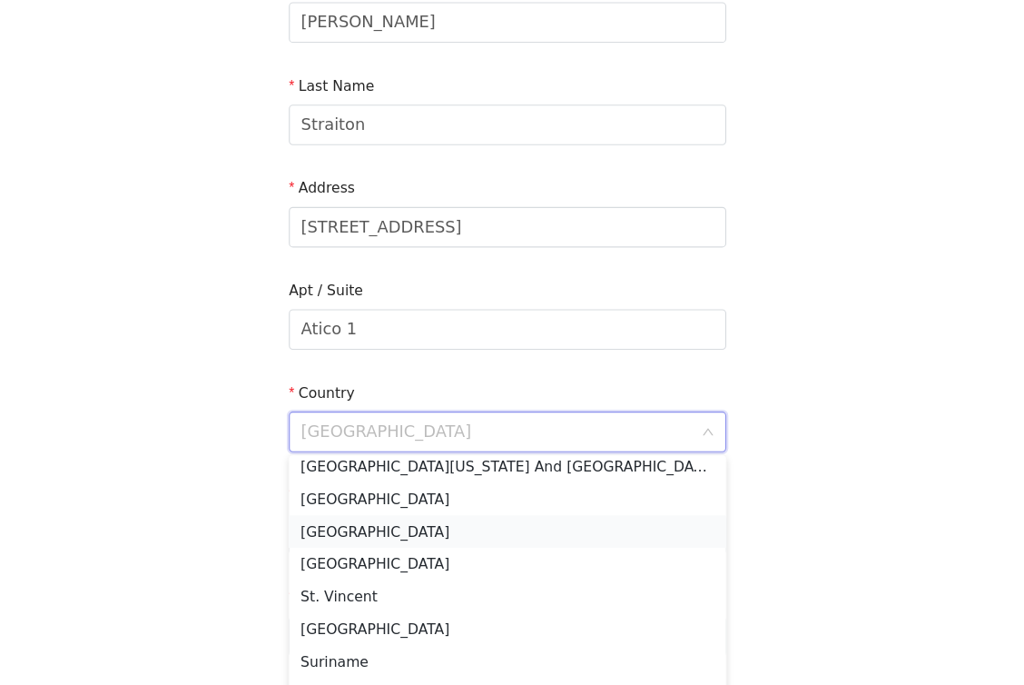
scroll to position [5758, 0]
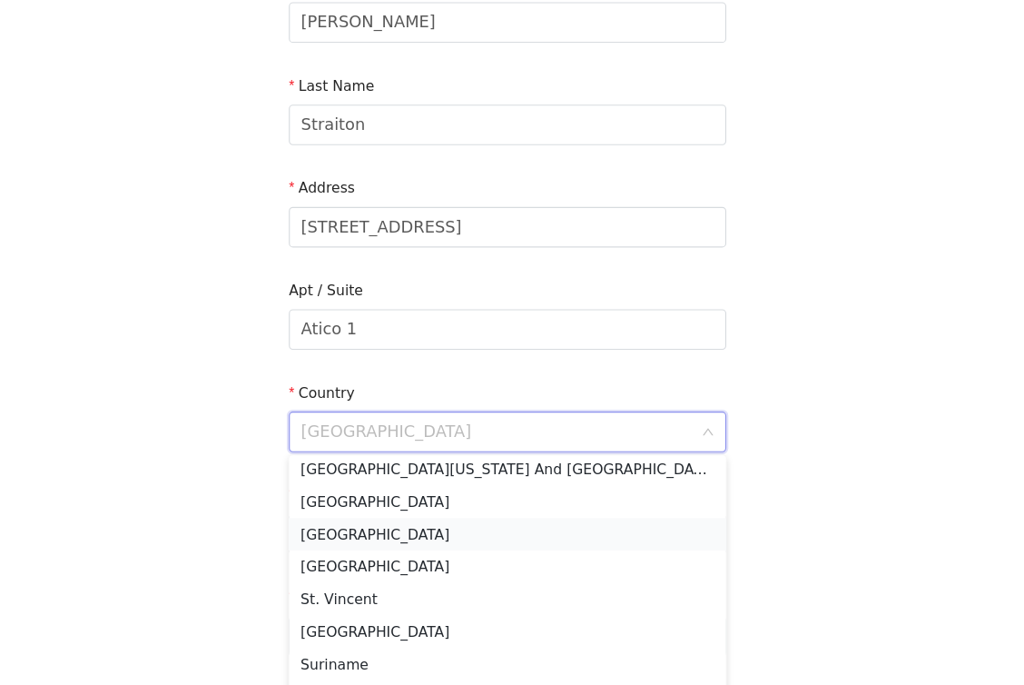
click at [339, 535] on li "[GEOGRAPHIC_DATA]" at bounding box center [512, 549] width 392 height 29
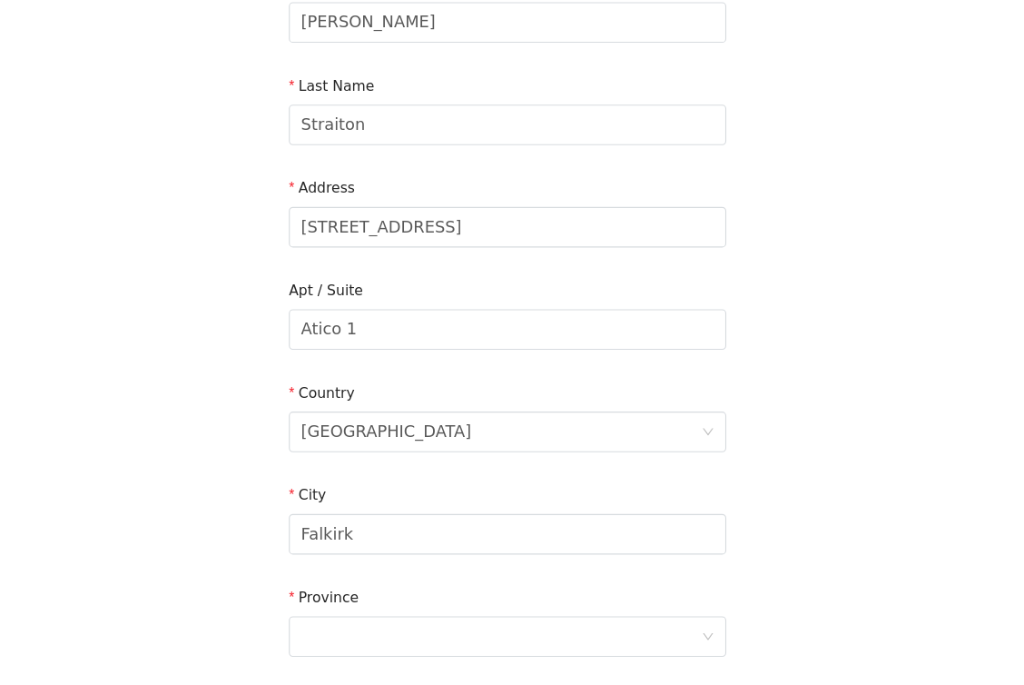
click at [184, 456] on div "STEP 5 OF 7 Shipping Information Email [EMAIL_ADDRESS][DOMAIN_NAME] First Name …" at bounding box center [512, 365] width 1024 height 1055
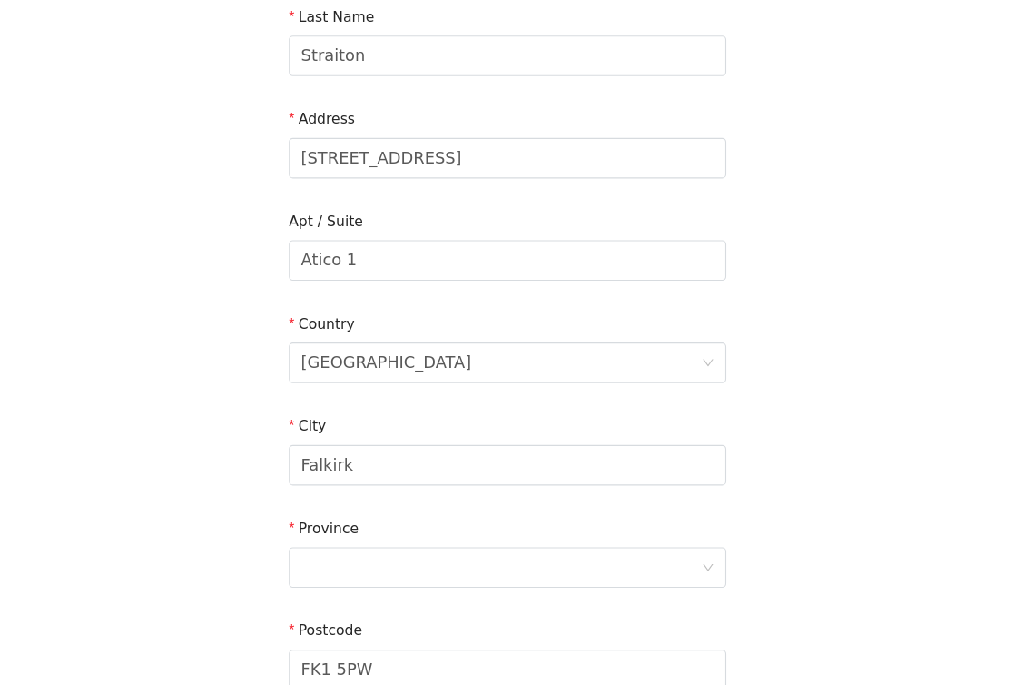
scroll to position [360, 0]
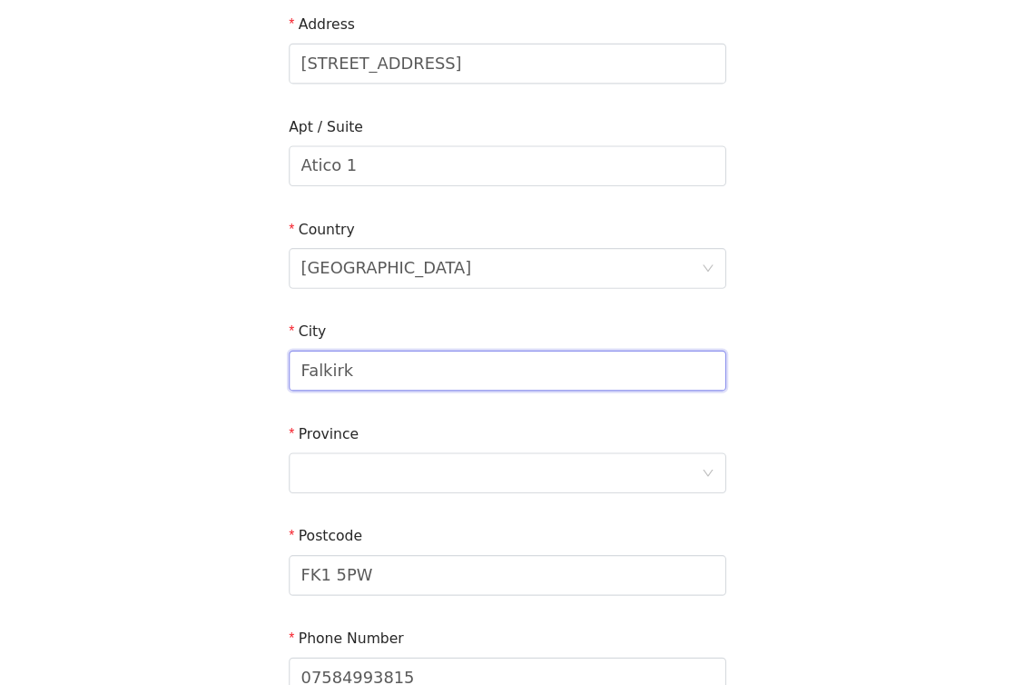
drag, startPoint x: 336, startPoint y: 332, endPoint x: 228, endPoint y: 311, distance: 110.2
type input "[GEOGRAPHIC_DATA]"
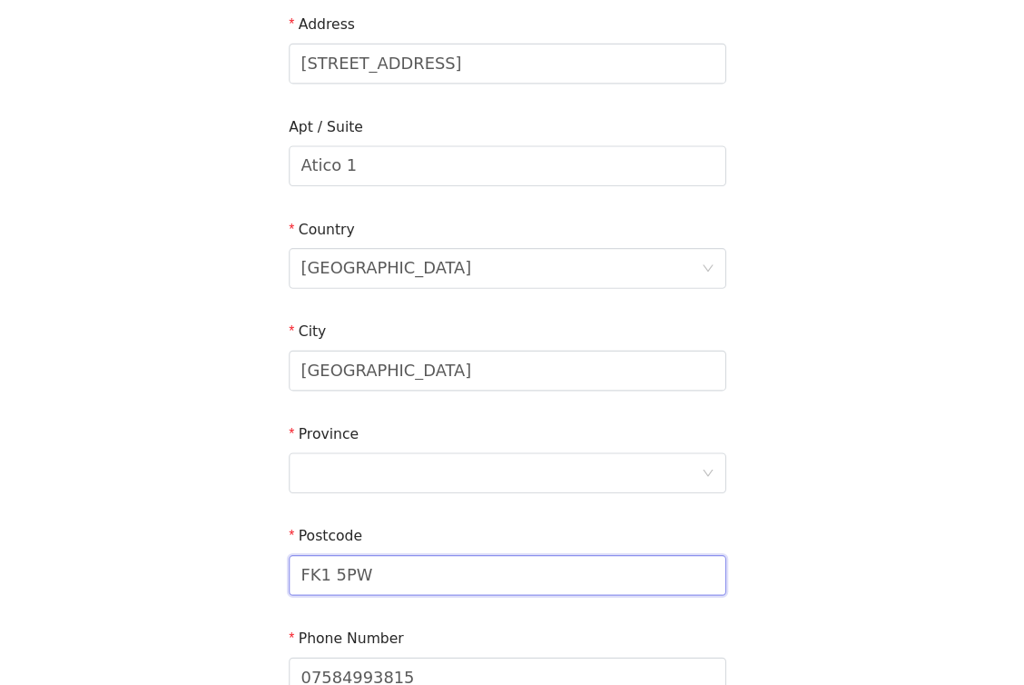
drag, startPoint x: 353, startPoint y: 506, endPoint x: 210, endPoint y: 506, distance: 143.5
drag, startPoint x: 343, startPoint y: 510, endPoint x: 235, endPoint y: 510, distance: 108.0
click at [235, 510] on div "STEP 5 OF 7 Shipping Information Email [EMAIL_ADDRESS][DOMAIN_NAME] First Name …" at bounding box center [512, 219] width 1024 height 1055
type input "08027"
click at [94, 453] on div "STEP 5 OF 7 Shipping Information Email [EMAIL_ADDRESS][DOMAIN_NAME] First Name …" at bounding box center [512, 219] width 1024 height 1055
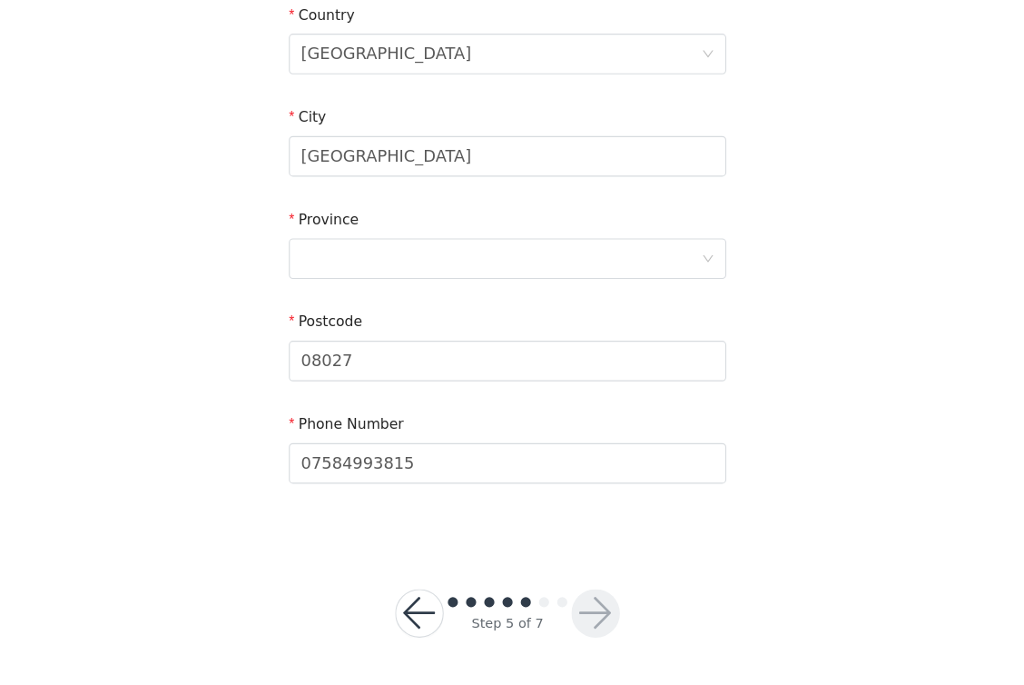
scroll to position [553, 0]
drag, startPoint x: 414, startPoint y: 416, endPoint x: 141, endPoint y: 411, distance: 273.3
click at [293, 487] on div "STEP 5 OF 7 Shipping Information Email [EMAIL_ADDRESS][DOMAIN_NAME] First Name …" at bounding box center [512, 93] width 1024 height 1186
click at [503, 457] on section "Email [EMAIL_ADDRESS][DOMAIN_NAME] First Name [PERSON_NAME] Last Name [PERSON_N…" at bounding box center [512, 74] width 436 height 961
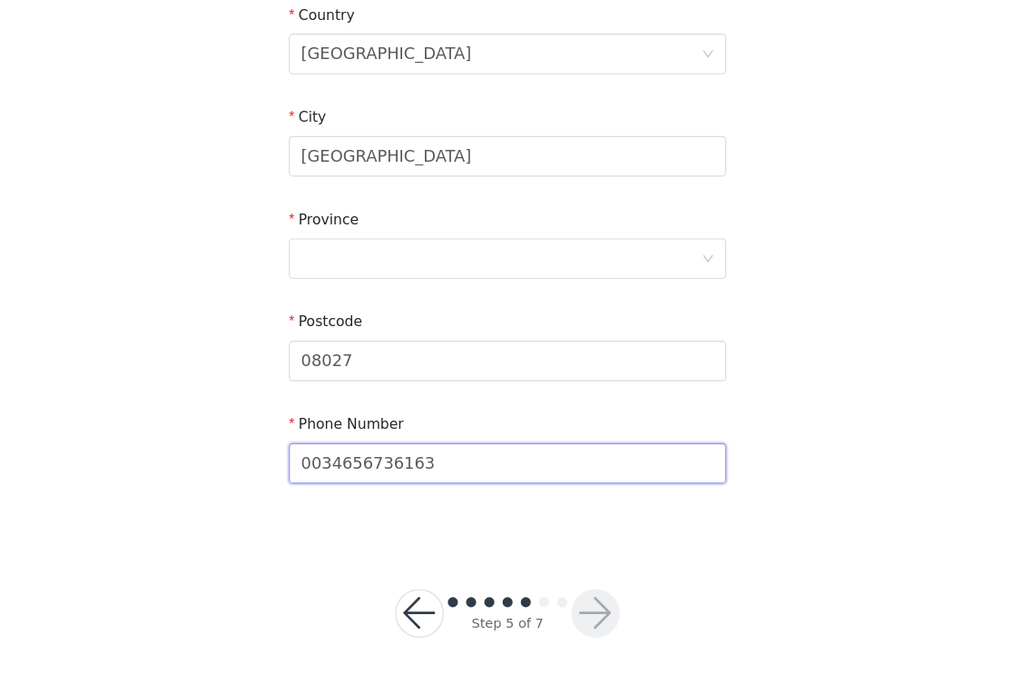
click at [316, 468] on input "0034656736163" at bounding box center [512, 486] width 392 height 36
click at [316, 468] on input "34656736163" at bounding box center [512, 486] width 392 height 36
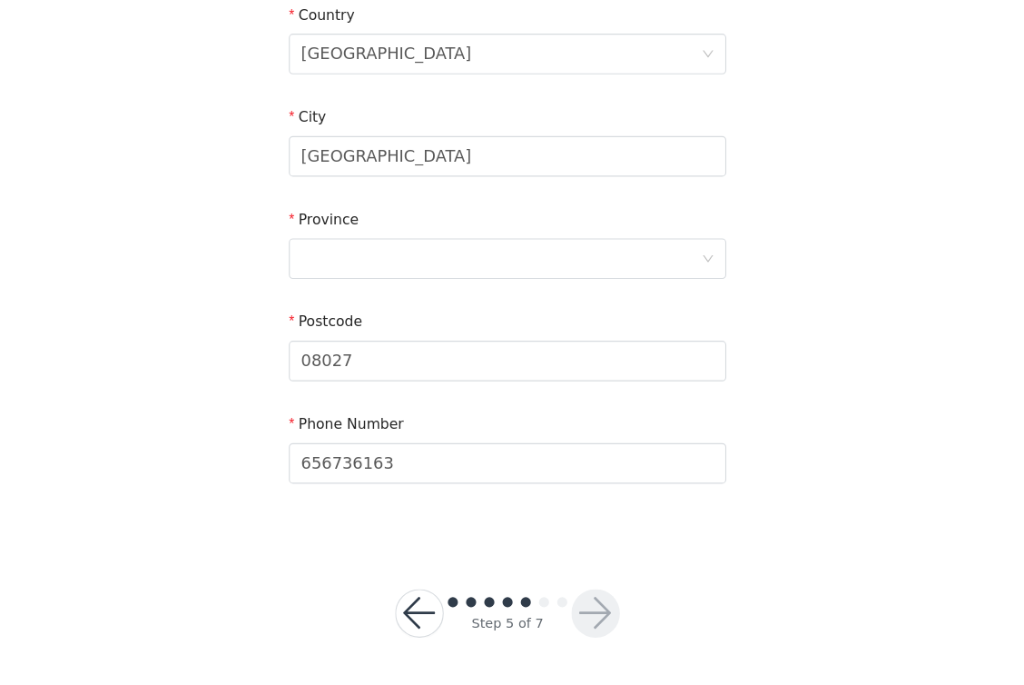
click at [354, 472] on section "Email [EMAIL_ADDRESS][DOMAIN_NAME] First Name [PERSON_NAME] Last Name [PERSON_N…" at bounding box center [512, 74] width 436 height 961
click at [620, 468] on input "656736163" at bounding box center [512, 486] width 392 height 36
click at [636, 468] on input "656736163" at bounding box center [512, 486] width 392 height 36
click at [635, 468] on input "656736163" at bounding box center [512, 486] width 392 height 36
click at [621, 468] on input "656736163" at bounding box center [512, 486] width 392 height 36
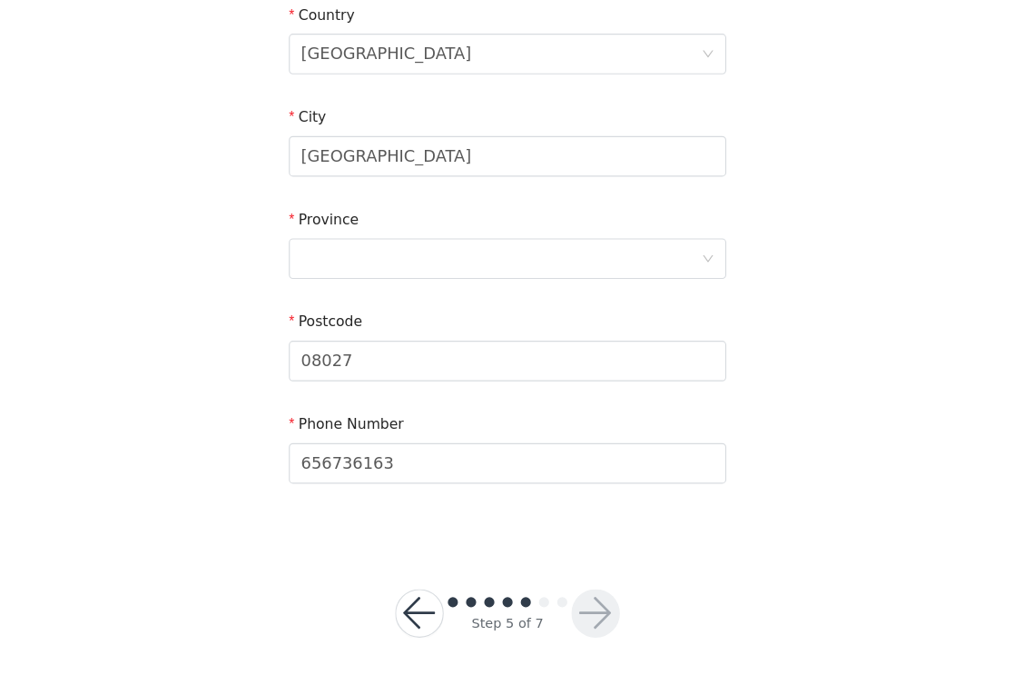
click at [479, 620] on div "Step 5 of 7" at bounding box center [511, 629] width 64 height 18
click at [470, 555] on footer "Step 5 of 7" at bounding box center [512, 620] width 289 height 131
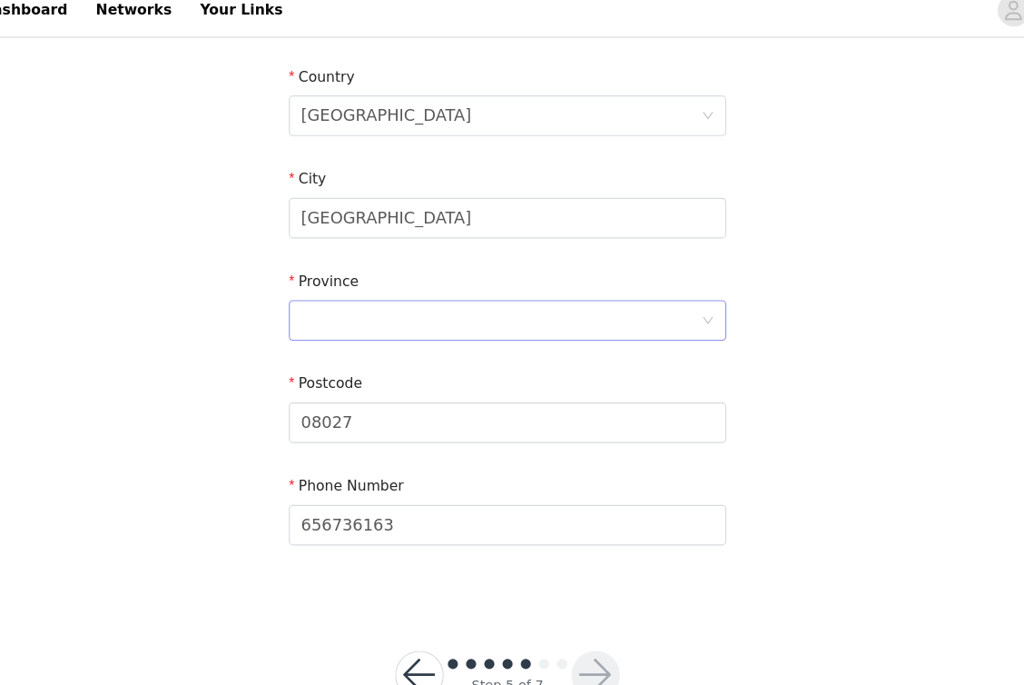
click at [327, 288] on div at bounding box center [506, 302] width 359 height 35
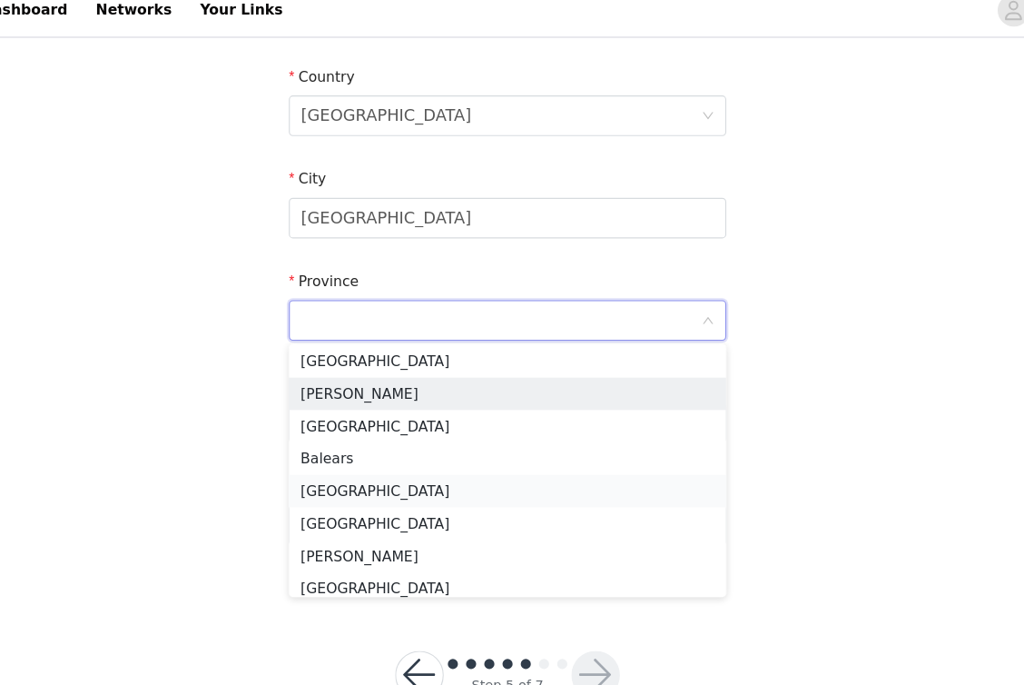
scroll to position [179, 0]
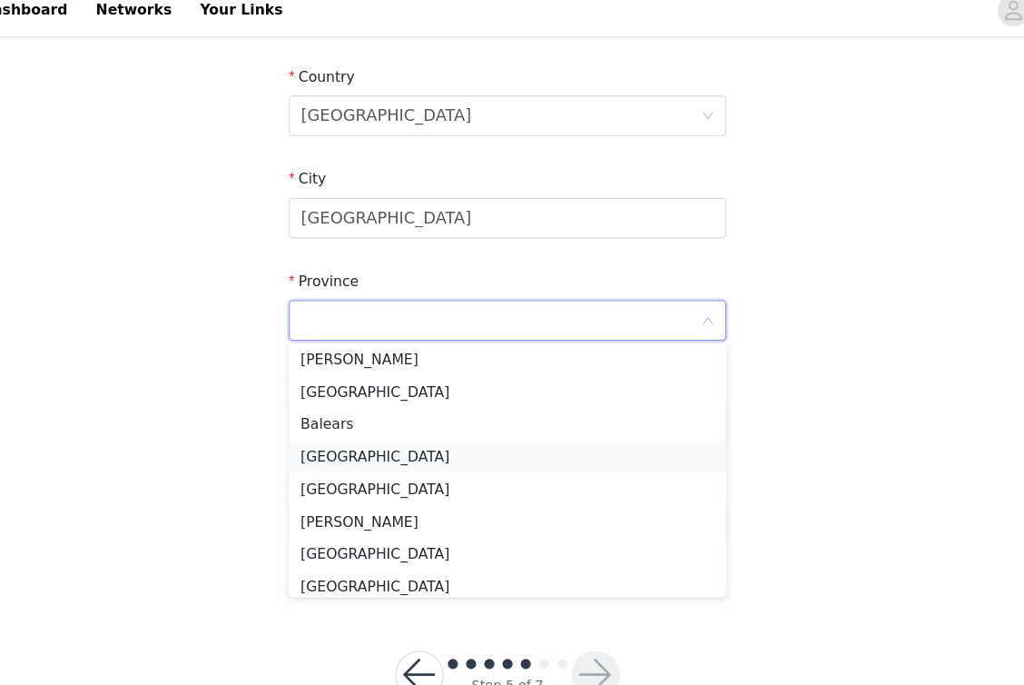
click at [321, 409] on li "[GEOGRAPHIC_DATA]" at bounding box center [512, 423] width 392 height 29
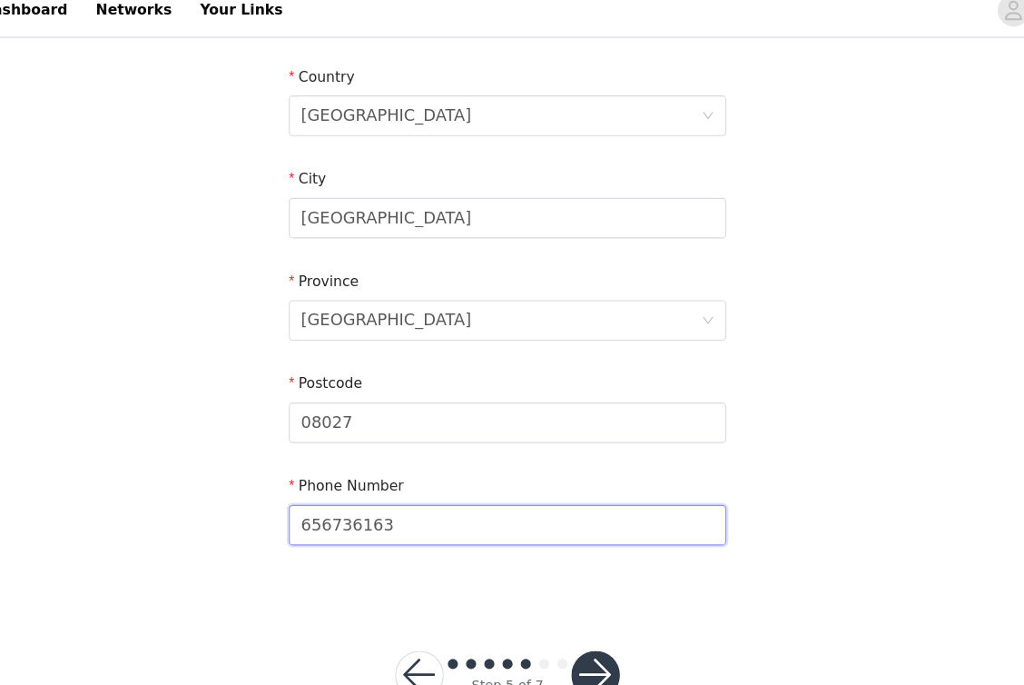
click at [316, 470] on input "656736163" at bounding box center [512, 486] width 392 height 36
type input "0034656736163"
click at [192, 482] on div "STEP 5 OF 7 Shipping Information Email [EMAIL_ADDRESS][DOMAIN_NAME] First Name …" at bounding box center [512, 27] width 1024 height 1055
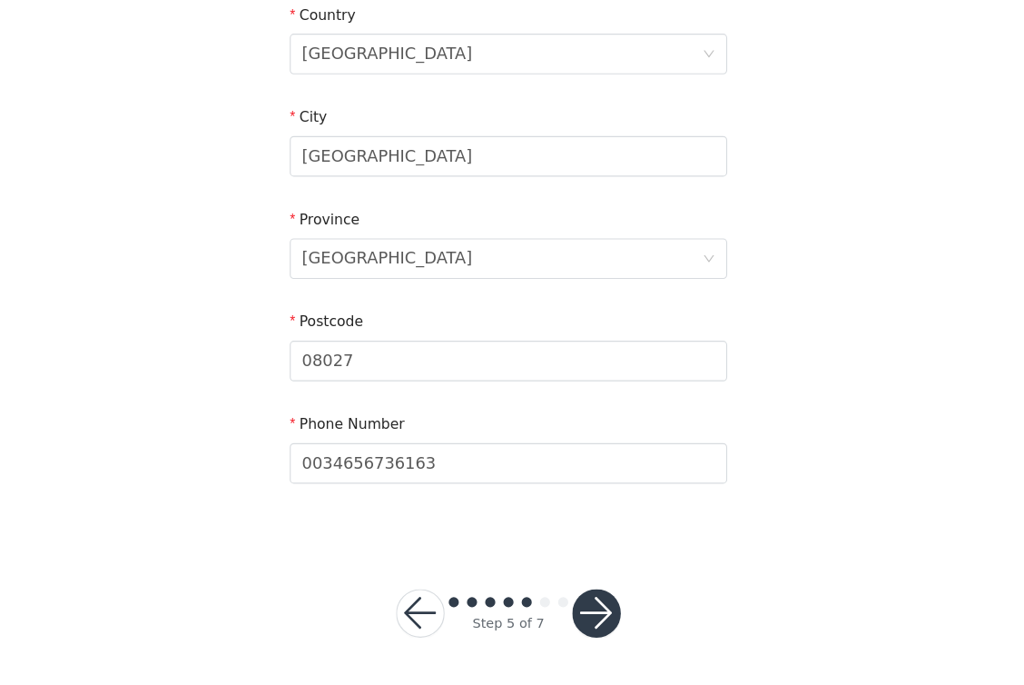
scroll to position [553, 0]
click at [569, 598] on button "button" at bounding box center [591, 620] width 44 height 44
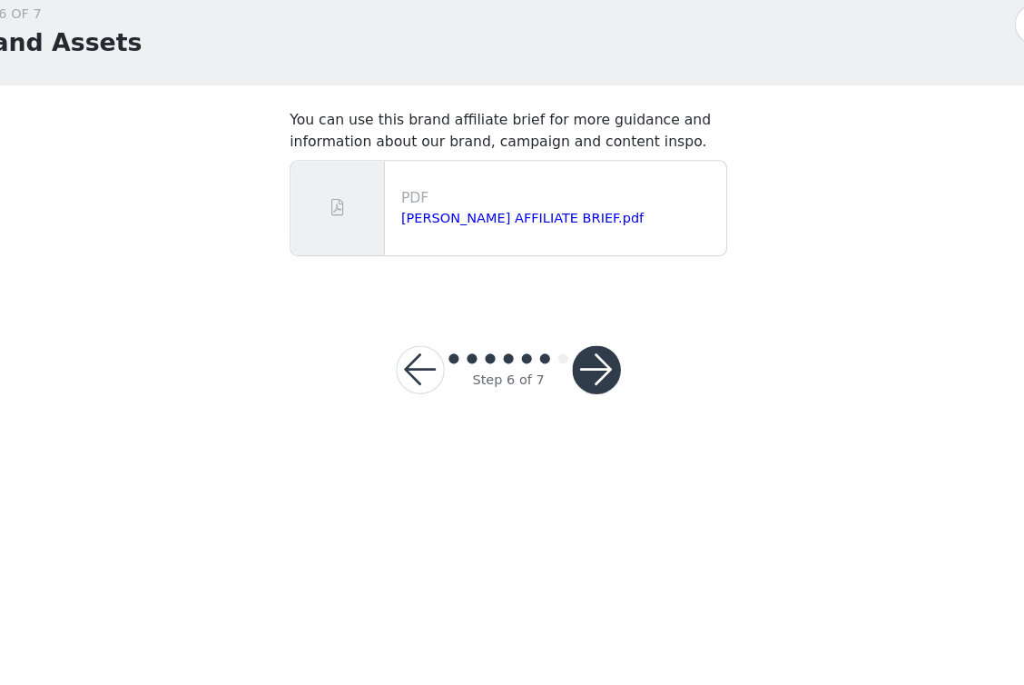
click at [569, 380] on button "button" at bounding box center [591, 402] width 44 height 44
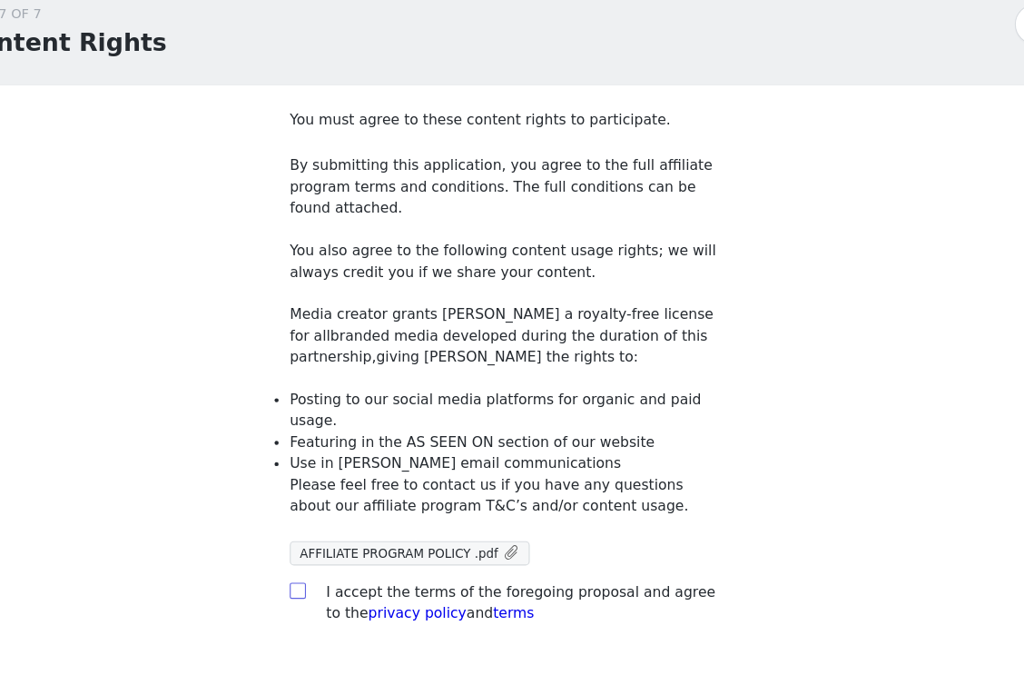
click at [316, 593] on input "checkbox" at bounding box center [322, 599] width 13 height 13
checkbox input "true"
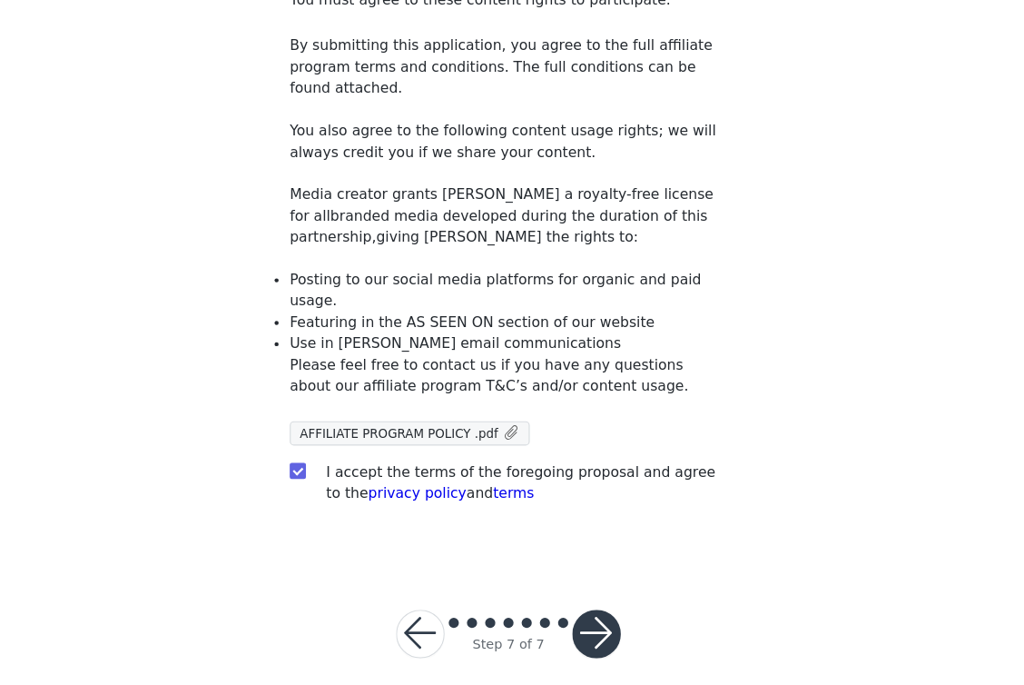
scroll to position [107, 0]
click at [569, 617] on button "button" at bounding box center [591, 639] width 44 height 44
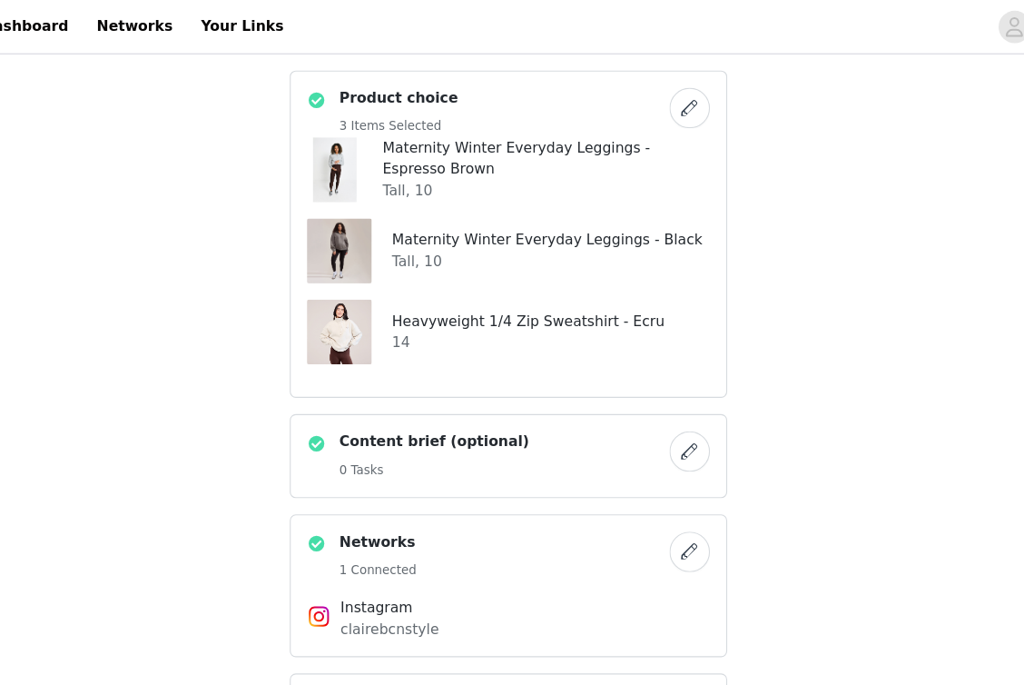
scroll to position [95, 0]
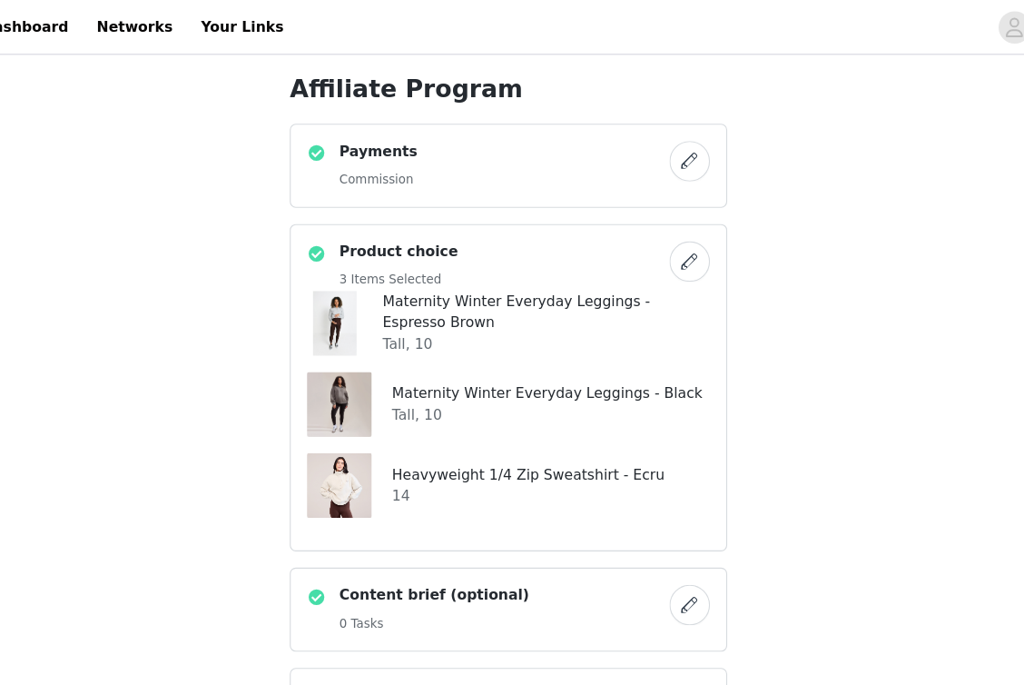
click at [656, 231] on button "button" at bounding box center [674, 234] width 36 height 36
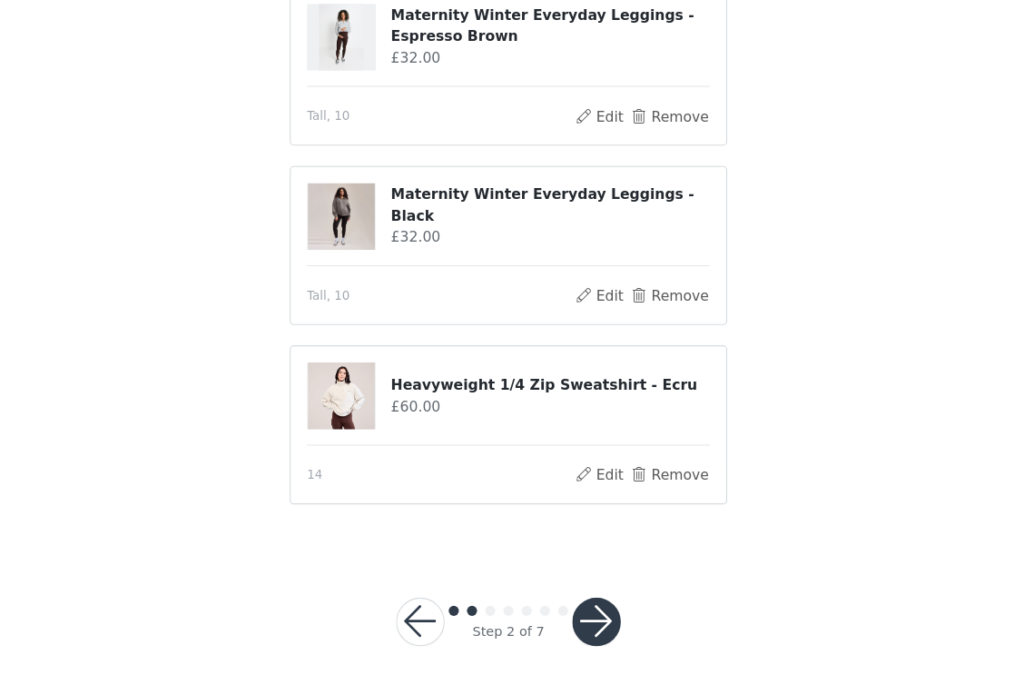
scroll to position [325, 0]
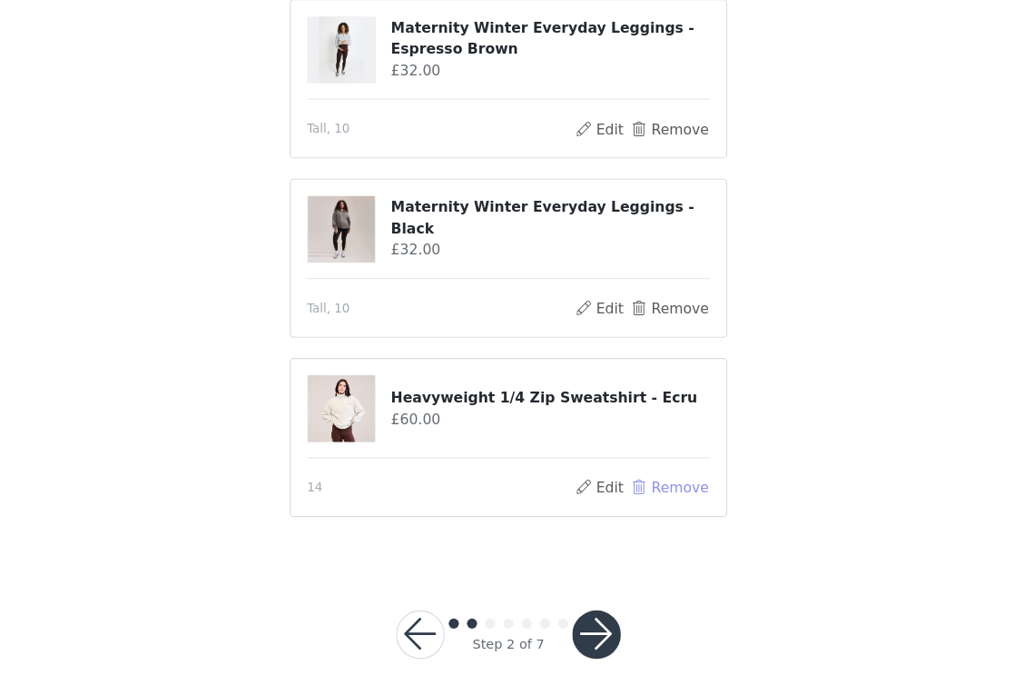
click at [620, 497] on button "Remove" at bounding box center [656, 508] width 73 height 22
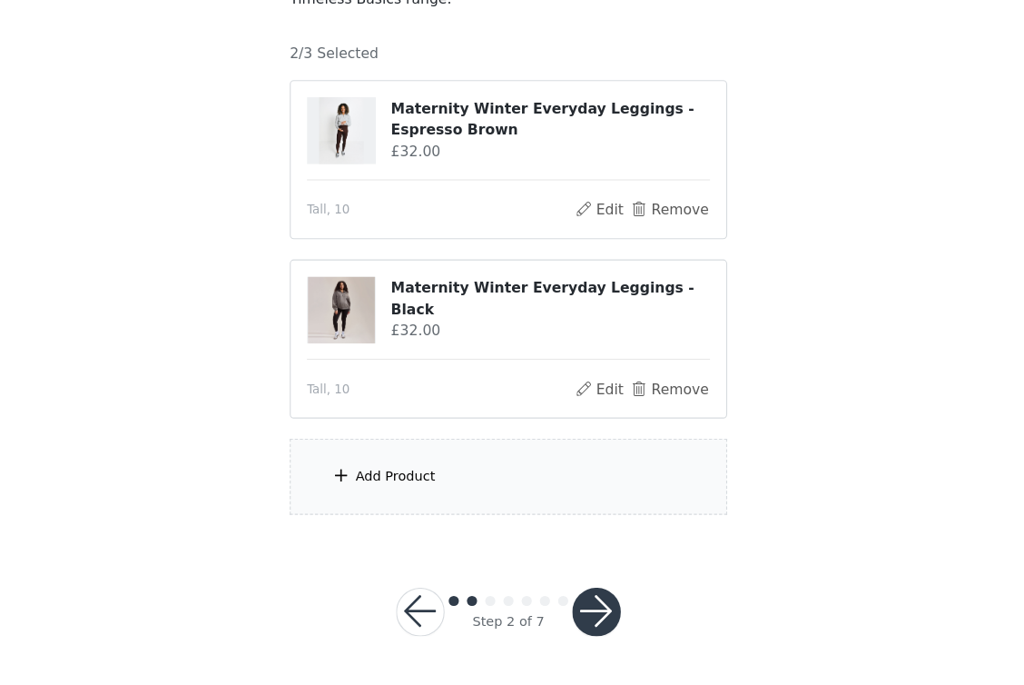
scroll to position [145, 0]
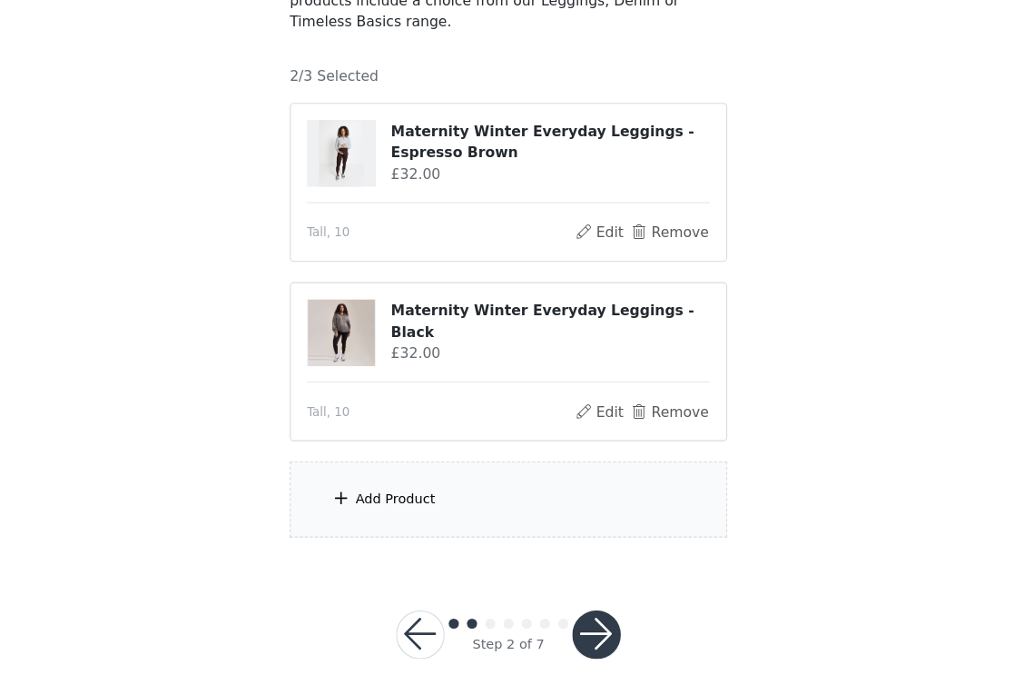
click at [348, 484] on div "Add Product" at bounding box center [512, 518] width 392 height 68
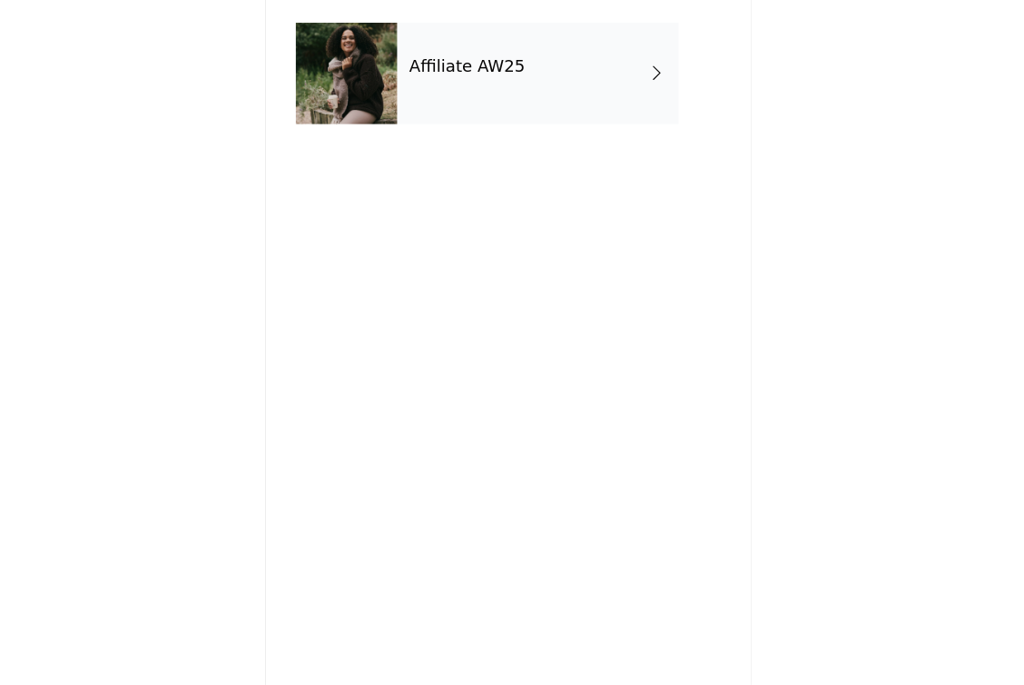
click at [412, 91] on div "Affiliate AW25" at bounding box center [538, 136] width 252 height 91
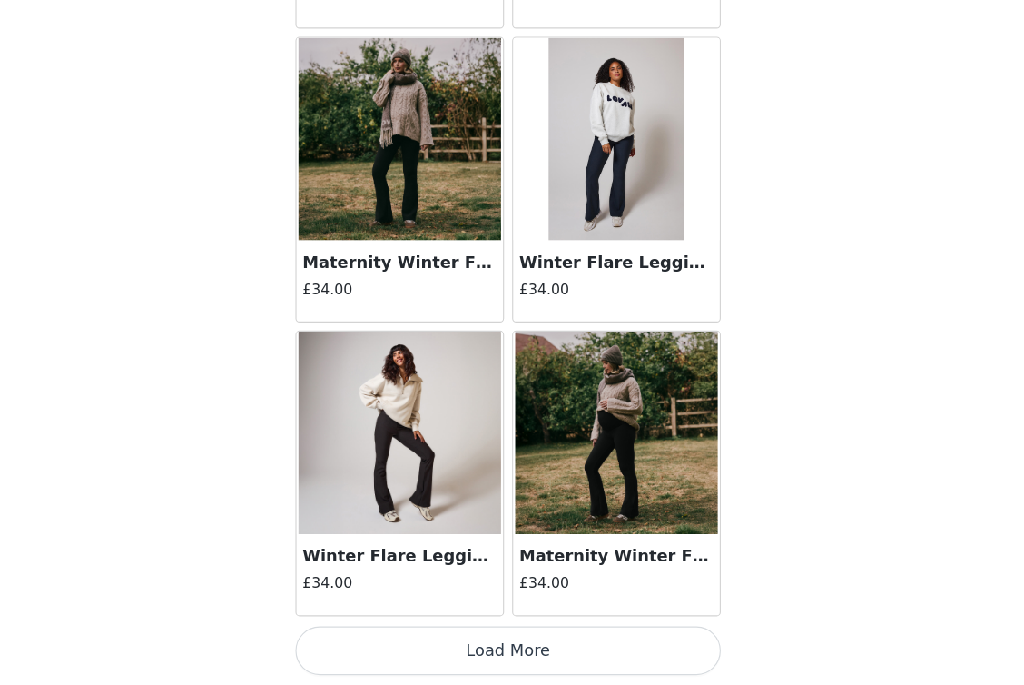
click at [469, 632] on button "Load More" at bounding box center [511, 654] width 381 height 44
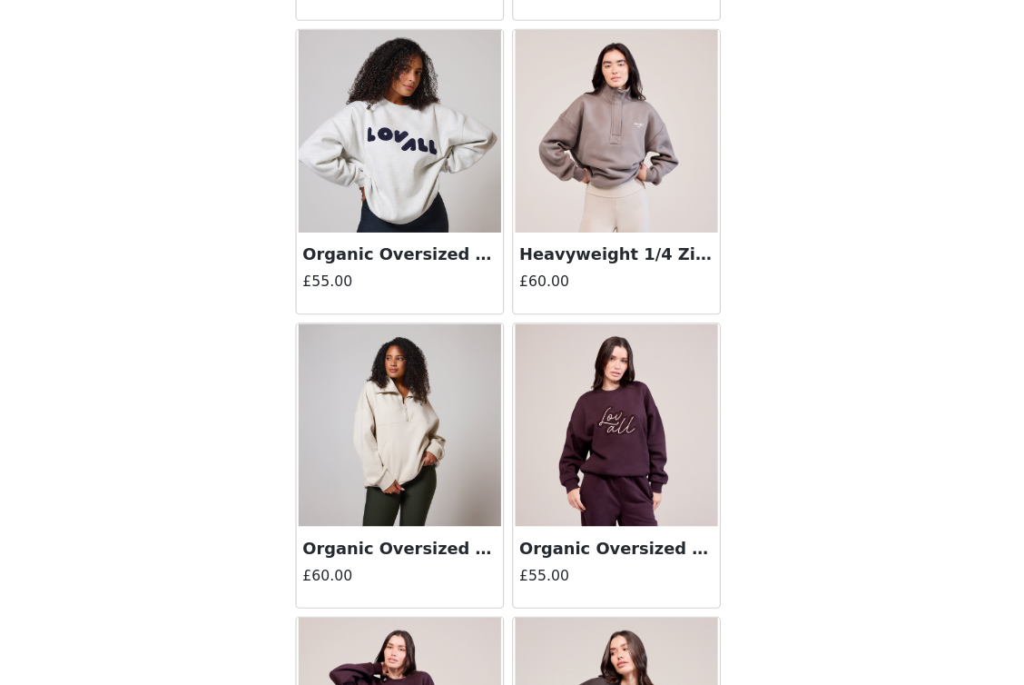
scroll to position [3914, 0]
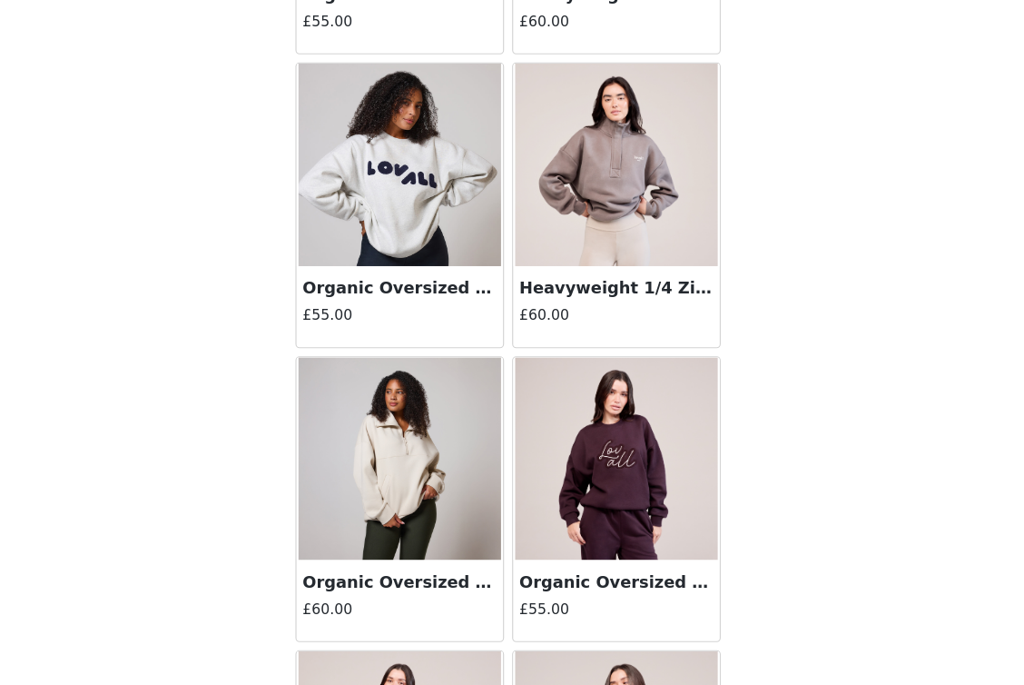
click at [542, 343] on h4 "£60.00" at bounding box center [609, 352] width 174 height 19
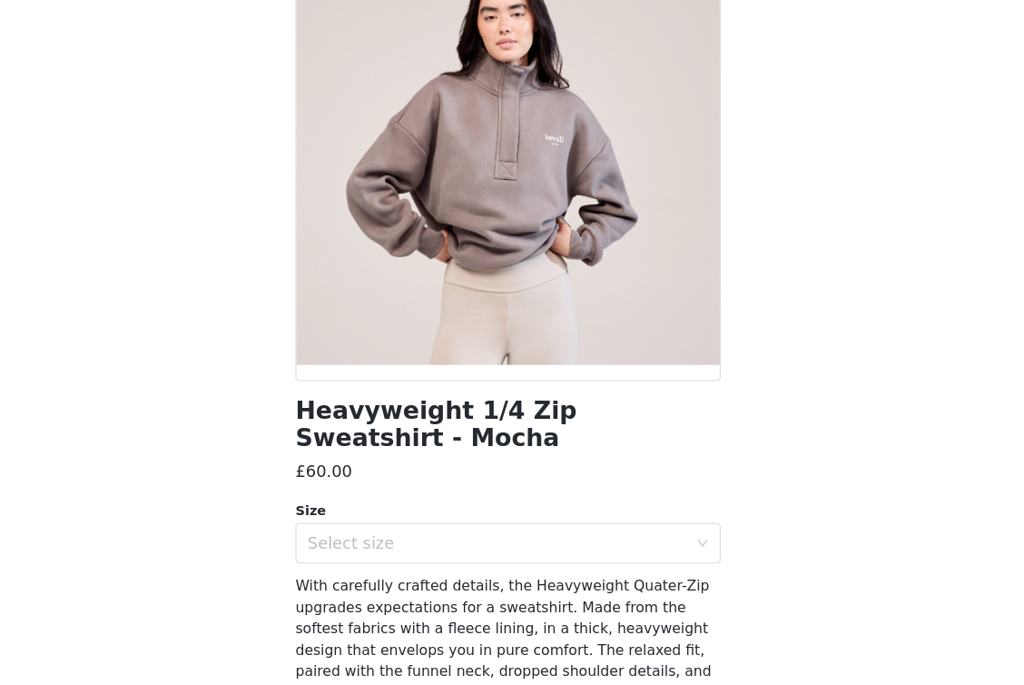
scroll to position [119, 0]
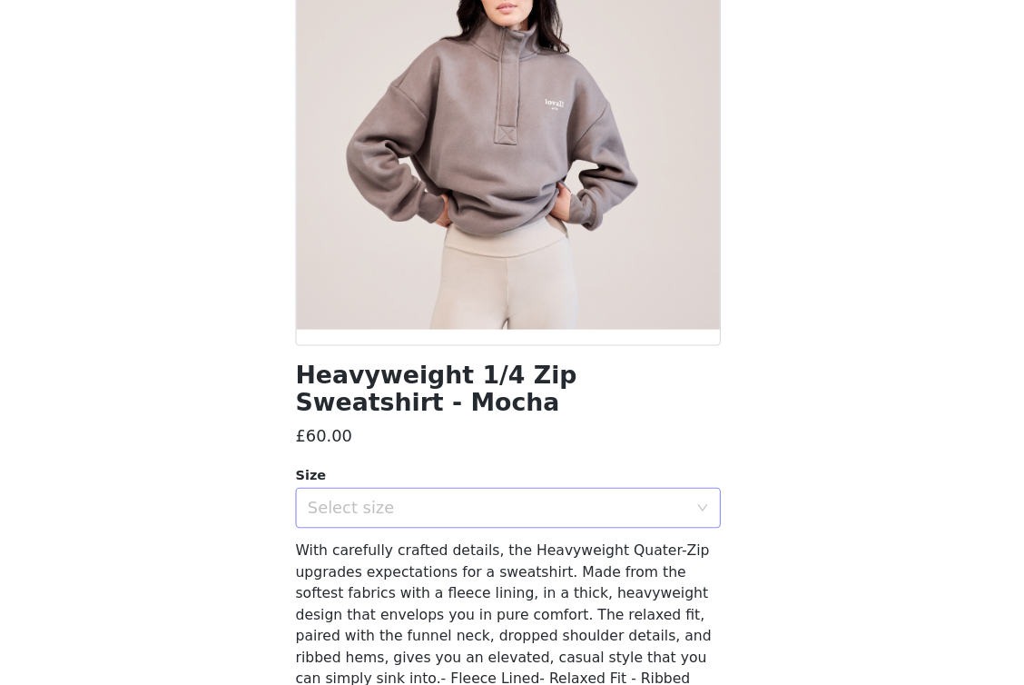
click at [346, 517] on div "Select size" at bounding box center [502, 526] width 340 height 18
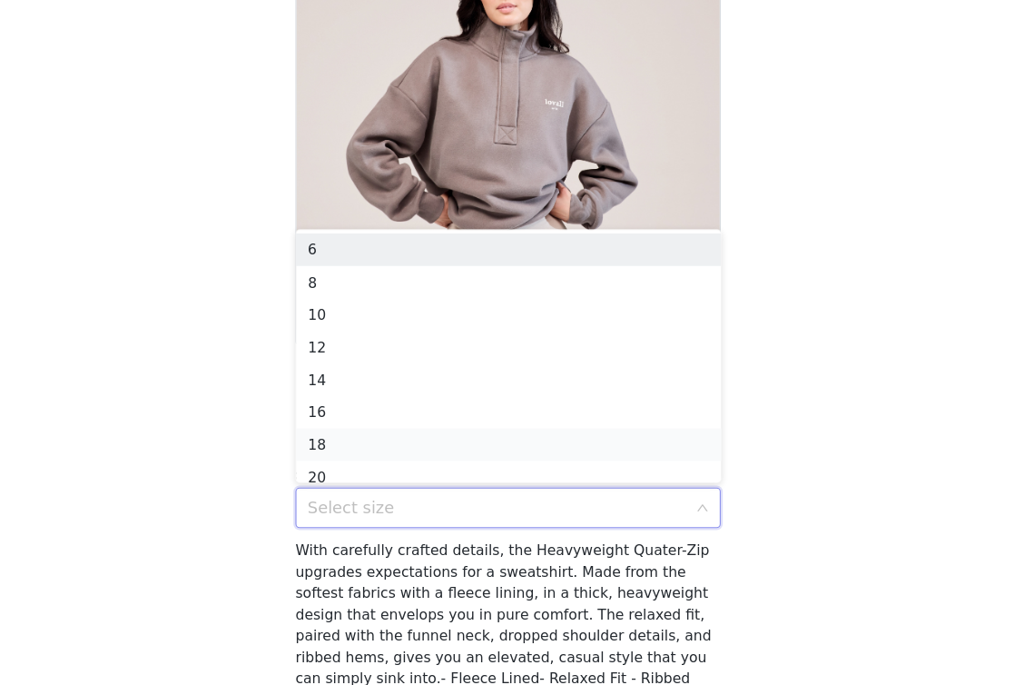
scroll to position [9, 0]
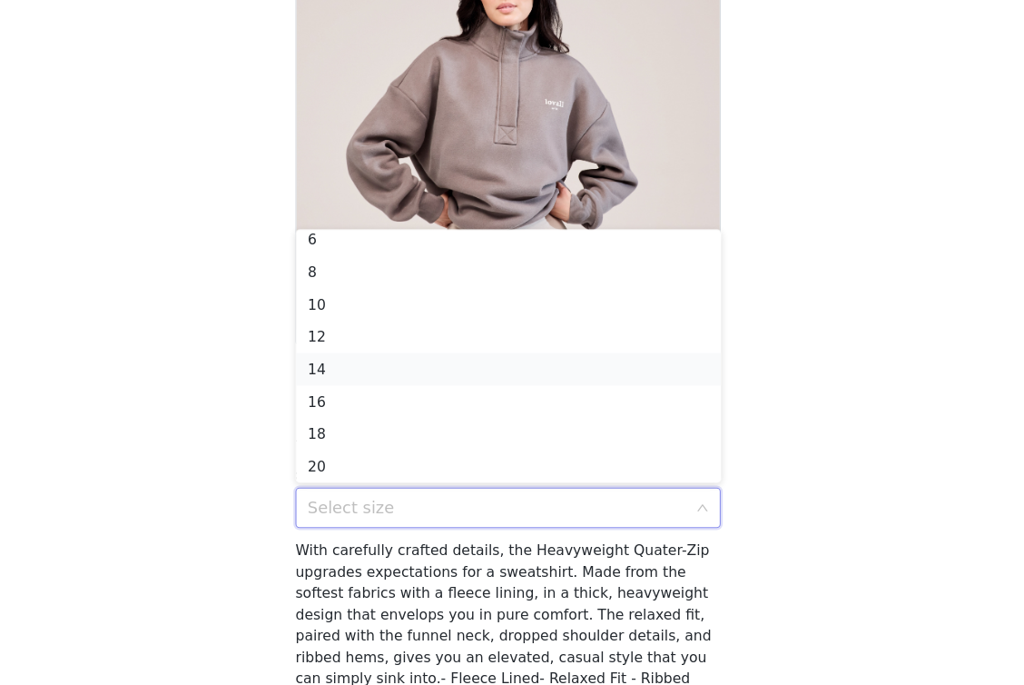
click at [325, 387] on li "14" at bounding box center [511, 401] width 381 height 29
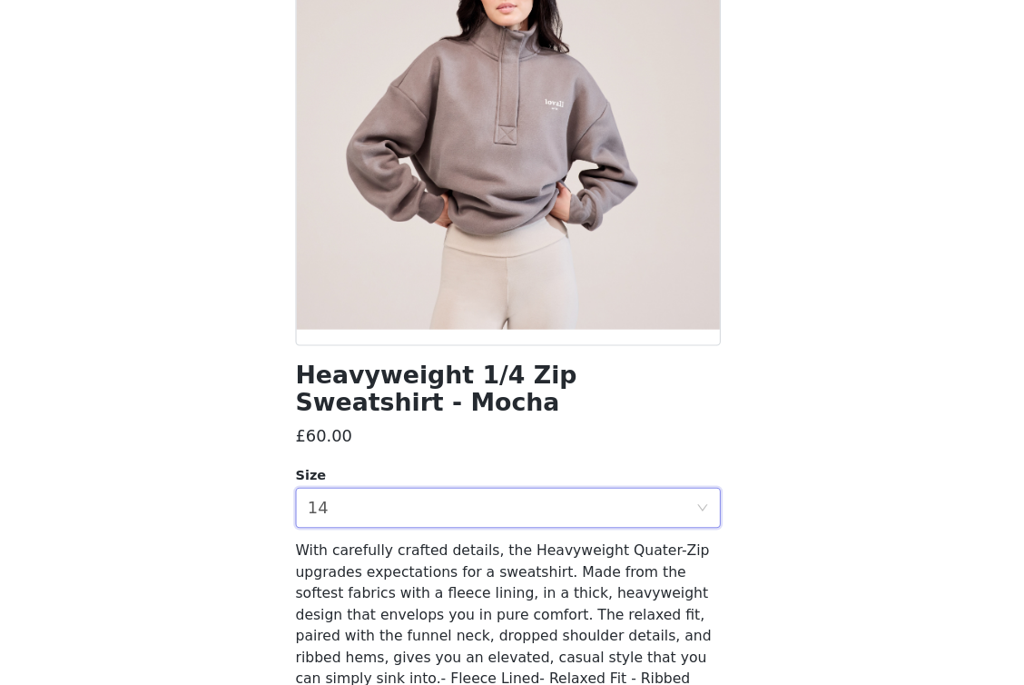
click at [226, 419] on div "STEP 2 OF 7 Product choice You will be able to select 3 product from this campa…" at bounding box center [512, 240] width 1024 height 666
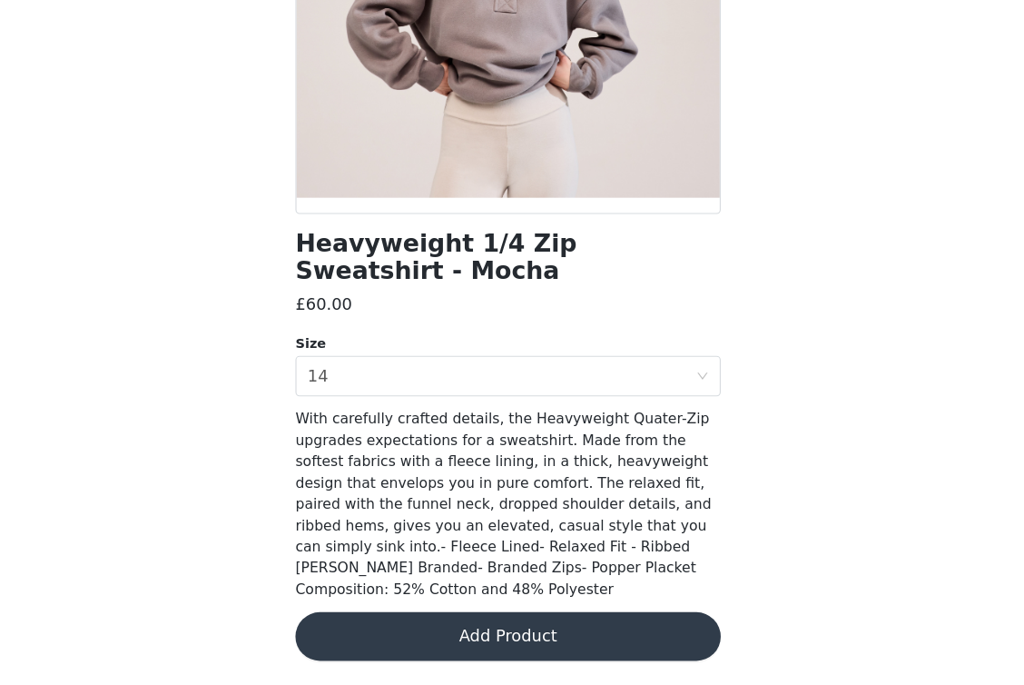
scroll to position [236, 0]
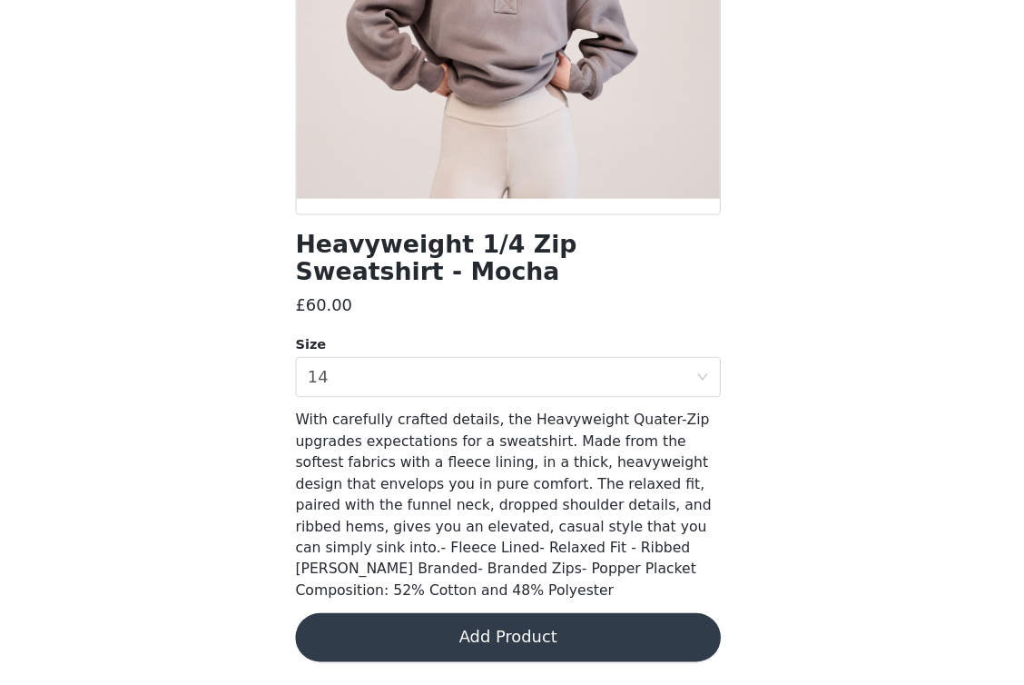
click at [479, 620] on button "Add Product" at bounding box center [511, 642] width 381 height 44
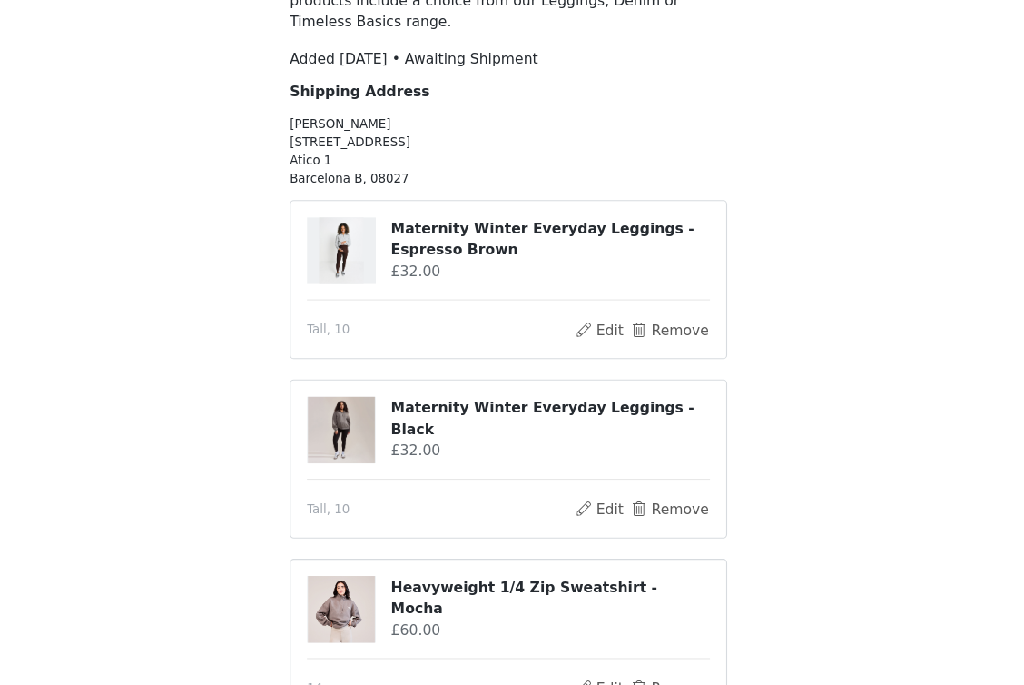
click at [221, 430] on div "STEP 2 OF 7 Product choice You will be able to select 3 product from this campa…" at bounding box center [512, 330] width 1024 height 846
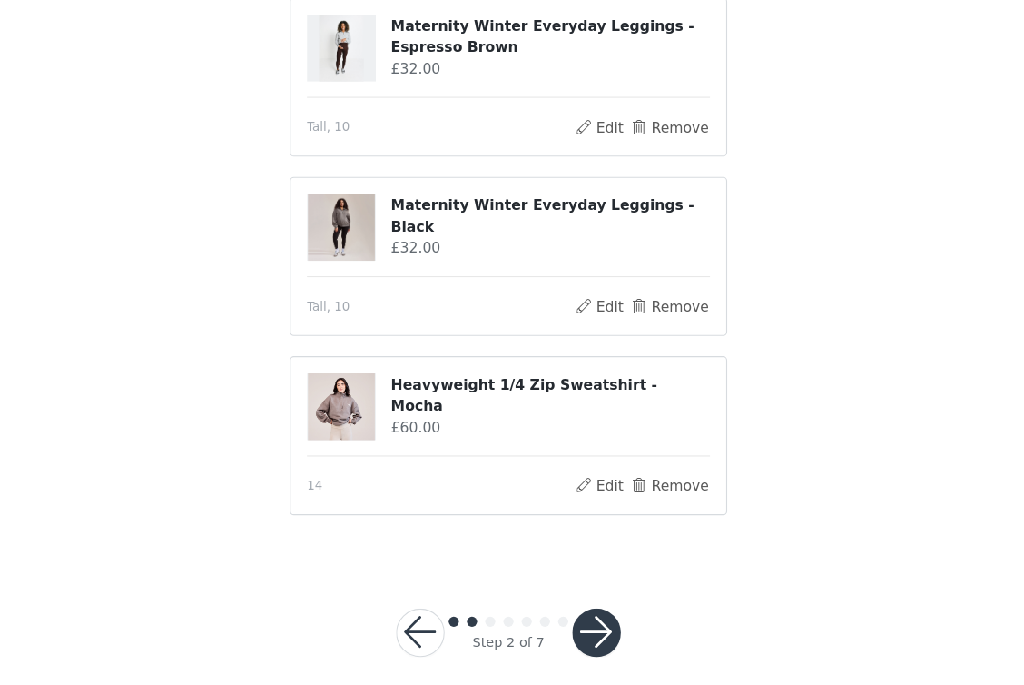
scroll to position [325, 0]
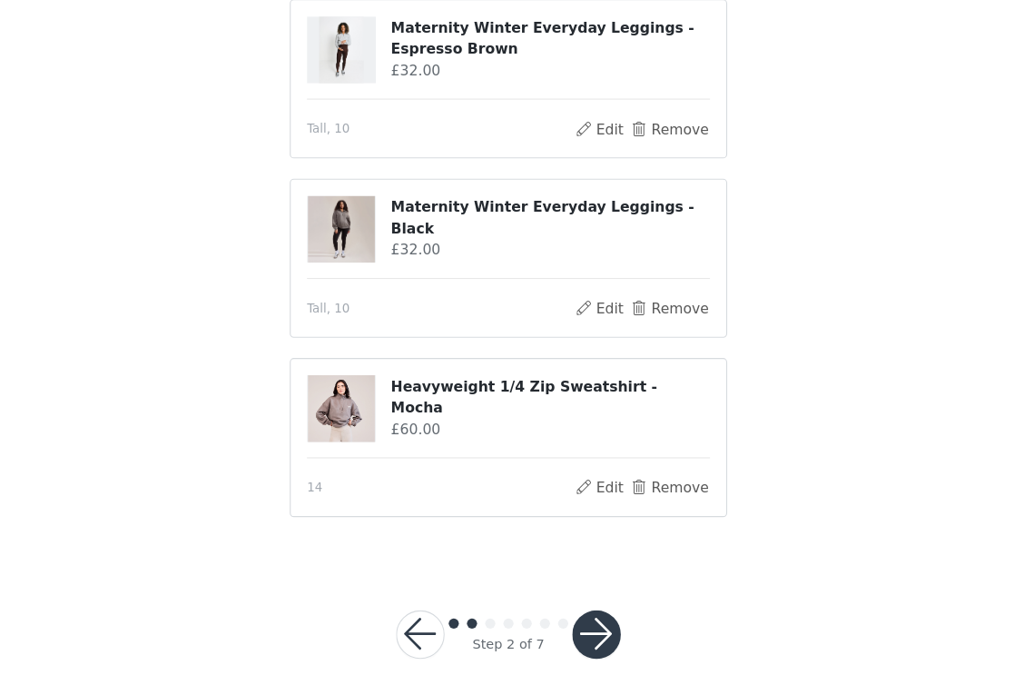
click at [569, 617] on button "button" at bounding box center [591, 639] width 44 height 44
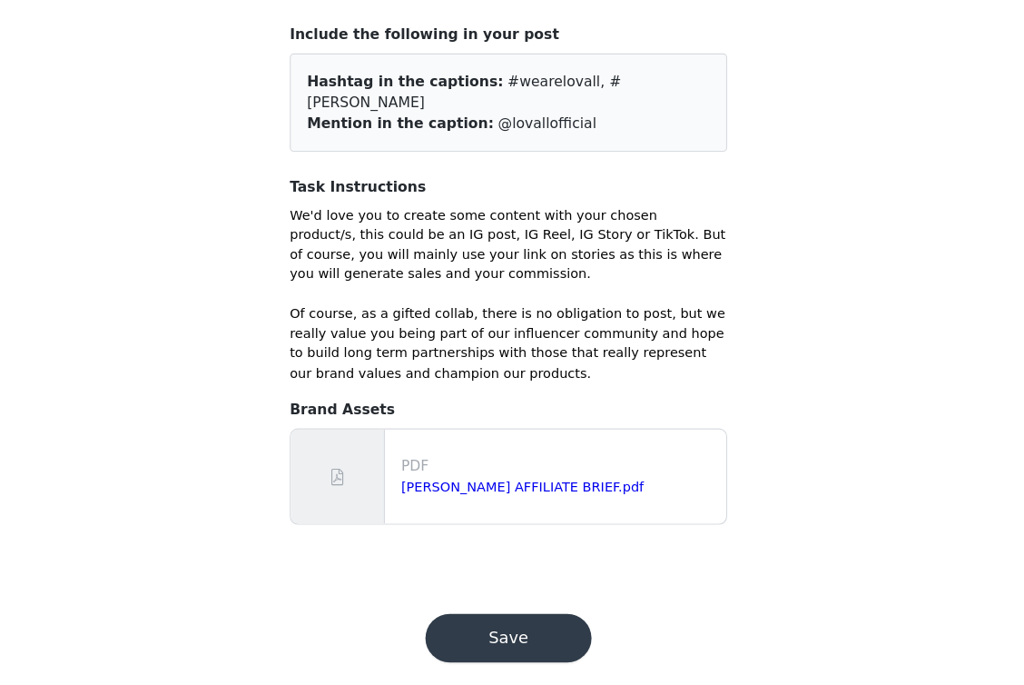
click at [449, 621] on button "Save" at bounding box center [512, 643] width 149 height 44
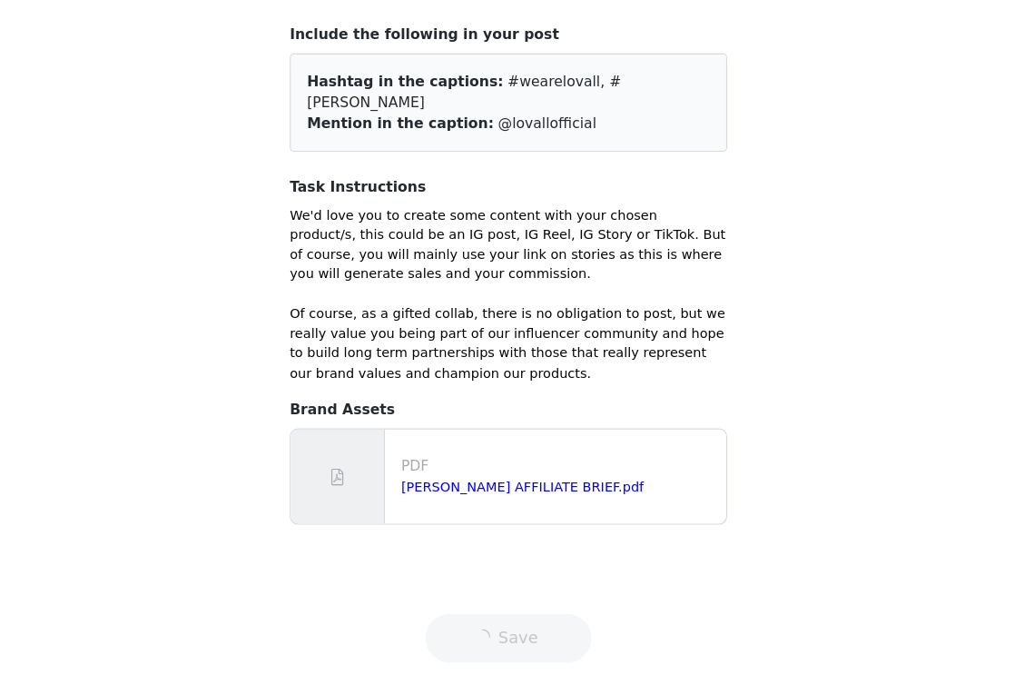
scroll to position [76, 0]
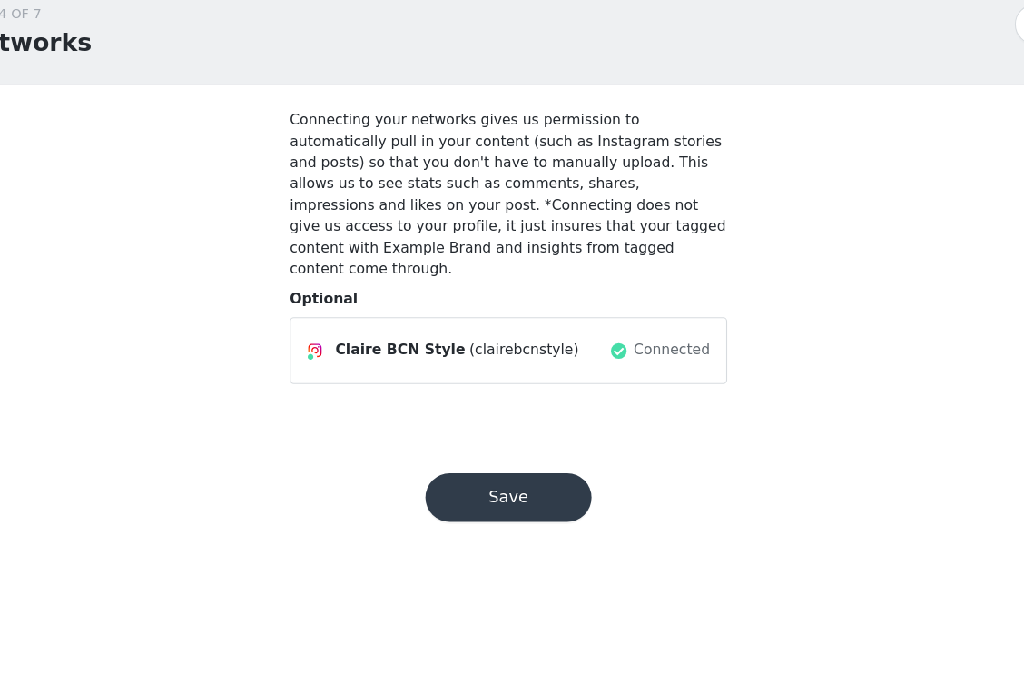
click at [466, 495] on button "Save" at bounding box center [512, 517] width 149 height 44
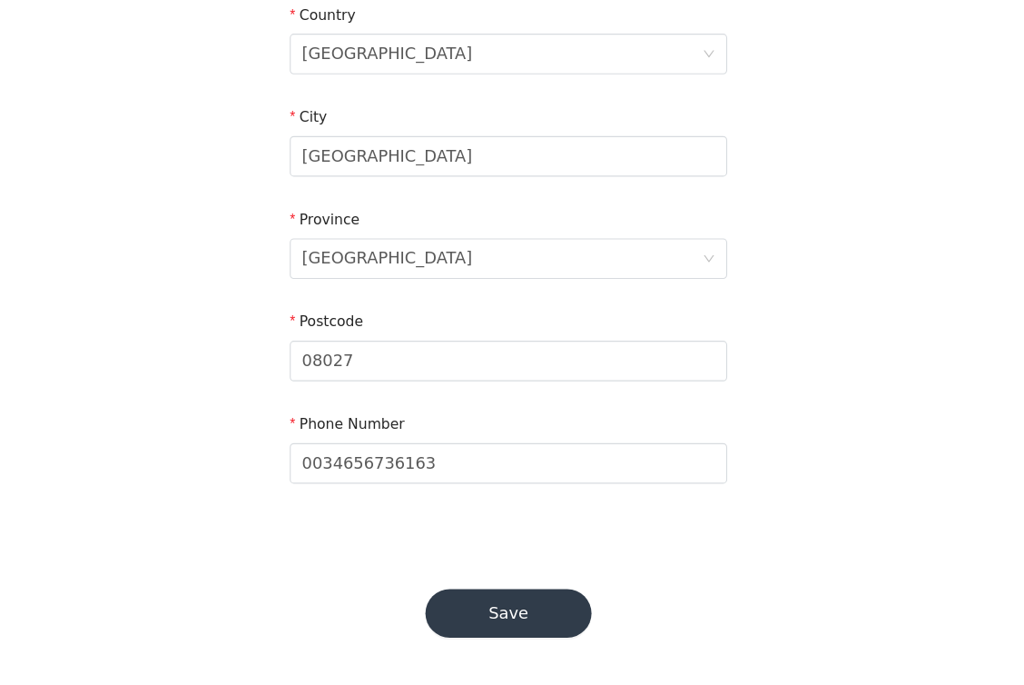
scroll to position [553, 0]
click at [470, 598] on button "Save" at bounding box center [512, 620] width 149 height 44
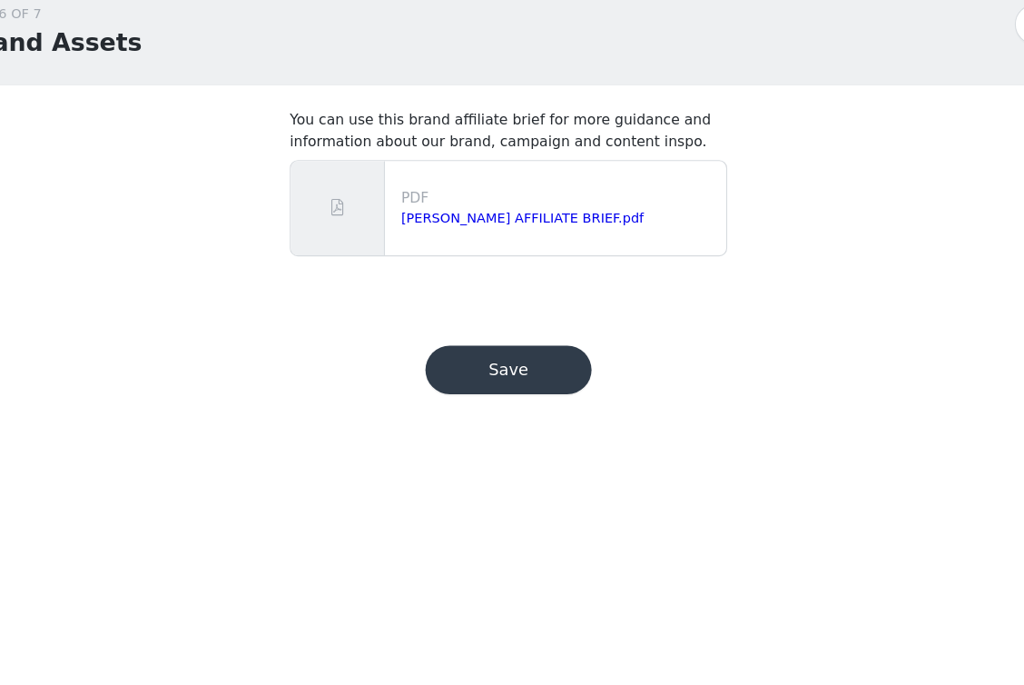
click at [478, 380] on button "Save" at bounding box center [512, 402] width 149 height 44
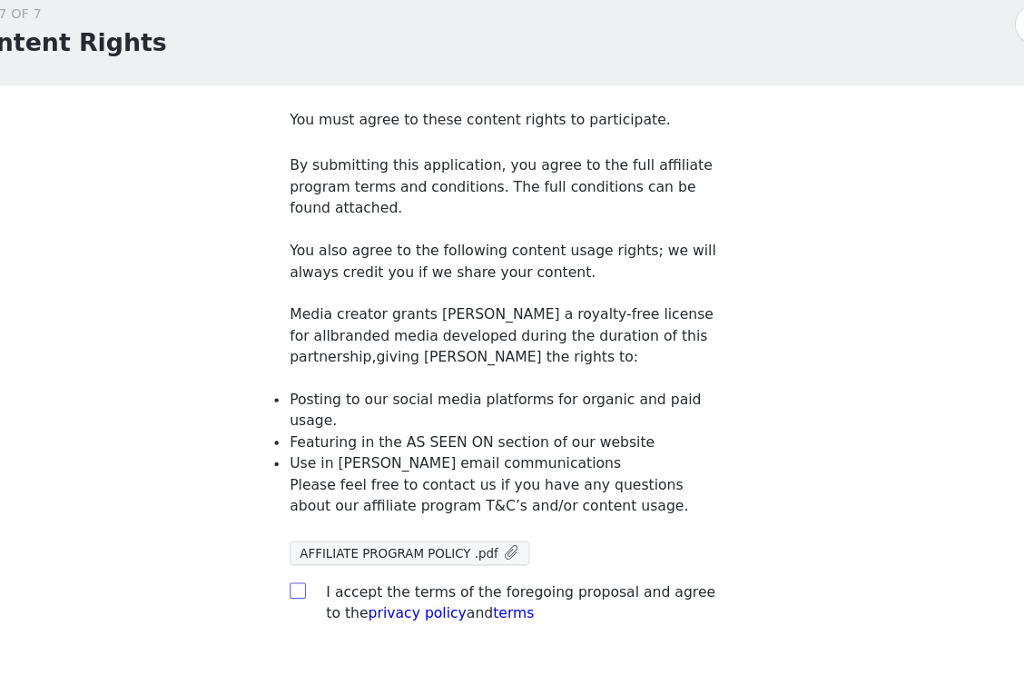
click at [316, 593] on input "checkbox" at bounding box center [322, 599] width 13 height 13
checkbox input "true"
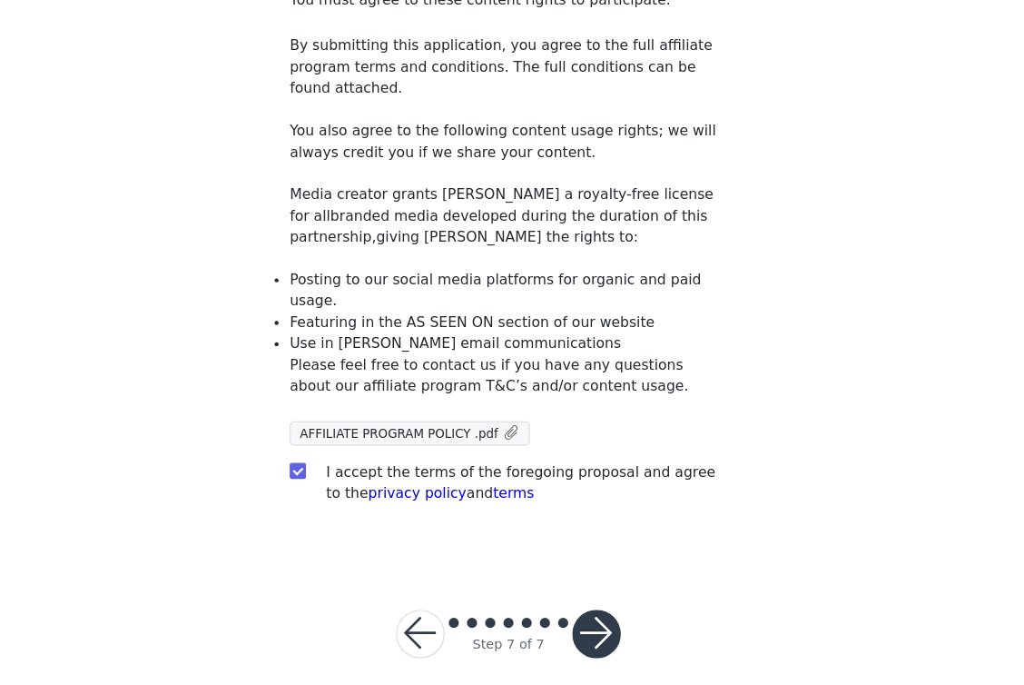
scroll to position [107, 0]
click at [569, 617] on button "button" at bounding box center [591, 639] width 44 height 44
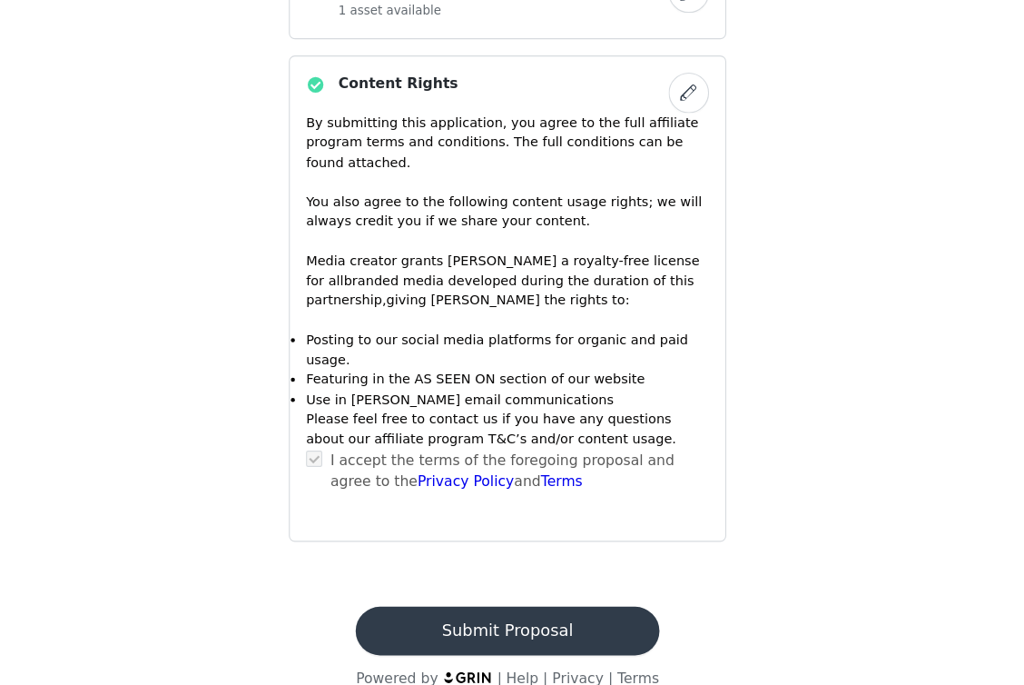
click at [447, 614] on button "Submit Proposal" at bounding box center [511, 636] width 271 height 44
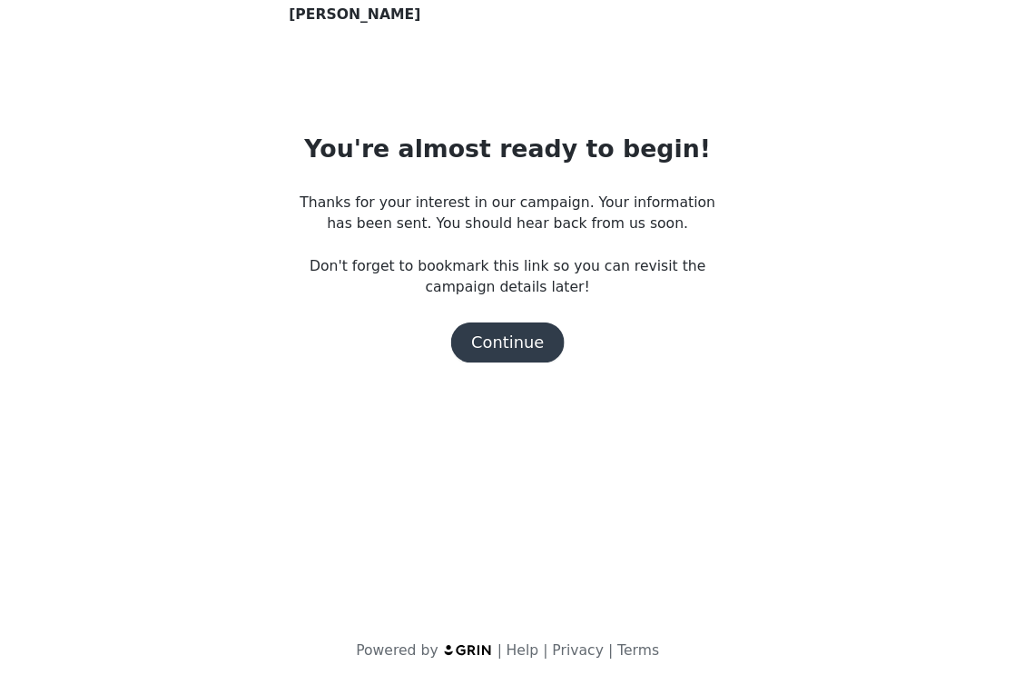
click at [461, 360] on button "Continue" at bounding box center [512, 378] width 102 height 36
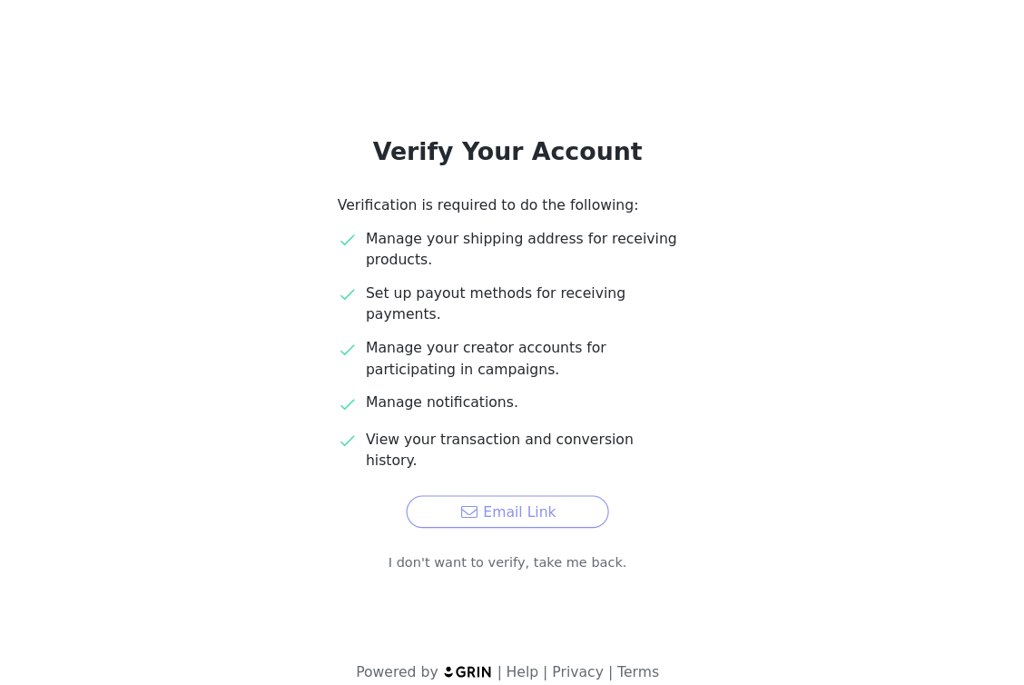
click at [440, 515] on button "Email Link" at bounding box center [512, 529] width 182 height 29
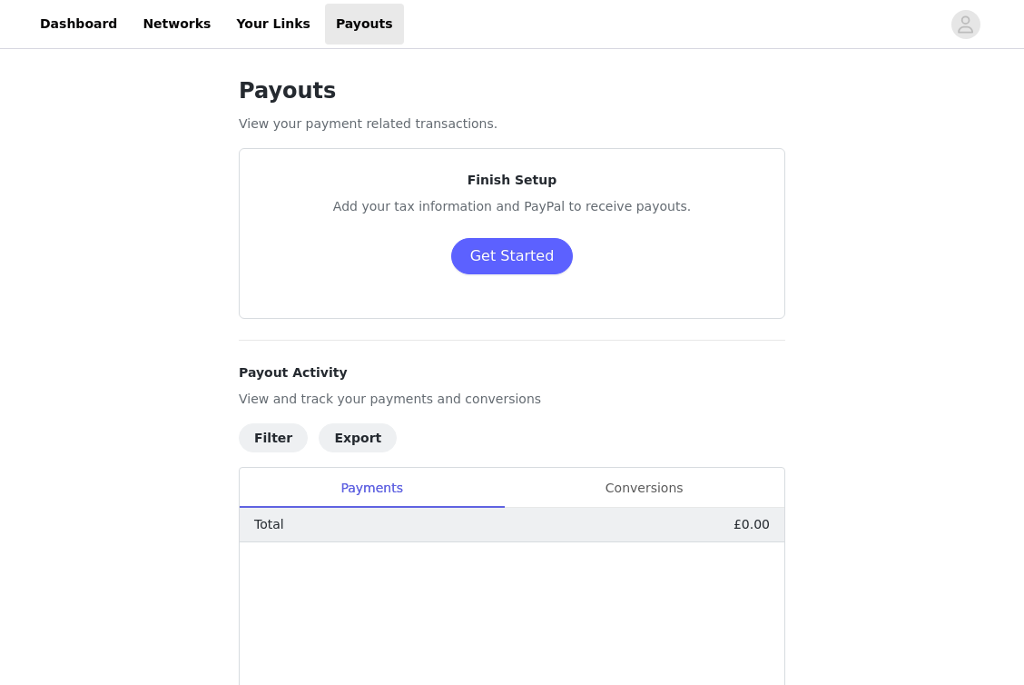
click at [483, 367] on h4 "Payout Activity" at bounding box center [512, 372] width 547 height 19
